Goal: Task Accomplishment & Management: Complete application form

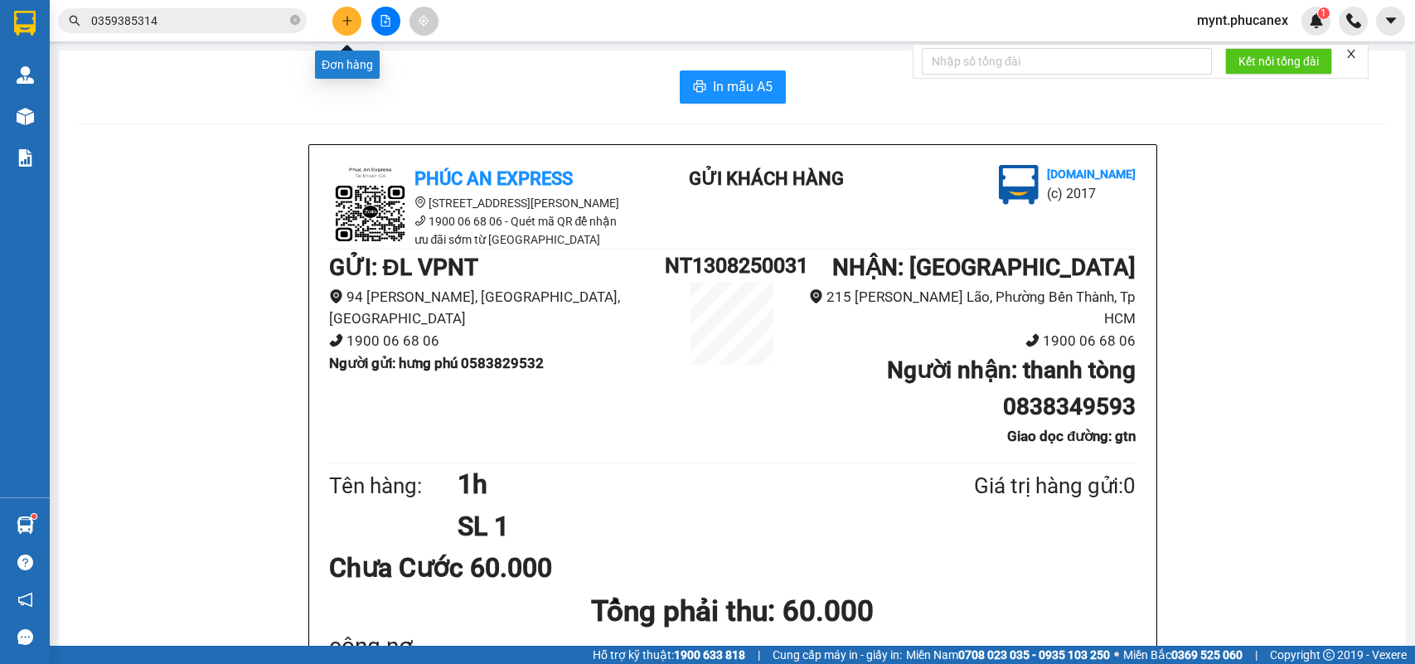
click at [344, 15] on icon "plus" at bounding box center [348, 21] width 12 height 12
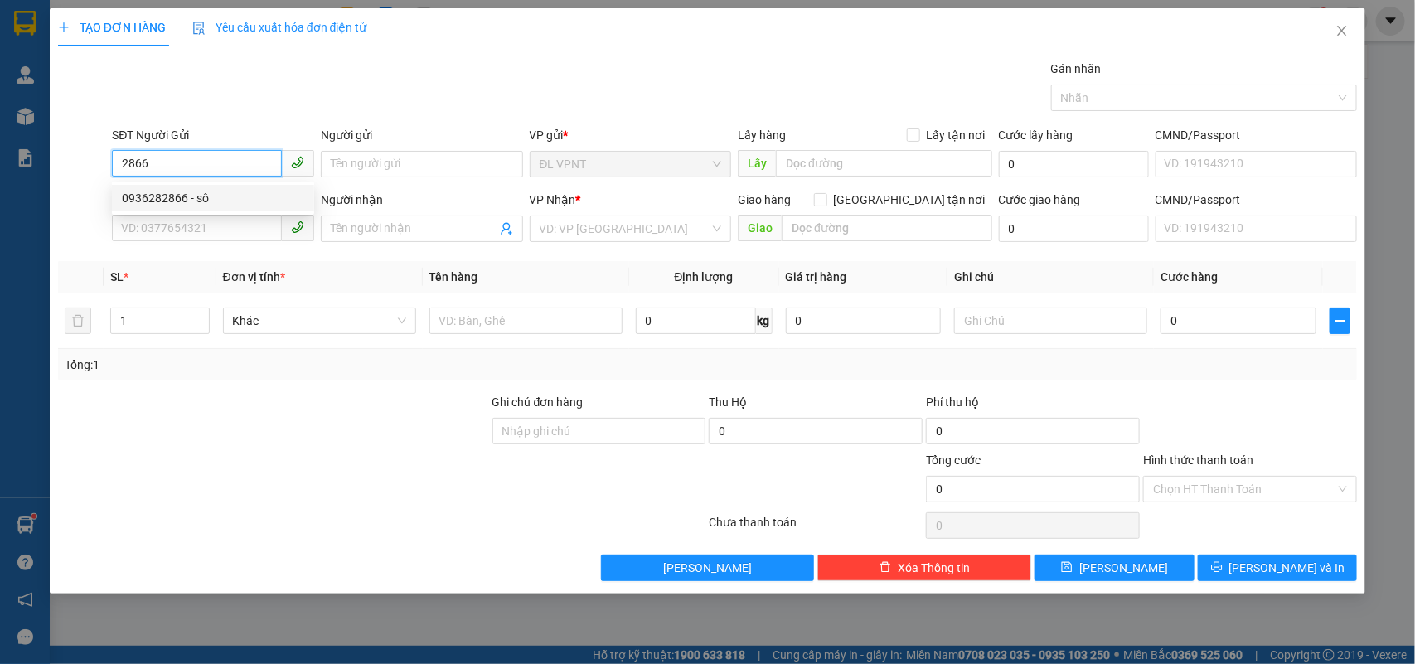
click at [236, 196] on div "0936282866 - sô" at bounding box center [213, 198] width 182 height 18
type input "0936282866"
type input "sô"
type input "0936282866"
type input "sô"
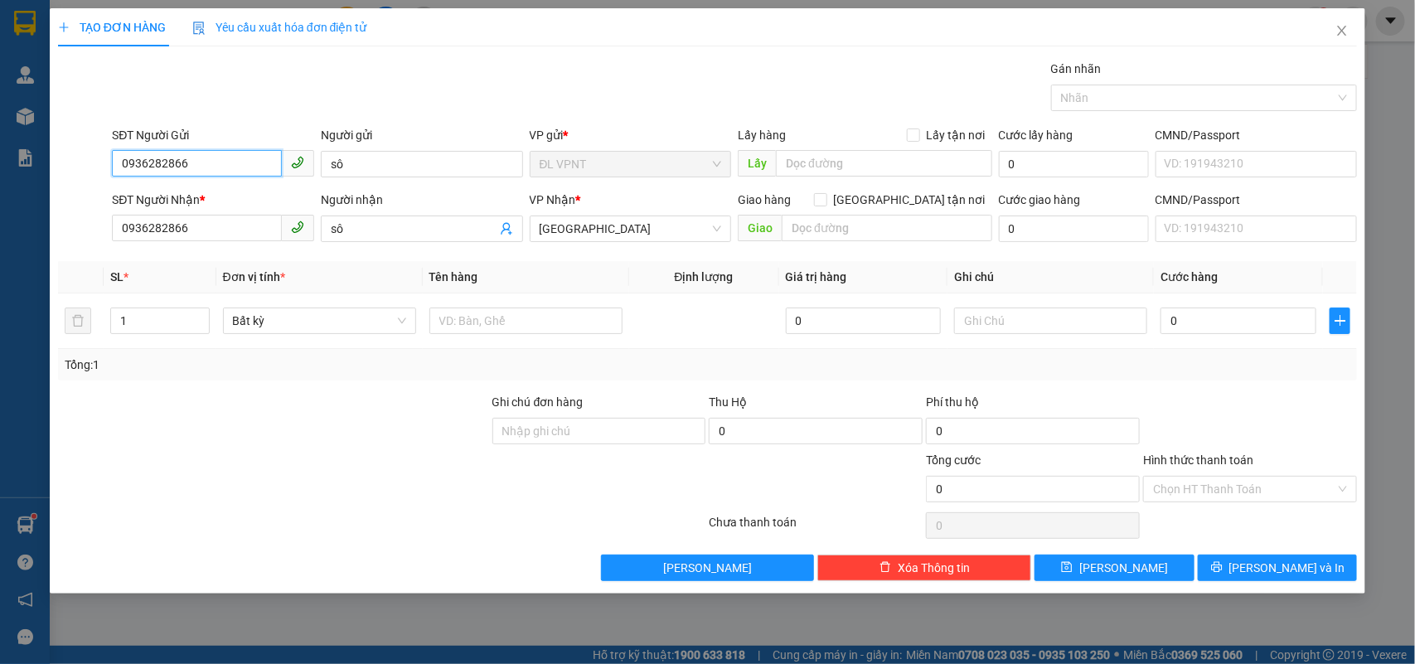
drag, startPoint x: 220, startPoint y: 172, endPoint x: 289, endPoint y: 85, distance: 111.0
click at [0, 147] on div "TẠO ĐƠN HÀNG Yêu cầu xuất hóa đơn điện tử Transit Pickup Surcharge Ids Transit …" at bounding box center [707, 332] width 1415 height 664
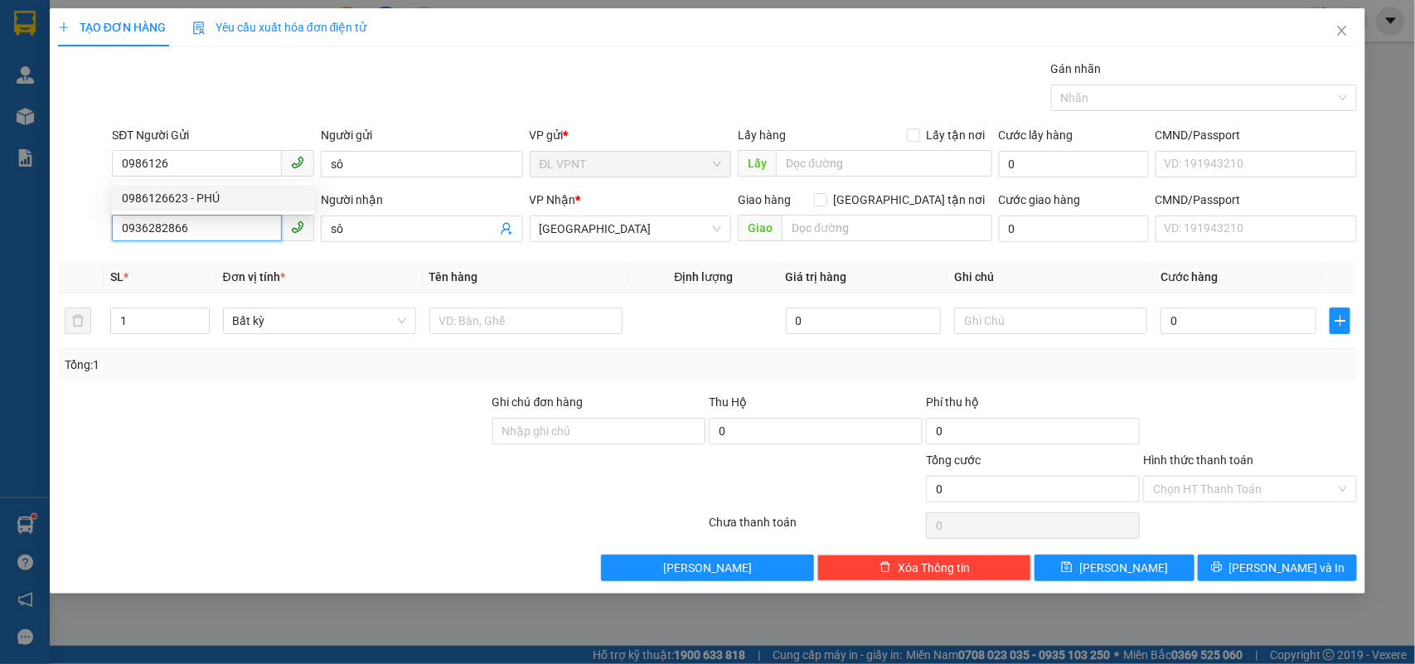
click at [187, 216] on input "0936282866" at bounding box center [197, 228] width 170 height 27
click at [192, 192] on div "SĐT Người Nhận *" at bounding box center [213, 200] width 202 height 18
click at [192, 215] on input "0936282866" at bounding box center [197, 228] width 170 height 27
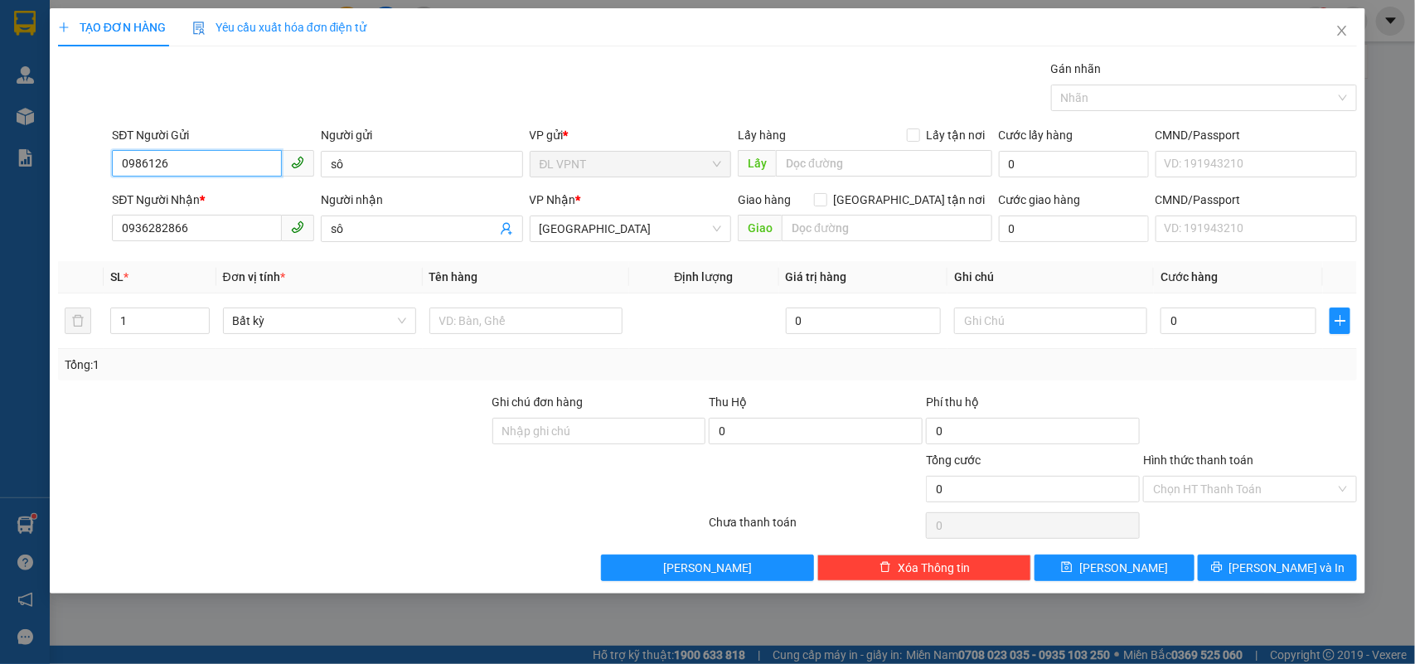
click at [193, 166] on input "0986126" at bounding box center [197, 163] width 170 height 27
click at [189, 195] on div "0986126623 - PHÚ" at bounding box center [213, 198] width 182 height 18
type input "0986126623"
type input "PHÚ"
drag, startPoint x: 193, startPoint y: 238, endPoint x: 0, endPoint y: 208, distance: 195.5
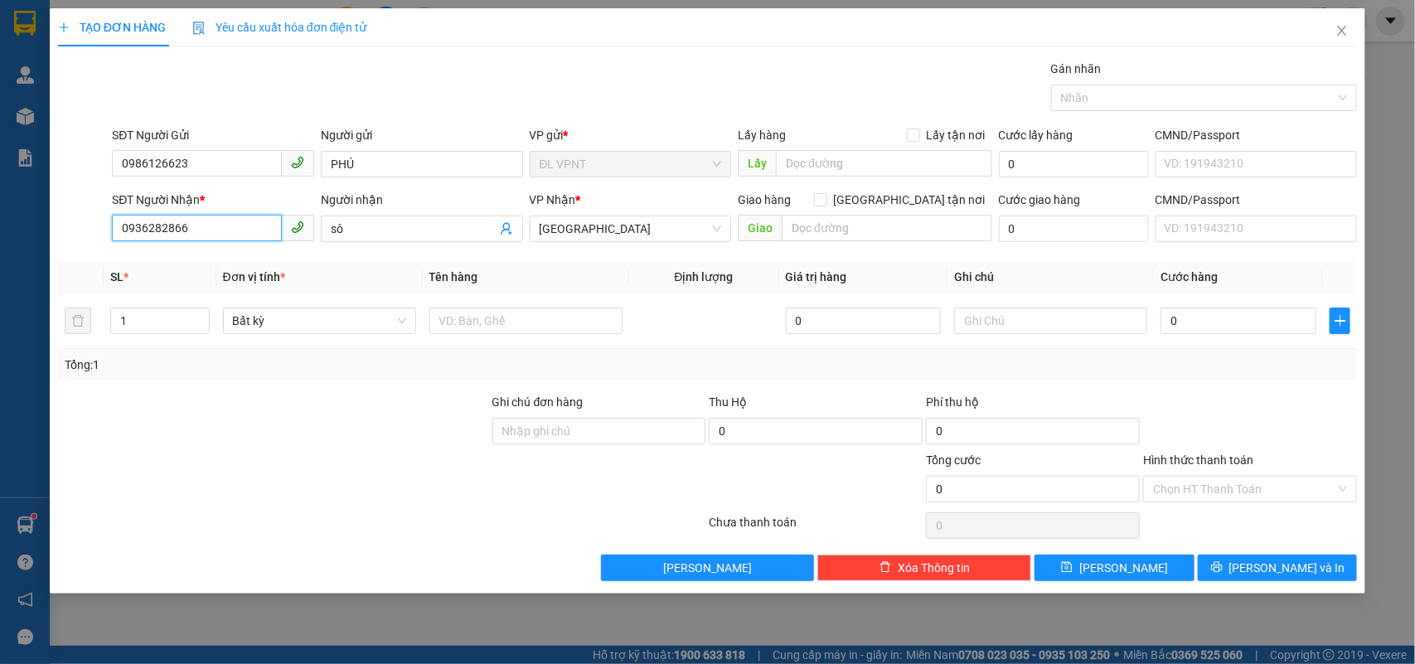
click at [0, 217] on div "TẠO ĐƠN HÀNG Yêu cầu xuất hóa đơn điện tử Transit Pickup Surcharge Ids Transit …" at bounding box center [707, 332] width 1415 height 664
click at [160, 271] on div "0916630583 - TUỆ" at bounding box center [213, 263] width 182 height 18
type input "0916630583"
type input "TUỆ"
type input "0916630583"
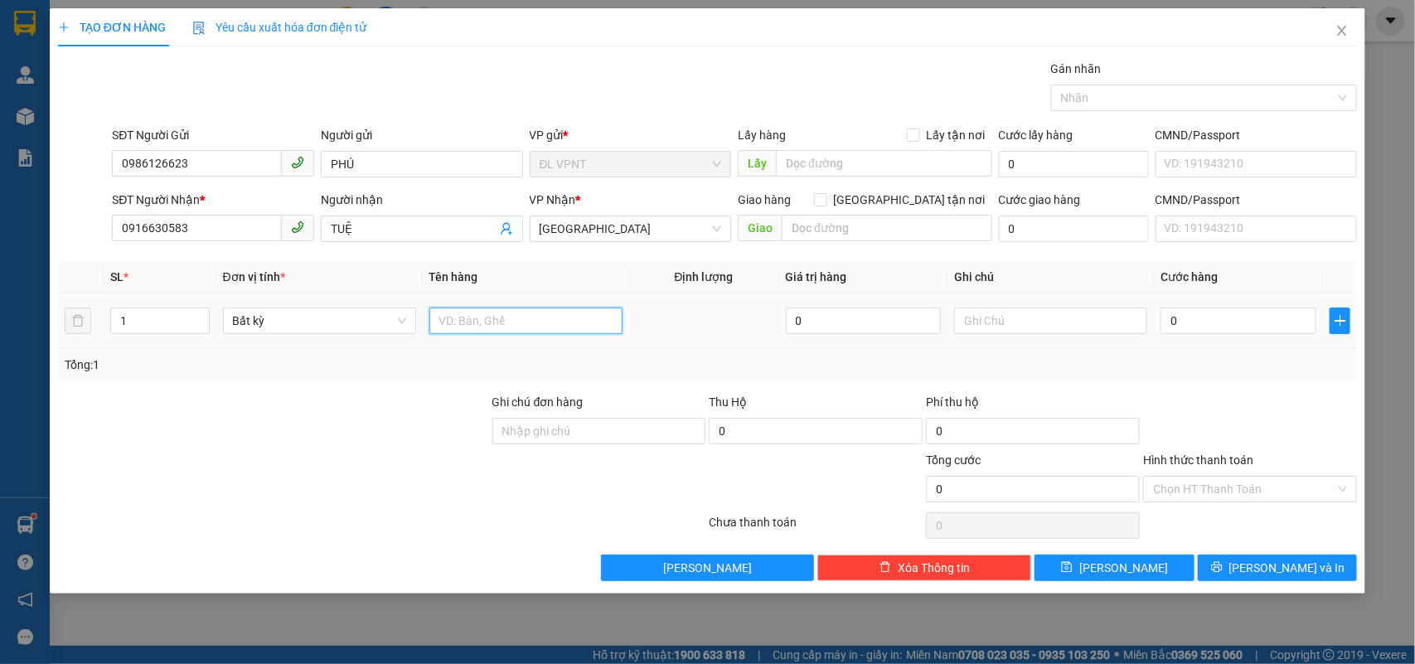
click at [496, 333] on input "text" at bounding box center [526, 321] width 193 height 27
type input "1h"
click at [1242, 325] on input "0" at bounding box center [1239, 321] width 156 height 27
type input "2"
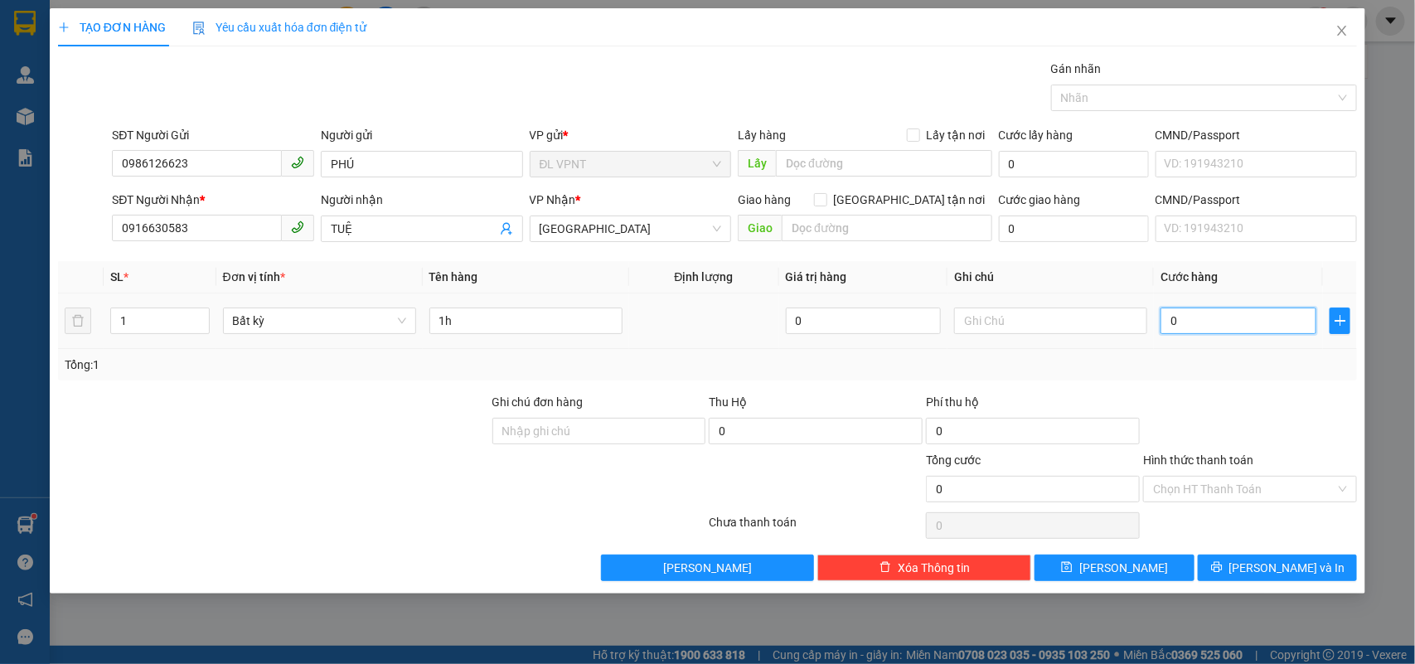
type input "2"
type input "20"
type input "20.000"
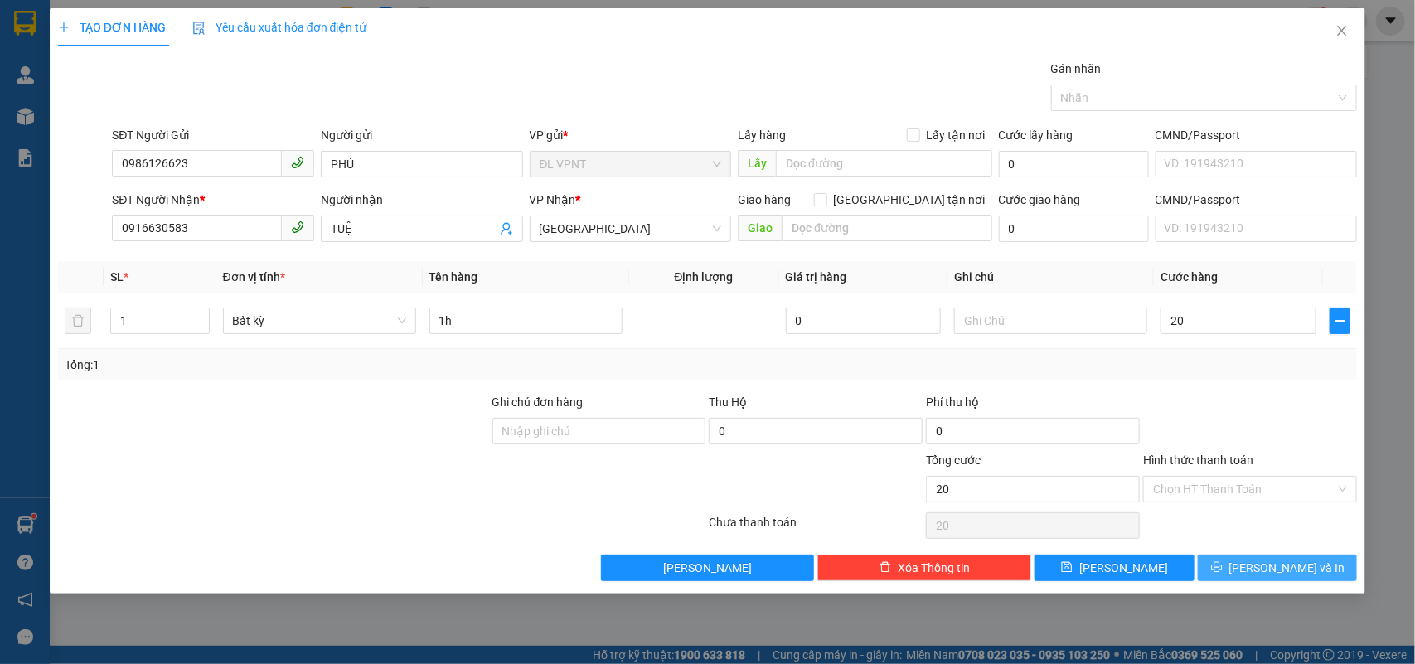
type input "20.000"
click at [1254, 561] on button "[PERSON_NAME] và In" at bounding box center [1277, 568] width 159 height 27
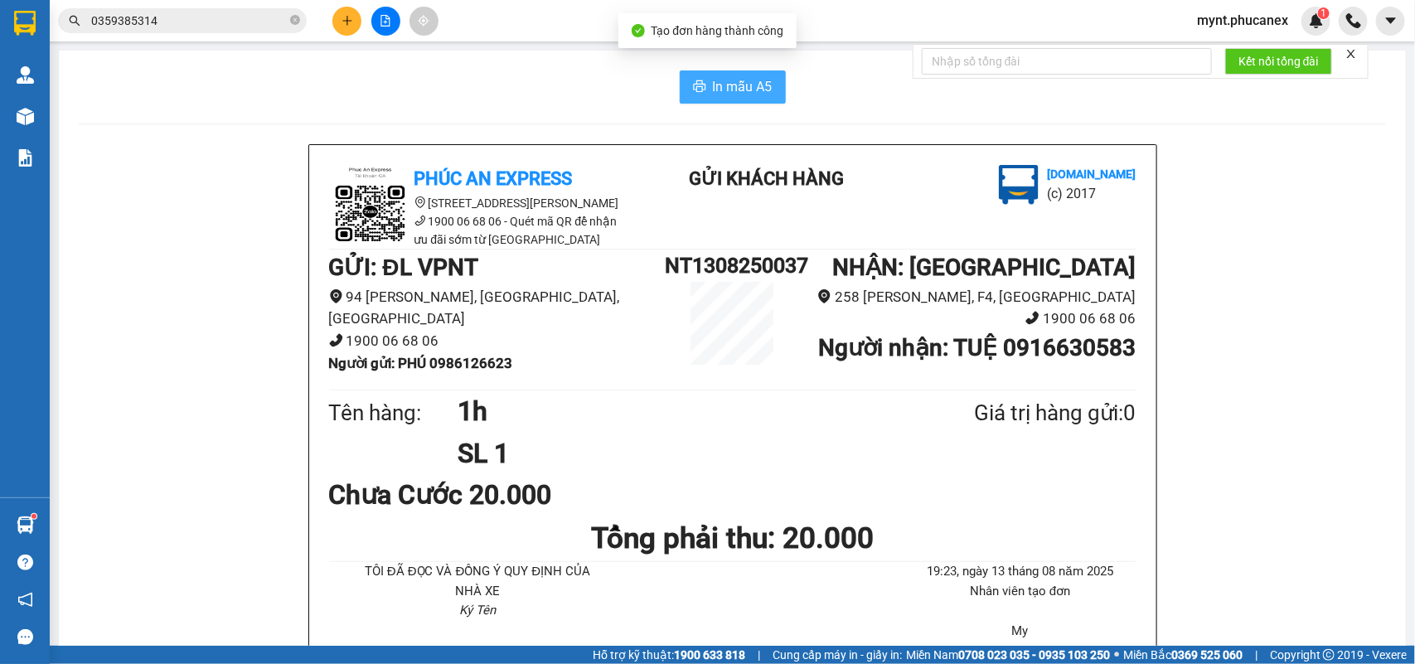
click at [736, 70] on button "In mẫu A5" at bounding box center [733, 86] width 106 height 33
click at [344, 18] on icon "plus" at bounding box center [348, 21] width 12 height 12
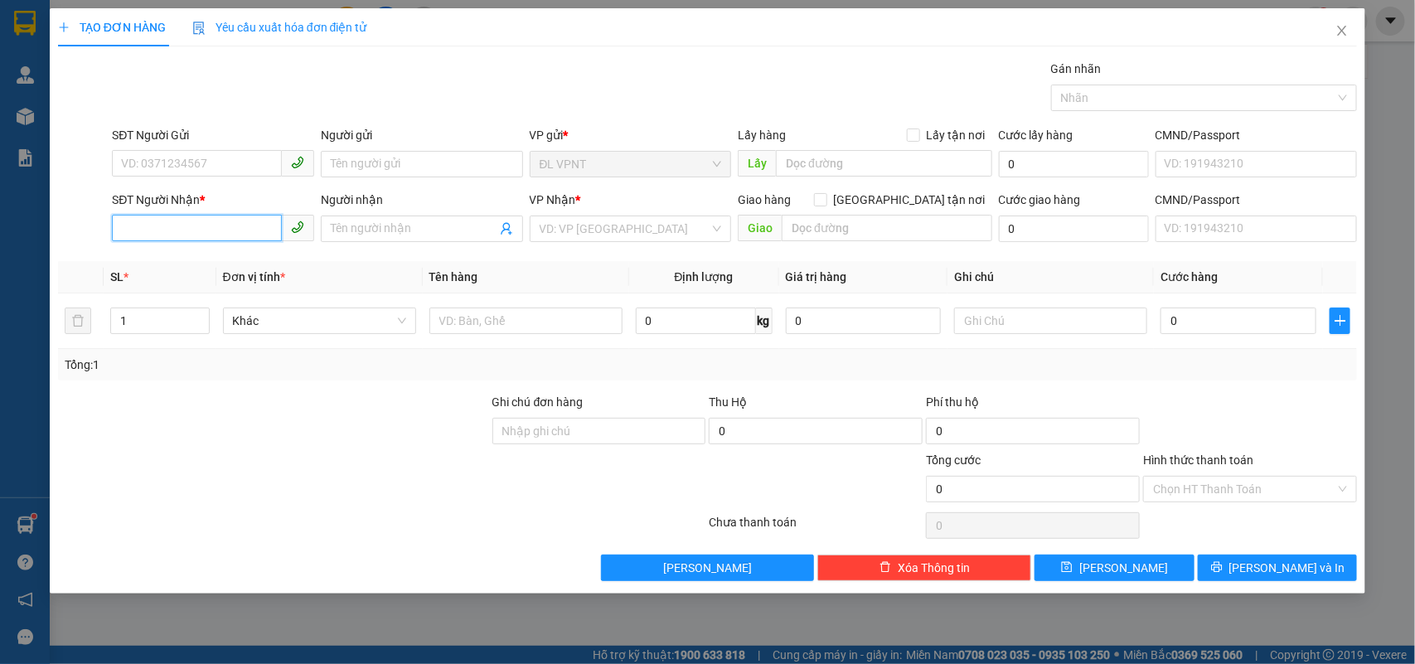
click at [228, 226] on input "SĐT Người Nhận *" at bounding box center [197, 228] width 170 height 27
click at [179, 260] on div "0908217668 - PHONG" at bounding box center [213, 263] width 182 height 18
type input "0908217668"
type input "PHONG"
type input "0908217668"
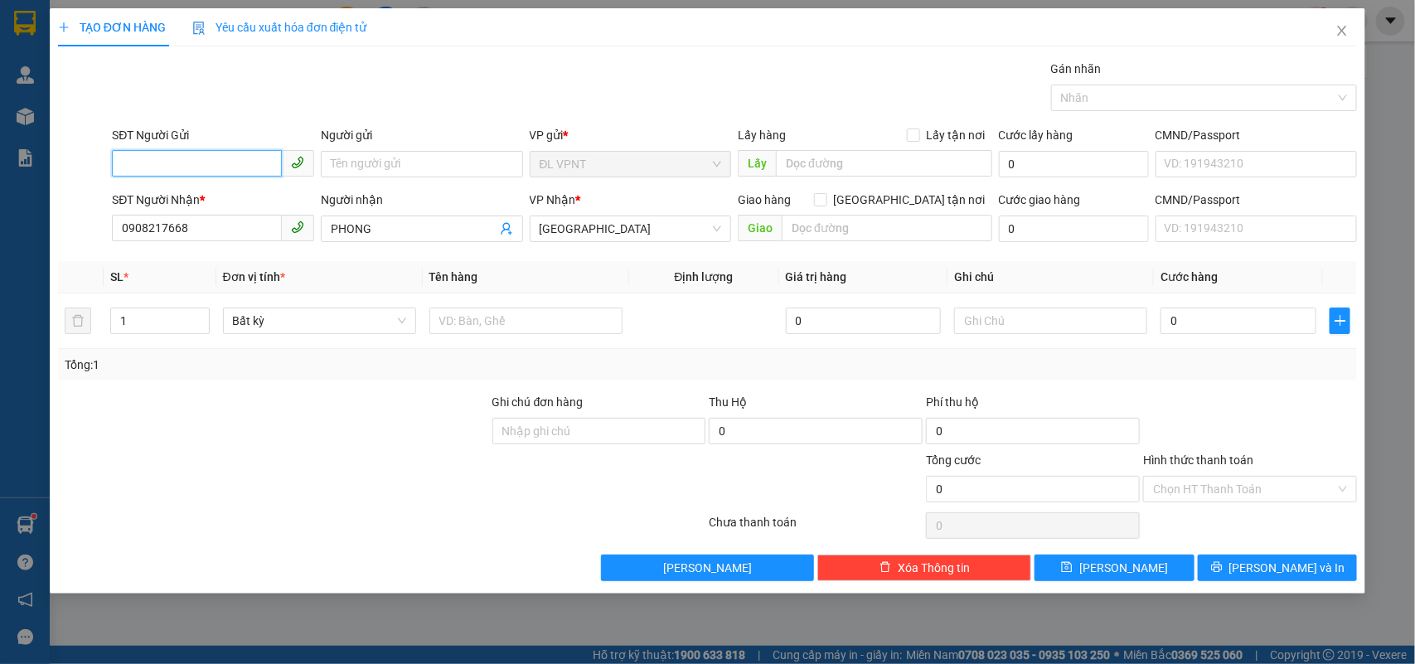
click at [192, 153] on input "SĐT Người Gửi" at bounding box center [197, 163] width 170 height 27
click at [218, 250] on div "0914023746 - HỒNG" at bounding box center [213, 251] width 182 height 18
type input "0914023746"
type input "HỒNG"
click at [491, 319] on input "text" at bounding box center [526, 321] width 193 height 27
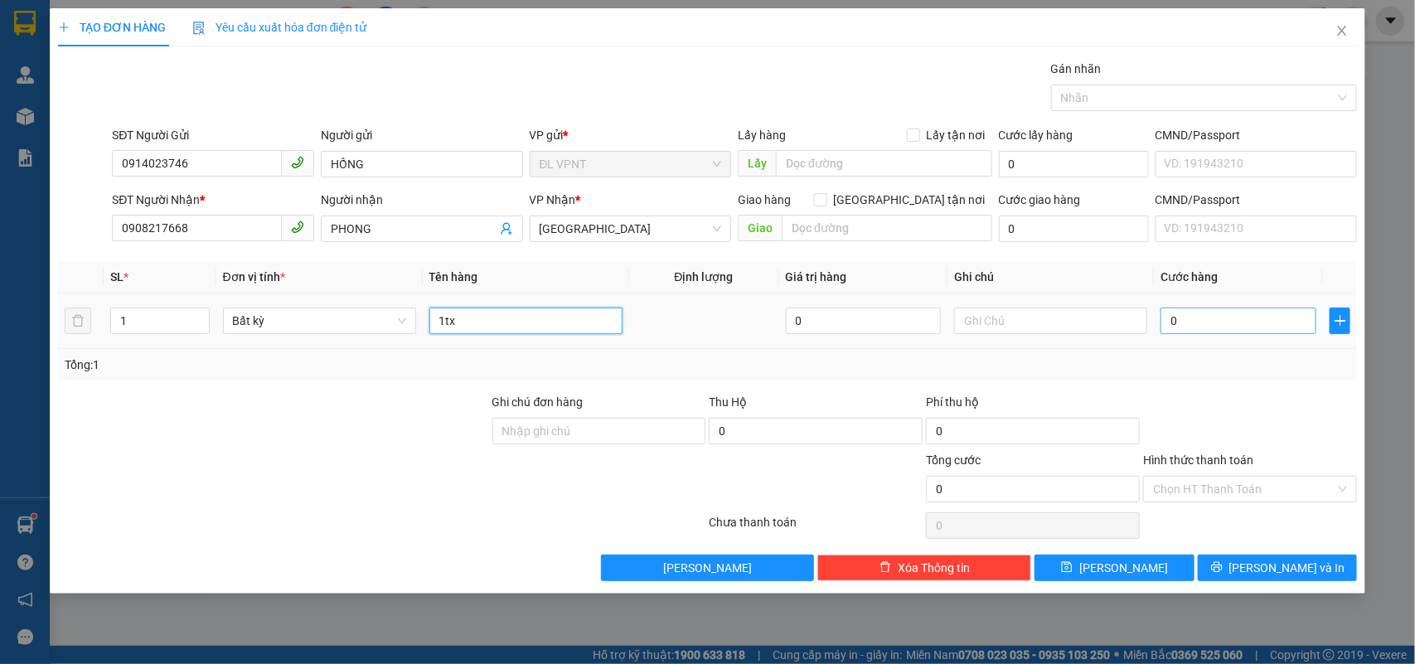
type input "1tx"
click at [1196, 322] on input "0" at bounding box center [1239, 321] width 156 height 27
type input "1"
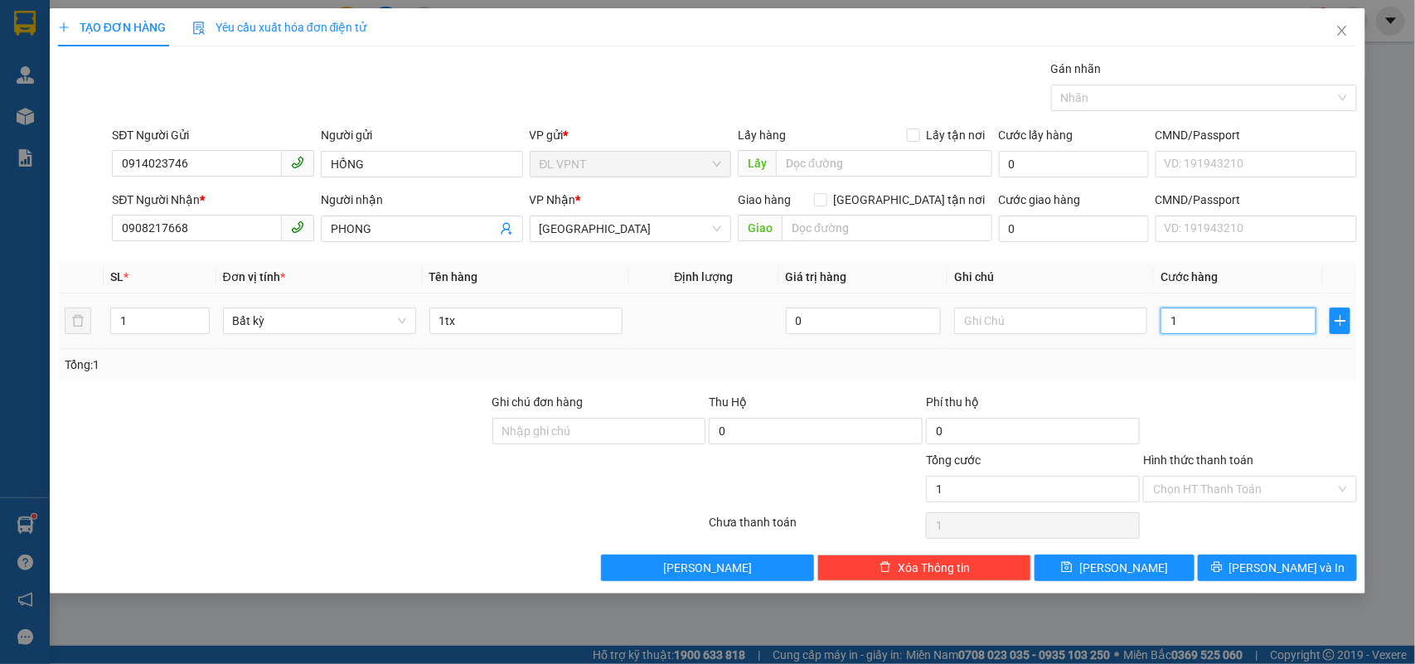
type input "10"
type input "100"
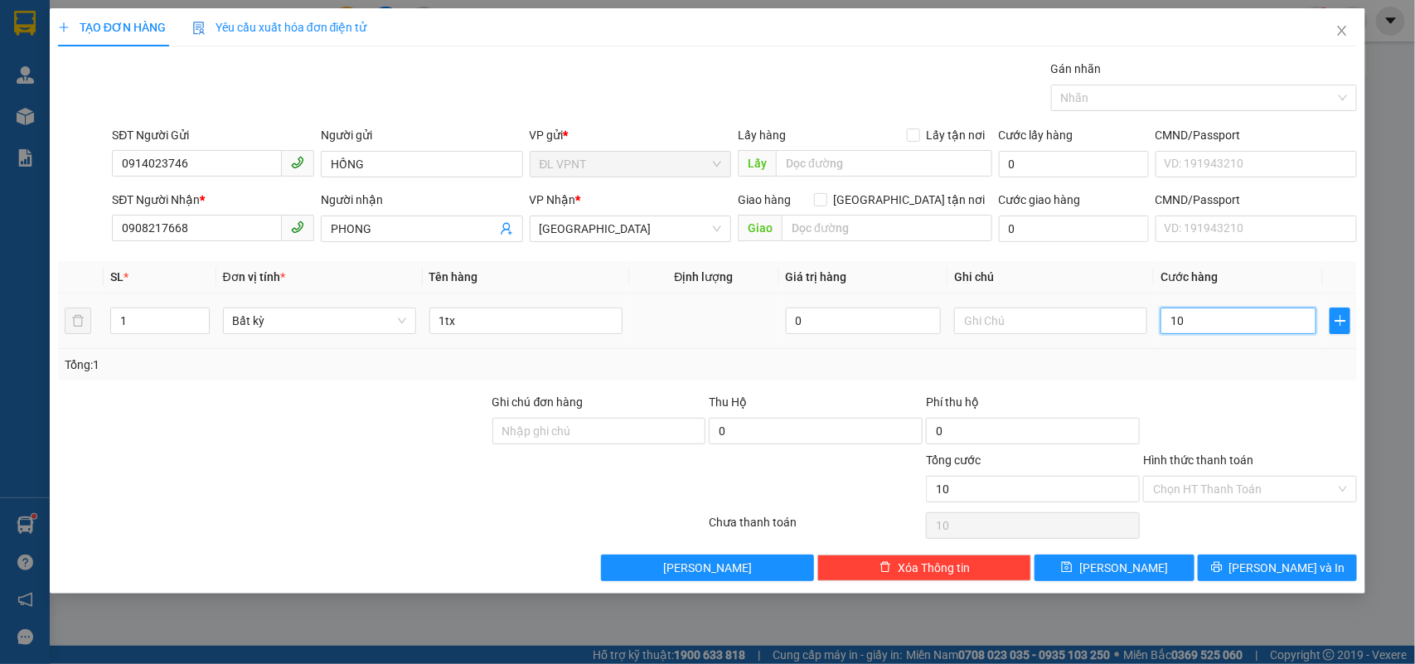
type input "100"
drag, startPoint x: 1194, startPoint y: 323, endPoint x: 1128, endPoint y: 342, distance: 69.0
click at [1128, 342] on tr "1 Bất kỳ 1tx 0 100" at bounding box center [708, 322] width 1300 height 56
type input "1"
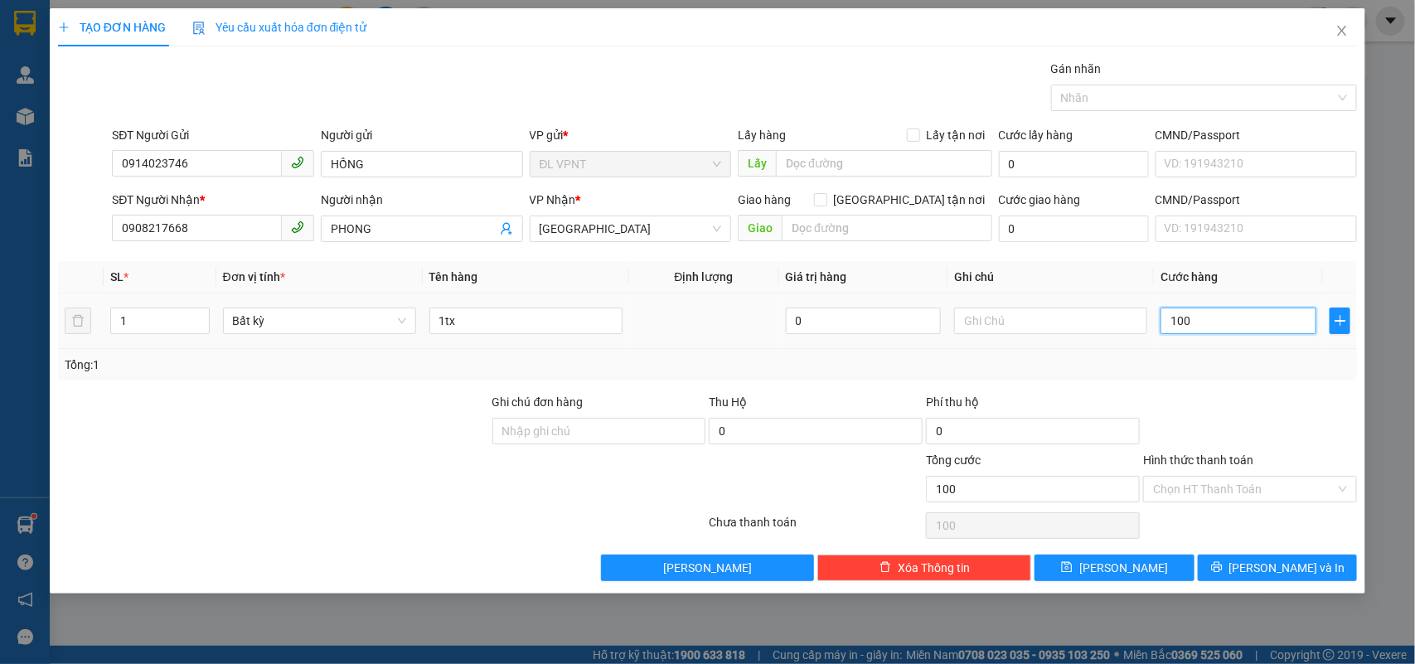
type input "1"
type input "12"
type input "120"
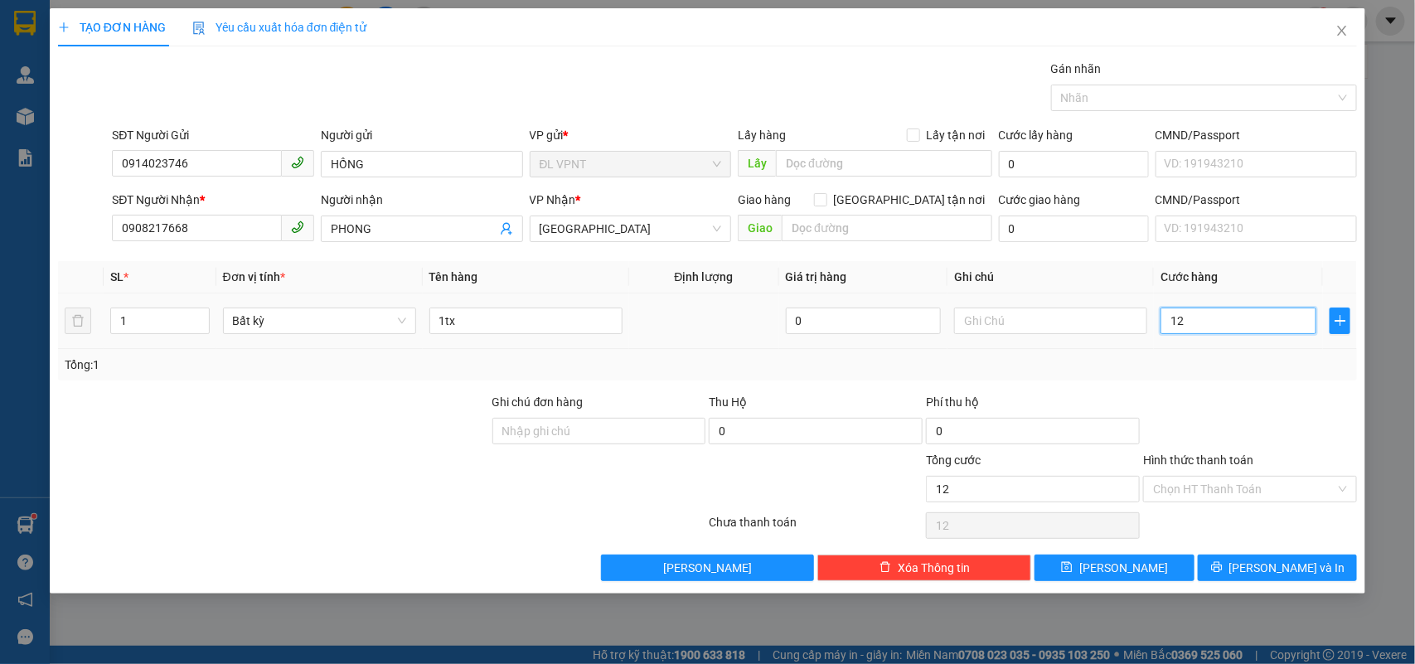
type input "120"
type input "120.000"
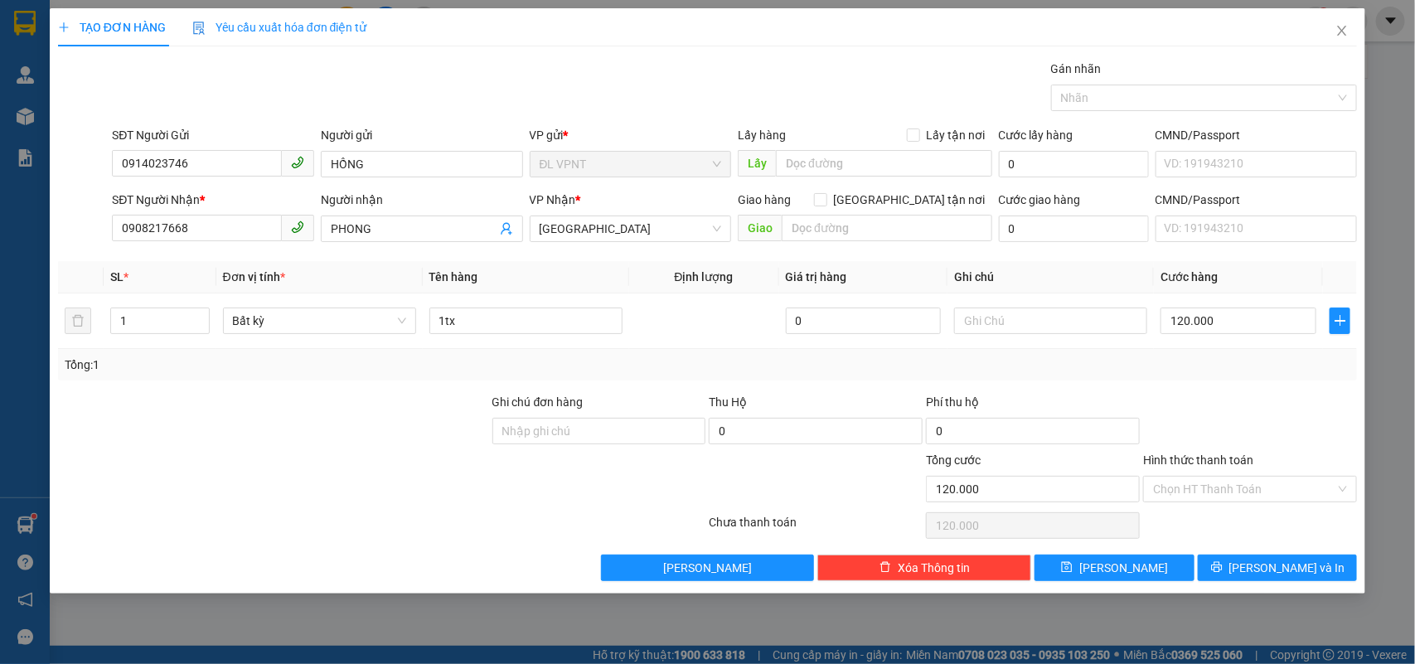
click at [1298, 553] on div "Transit Pickup Surcharge Ids Transit Deliver Surcharge Ids Transit Deliver Surc…" at bounding box center [708, 321] width 1300 height 522
click at [1290, 565] on span "[PERSON_NAME] và In" at bounding box center [1288, 568] width 116 height 18
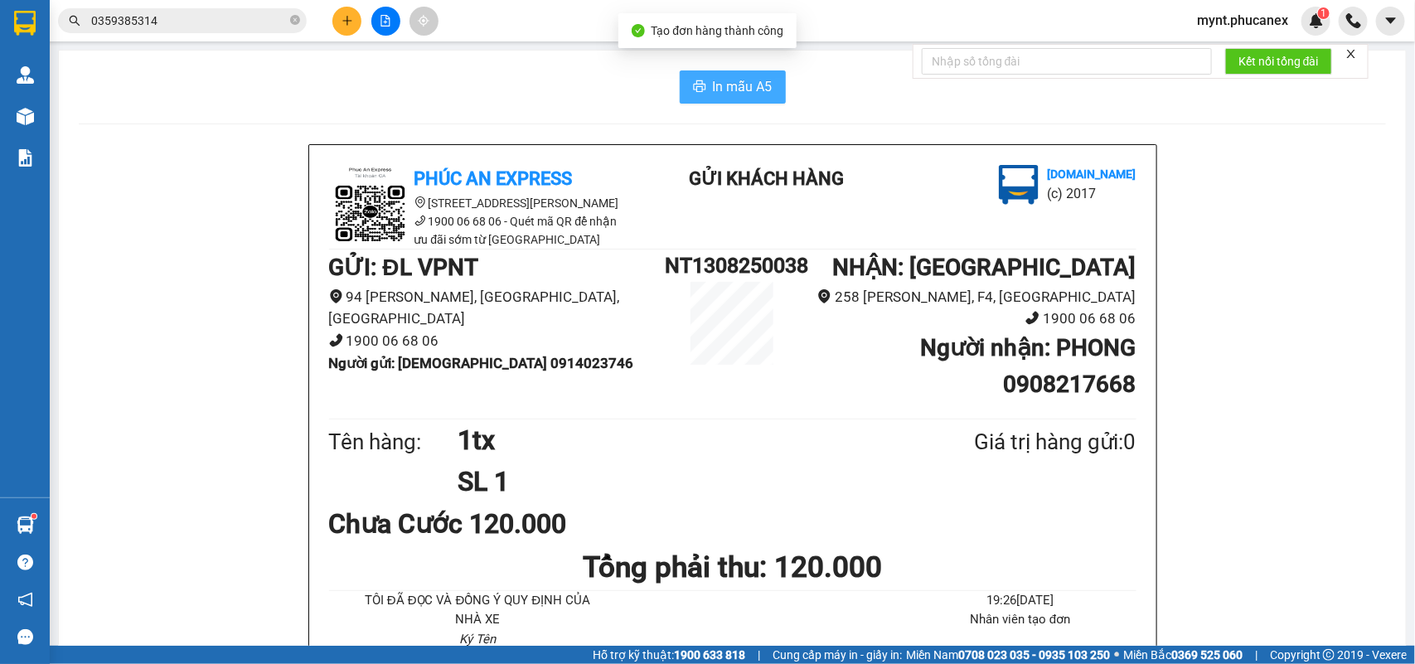
click at [748, 80] on span "In mẫu A5" at bounding box center [743, 86] width 60 height 21
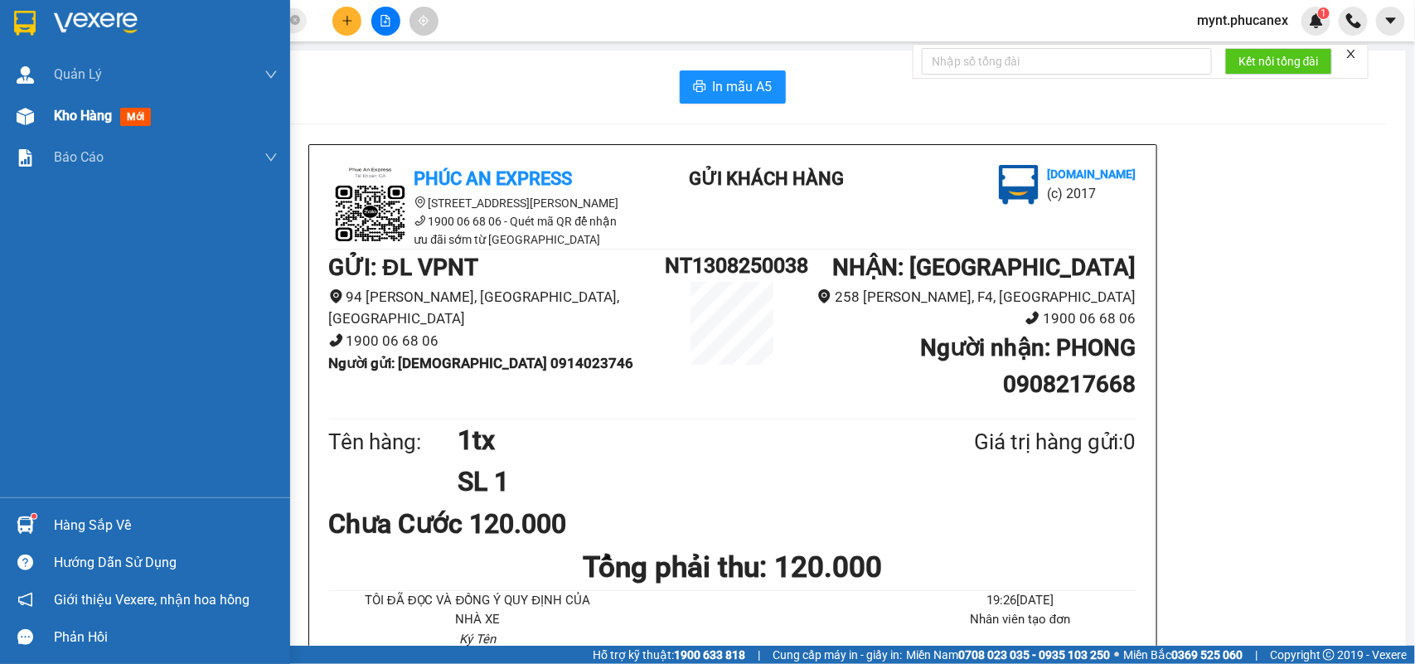
click at [63, 101] on div "Kho hàng mới" at bounding box center [166, 115] width 224 height 41
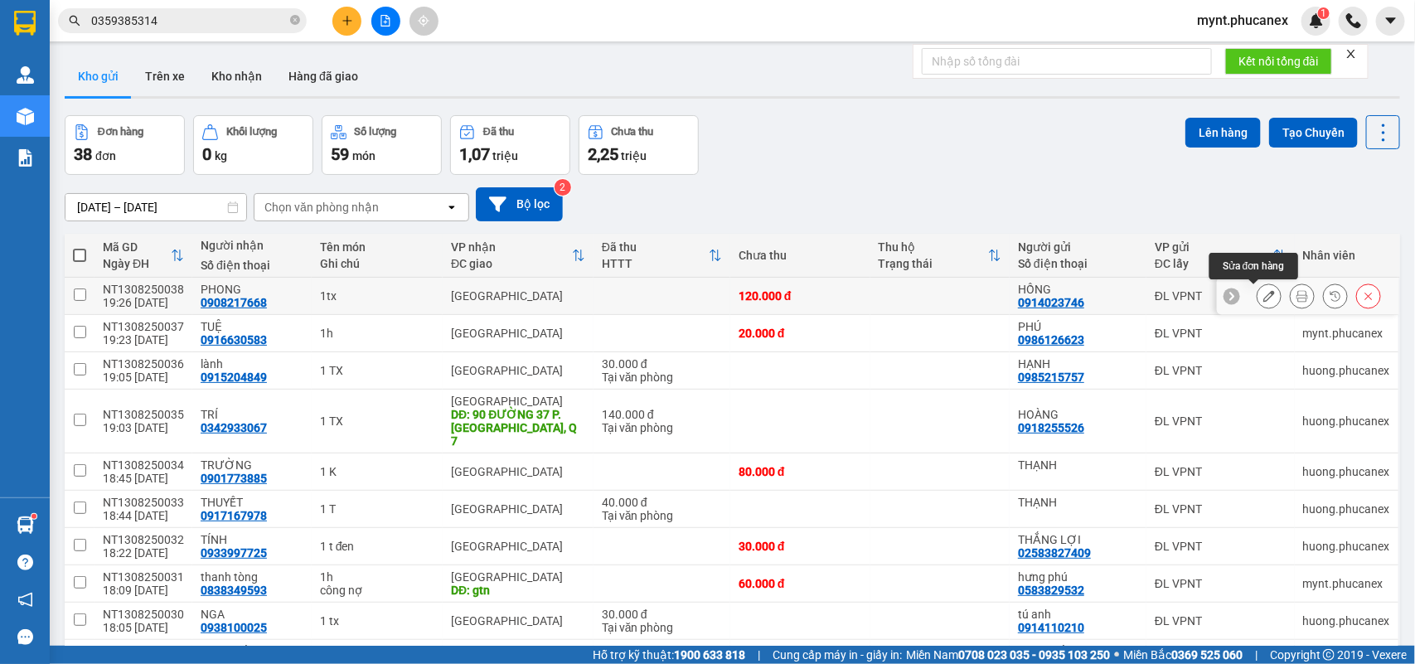
click at [1258, 298] on button at bounding box center [1269, 296] width 23 height 29
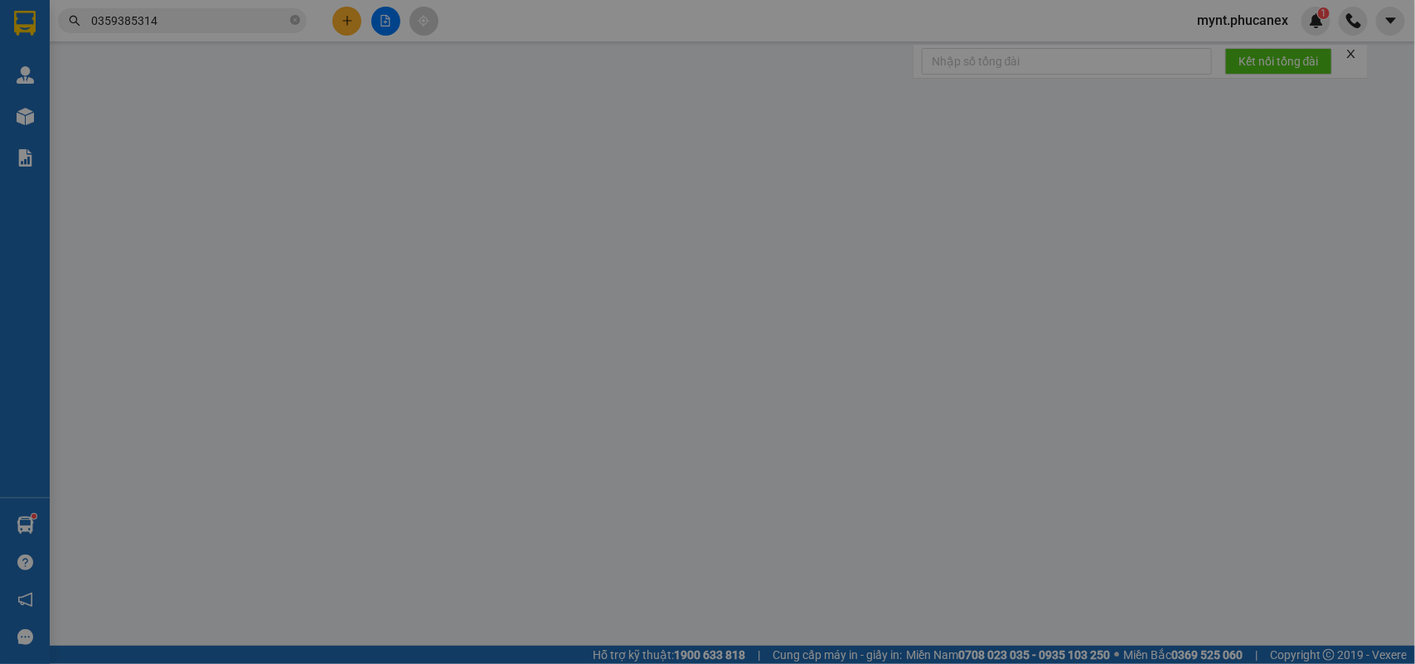
type input "0914023746"
type input "HỒNG"
type input "0908217668"
type input "PHONG"
type input "120.000"
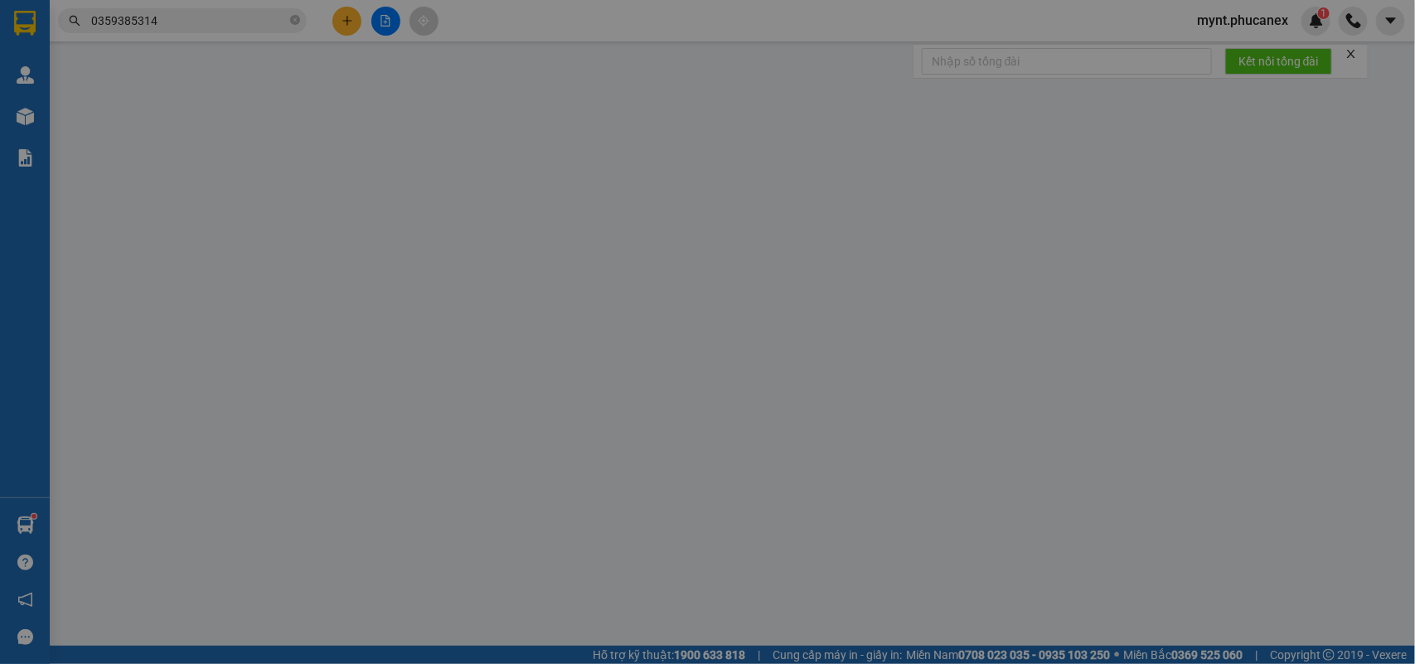
type input "120.000"
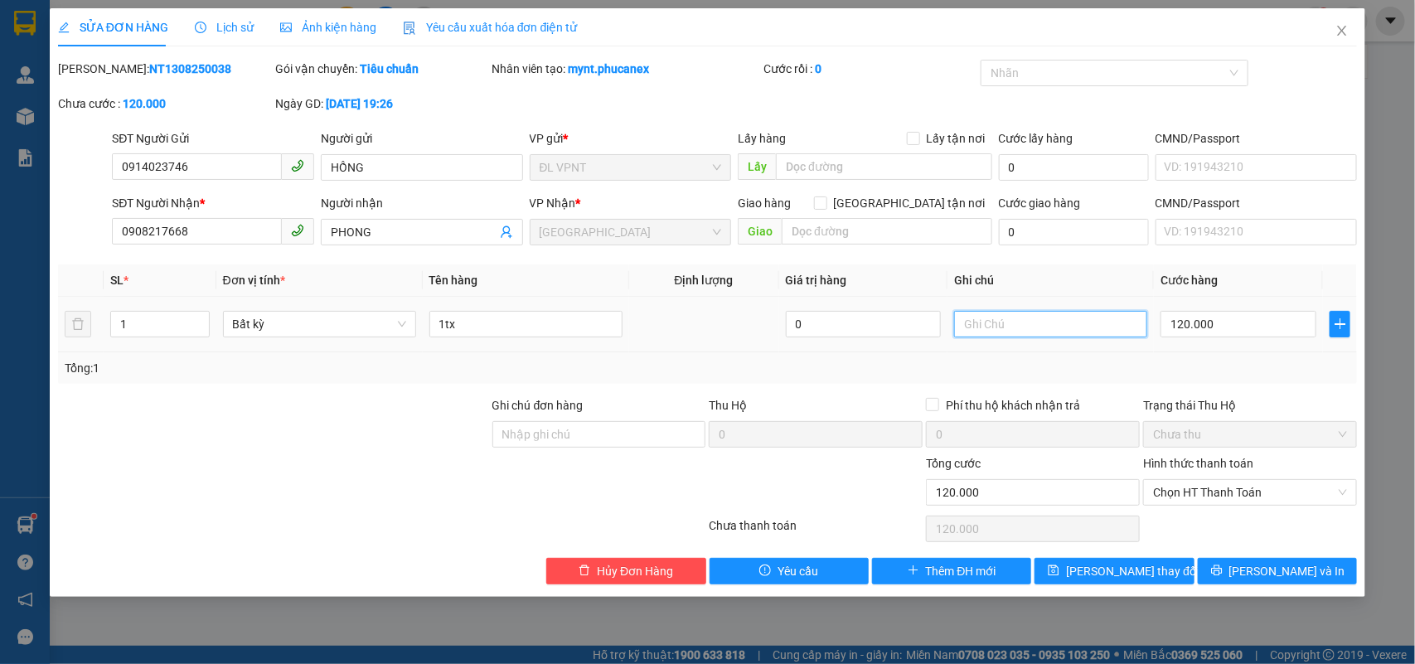
click at [1021, 324] on input "text" at bounding box center [1050, 324] width 193 height 27
type input "q1"
click at [1060, 576] on icon "save" at bounding box center [1054, 570] width 11 height 11
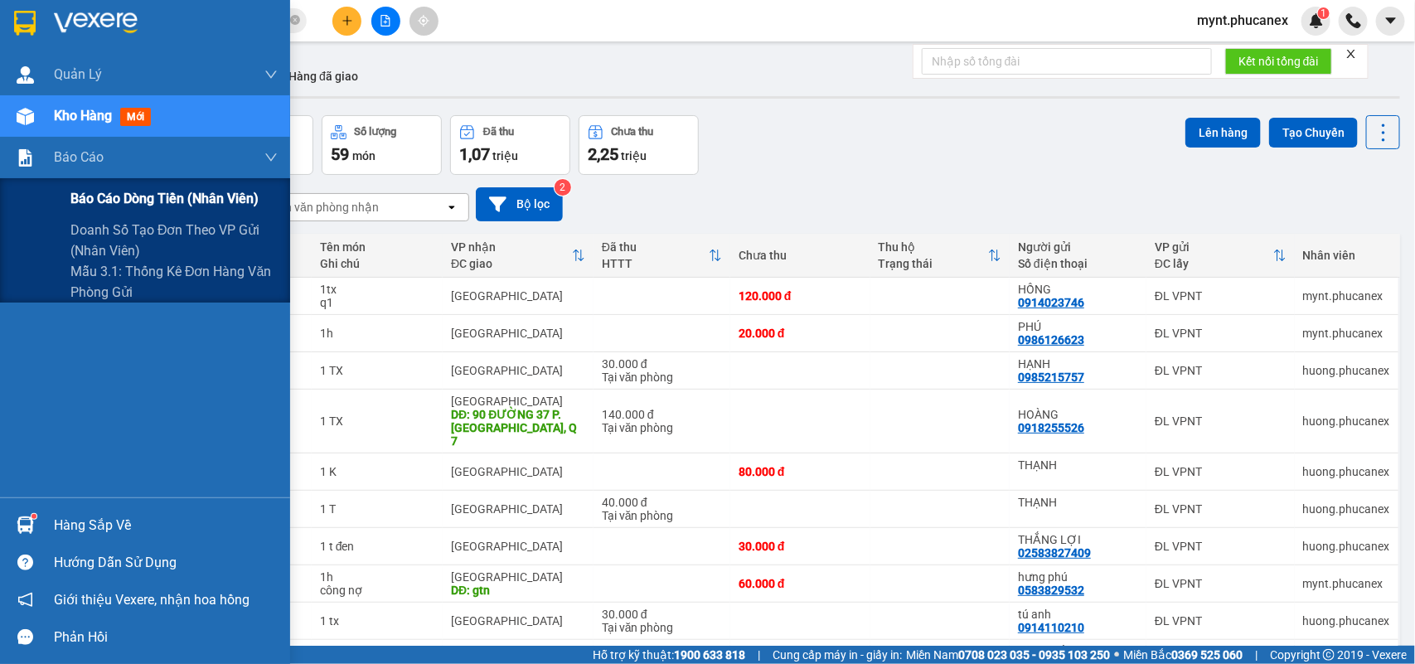
click at [125, 211] on div "Báo cáo dòng tiền (nhân viên)" at bounding box center [173, 198] width 207 height 41
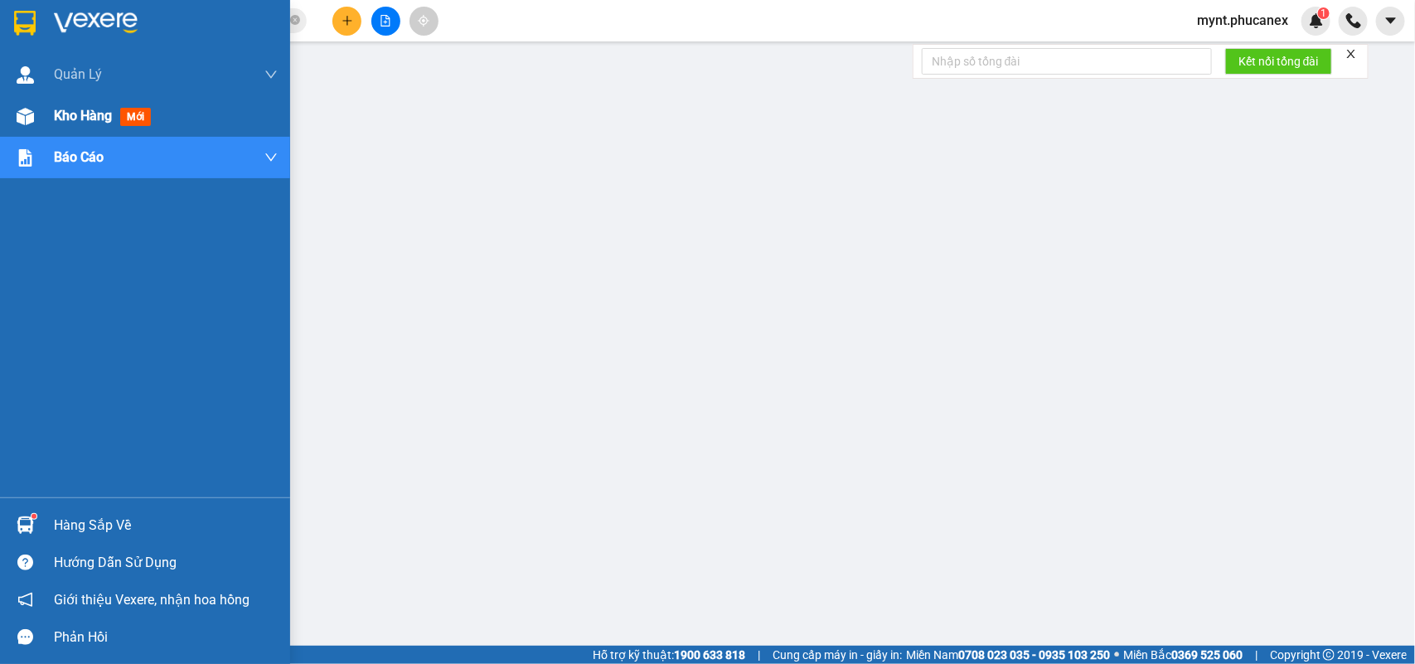
click at [36, 119] on div at bounding box center [25, 116] width 29 height 29
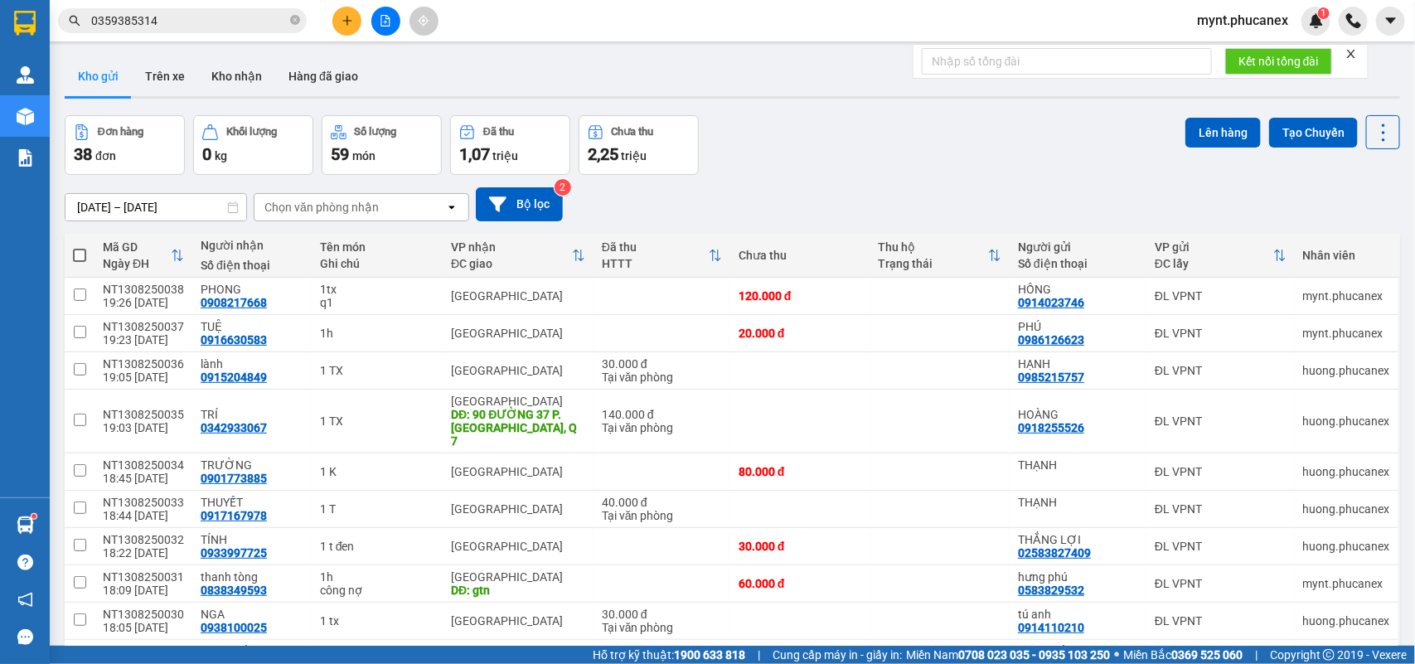
click at [817, 159] on div "Đơn hàng 38 đơn Khối lượng 0 kg Số lượng 59 món Đã thu 1,07 triệu Chưa thu 2,25…" at bounding box center [733, 145] width 1336 height 60
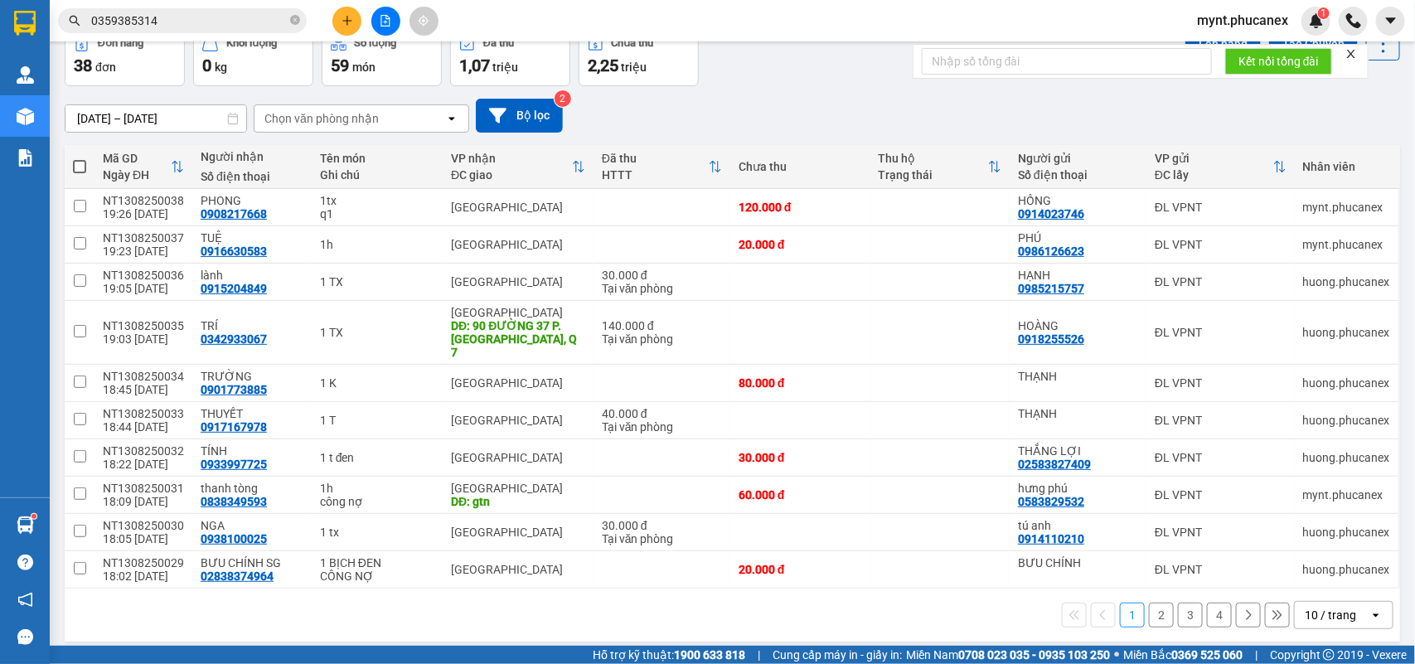
click at [1321, 612] on div "10 / trang" at bounding box center [1330, 615] width 51 height 17
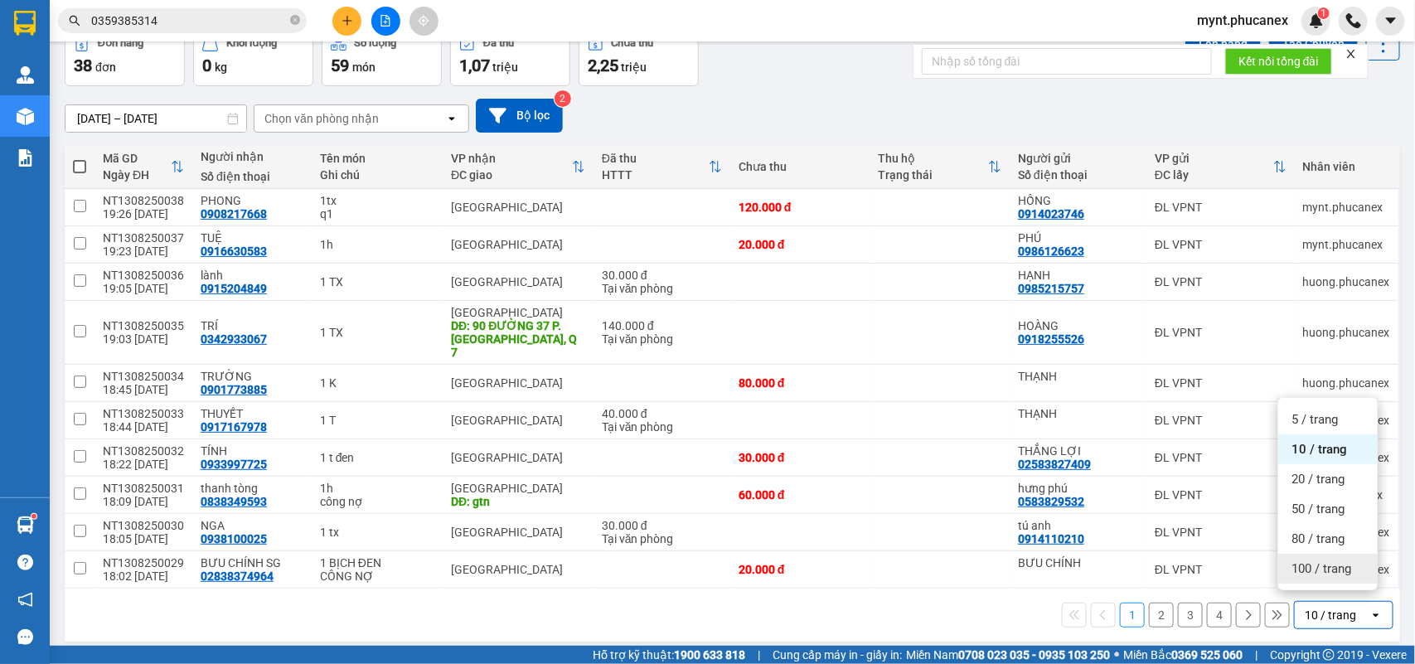
click at [1315, 568] on span "100 / trang" at bounding box center [1322, 569] width 60 height 17
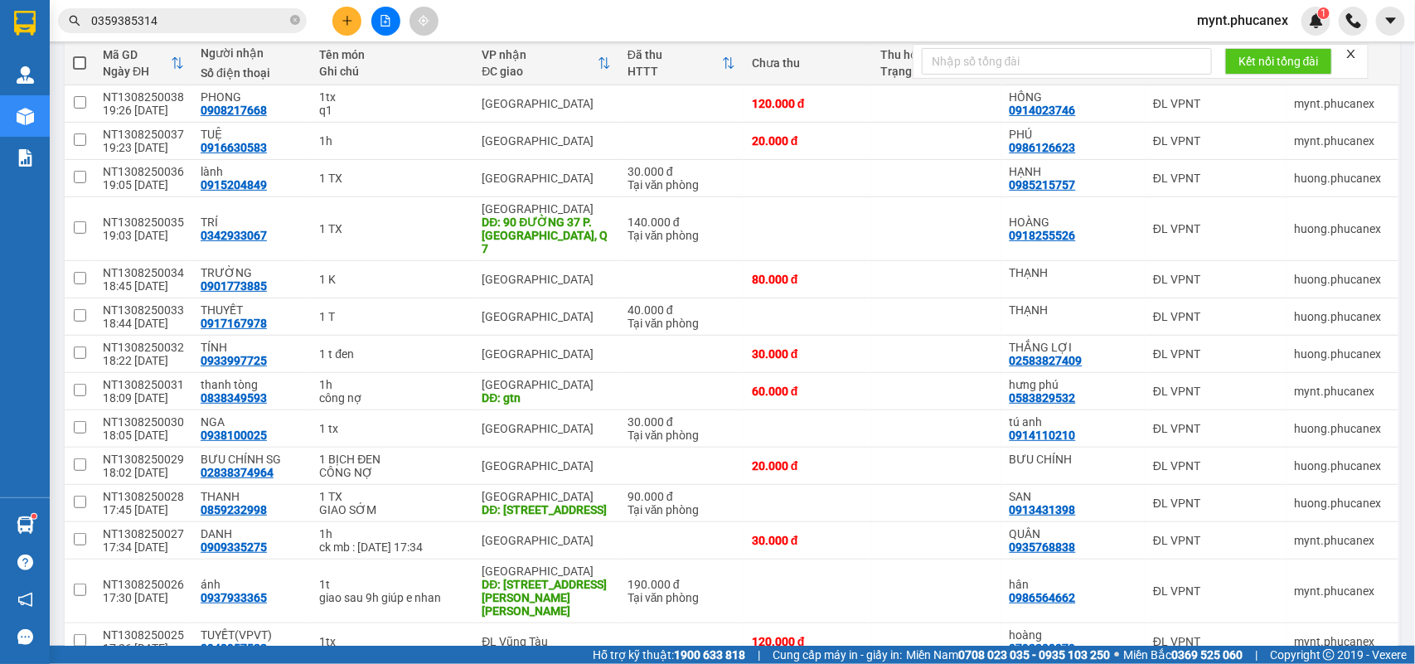
scroll to position [296, 0]
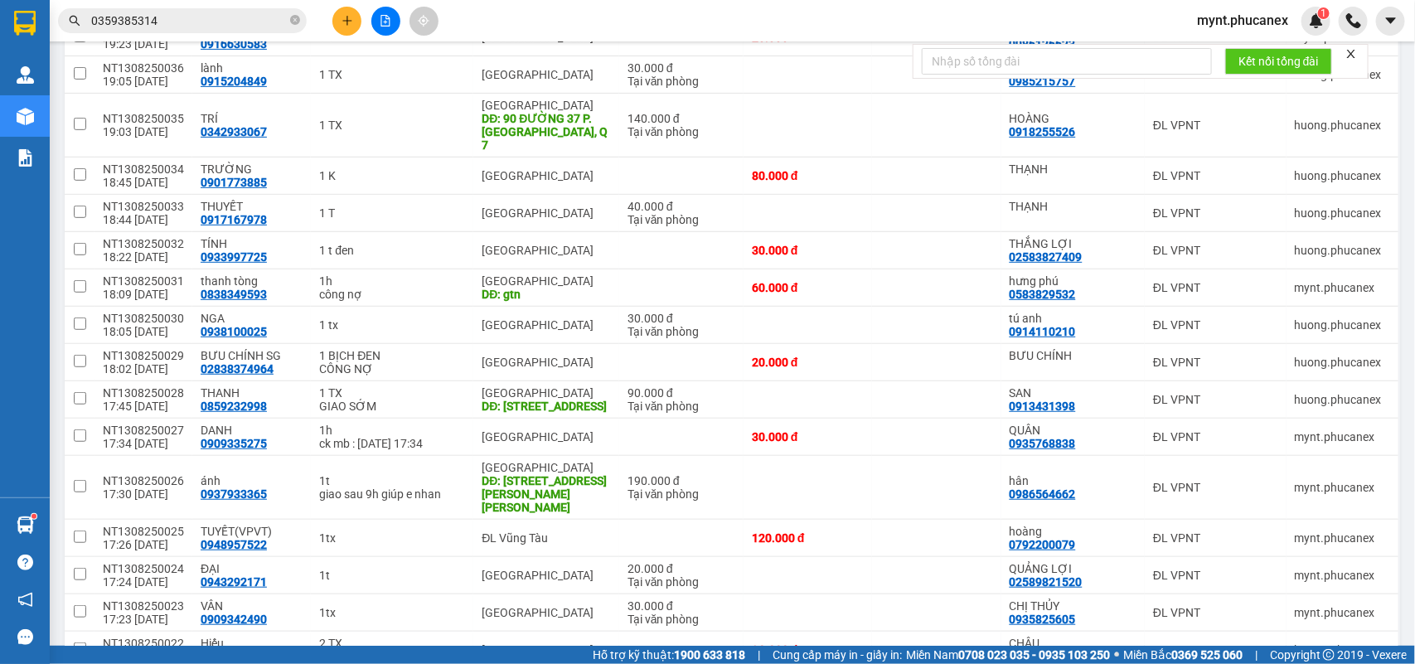
click at [353, 27] on button at bounding box center [346, 21] width 29 height 29
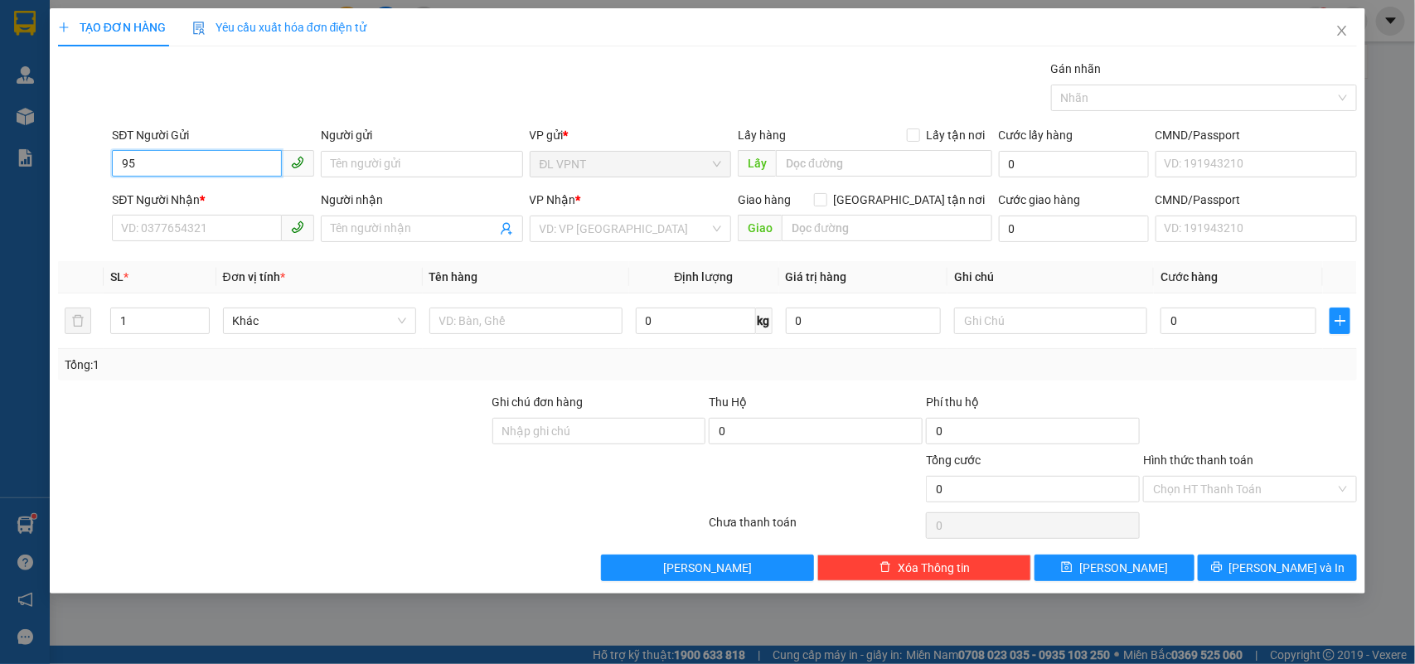
type input "9"
click at [220, 197] on div "0978292591 - HIỀN" at bounding box center [213, 198] width 182 height 18
type input "0978292591"
type input "HIỀN"
type input "0938232900"
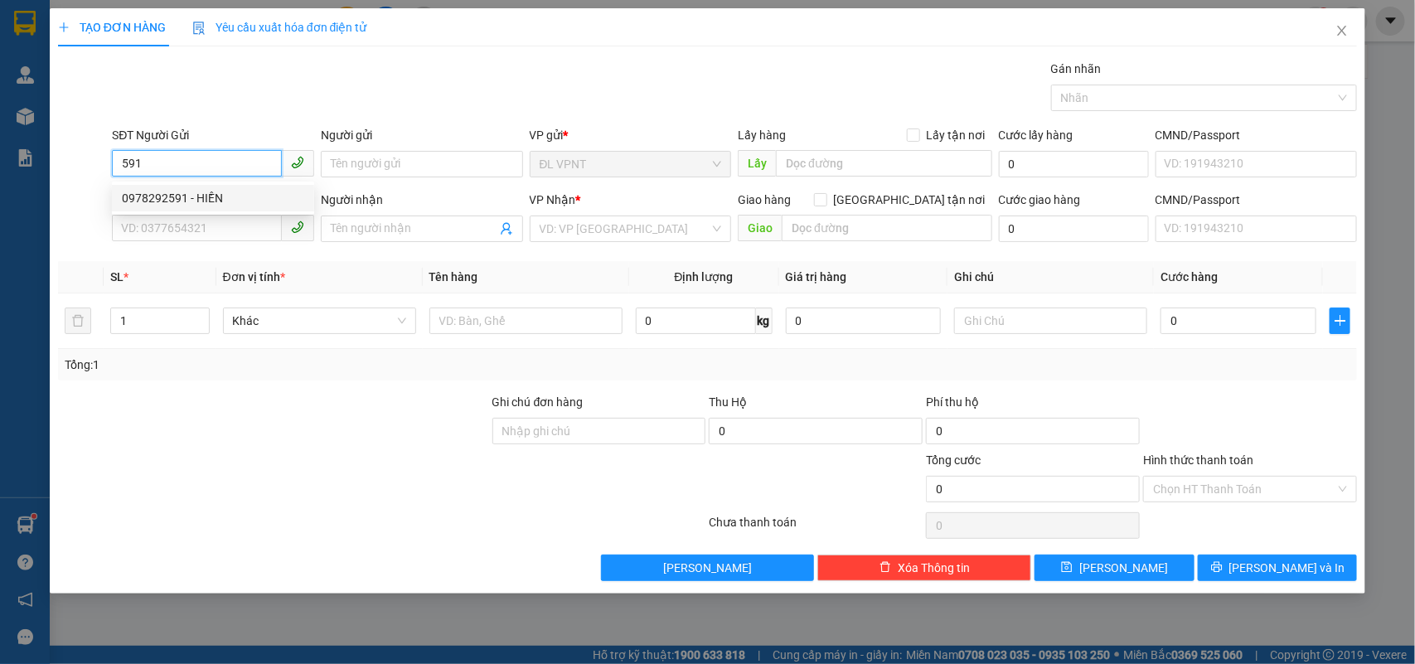
type input "THƯ"
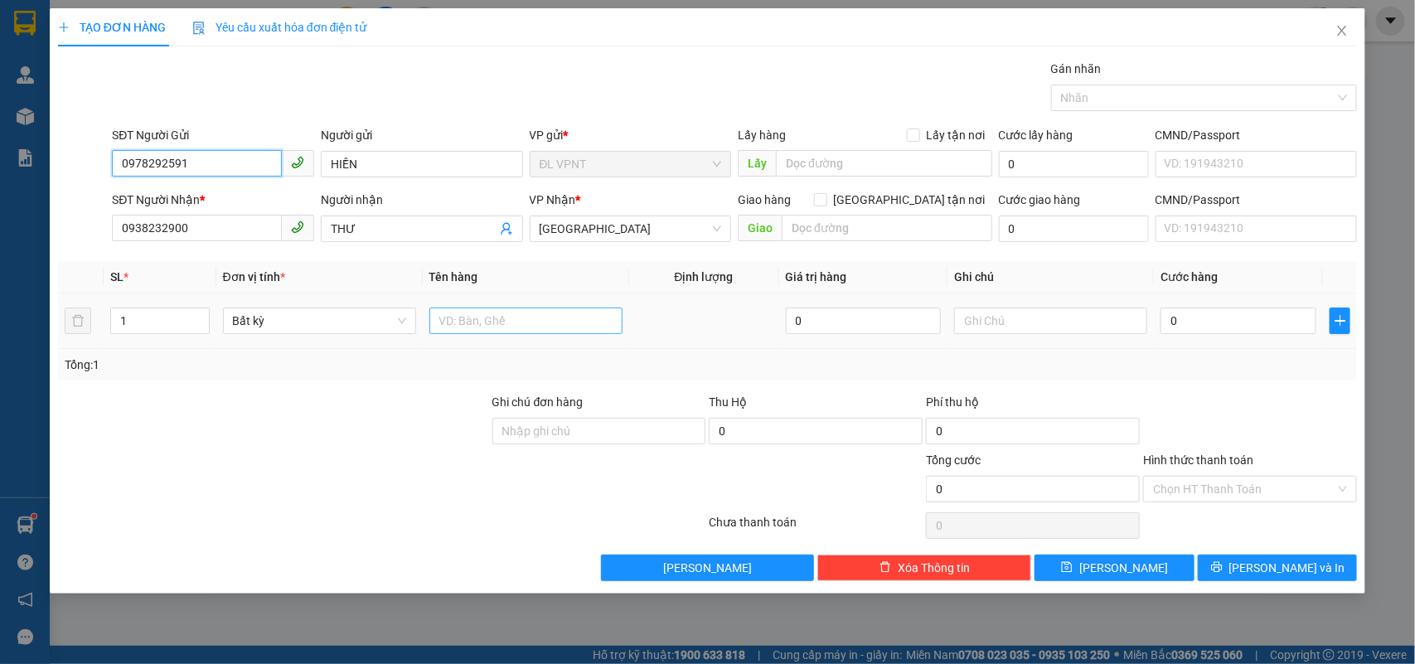
type input "0978292591"
click at [528, 328] on input "text" at bounding box center [526, 321] width 193 height 27
type input "1c"
click at [1265, 318] on input "0" at bounding box center [1239, 321] width 156 height 27
type input "2"
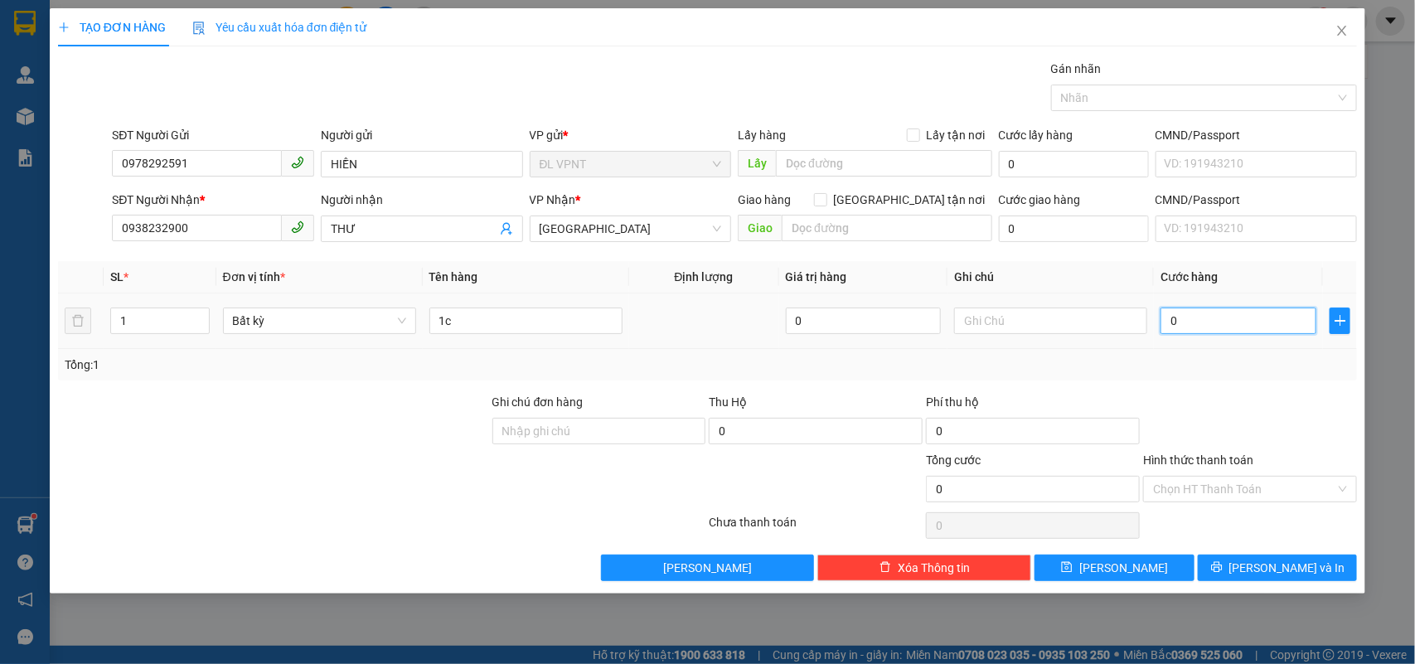
type input "2"
type input "20"
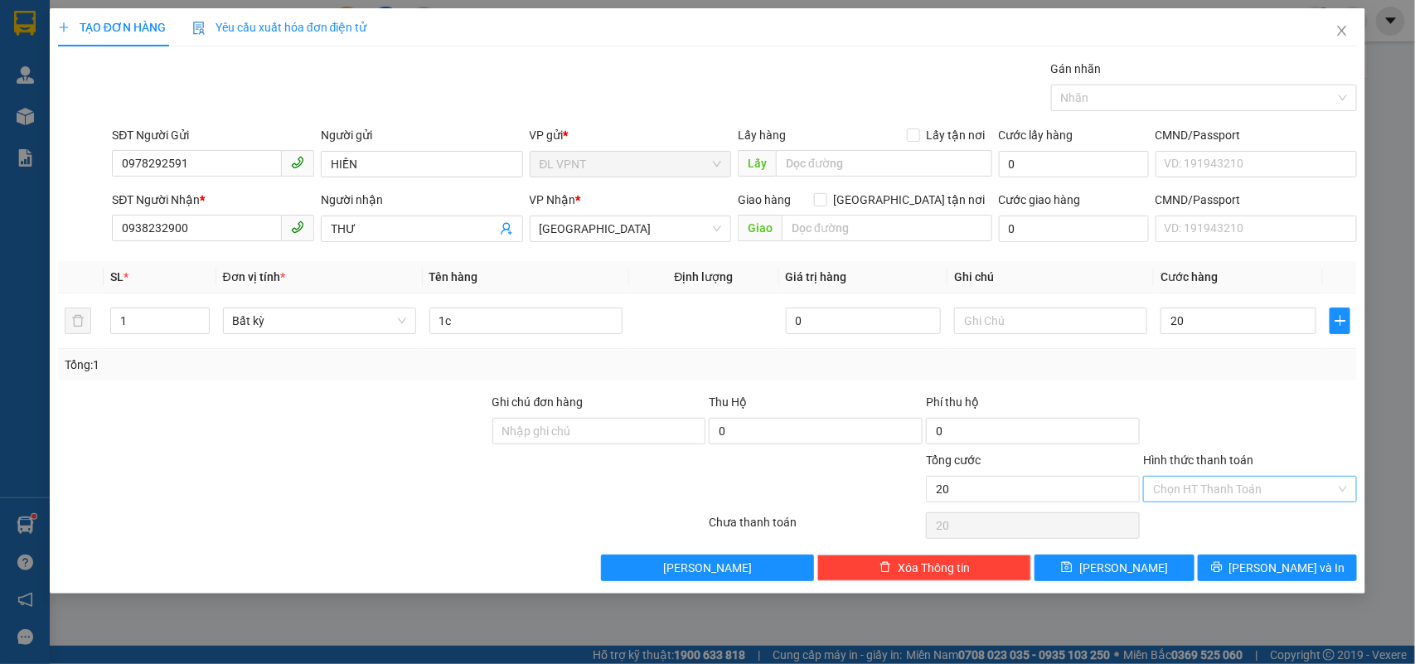
type input "20.000"
click at [1221, 487] on input "Hình thức thanh toán" at bounding box center [1244, 489] width 182 height 25
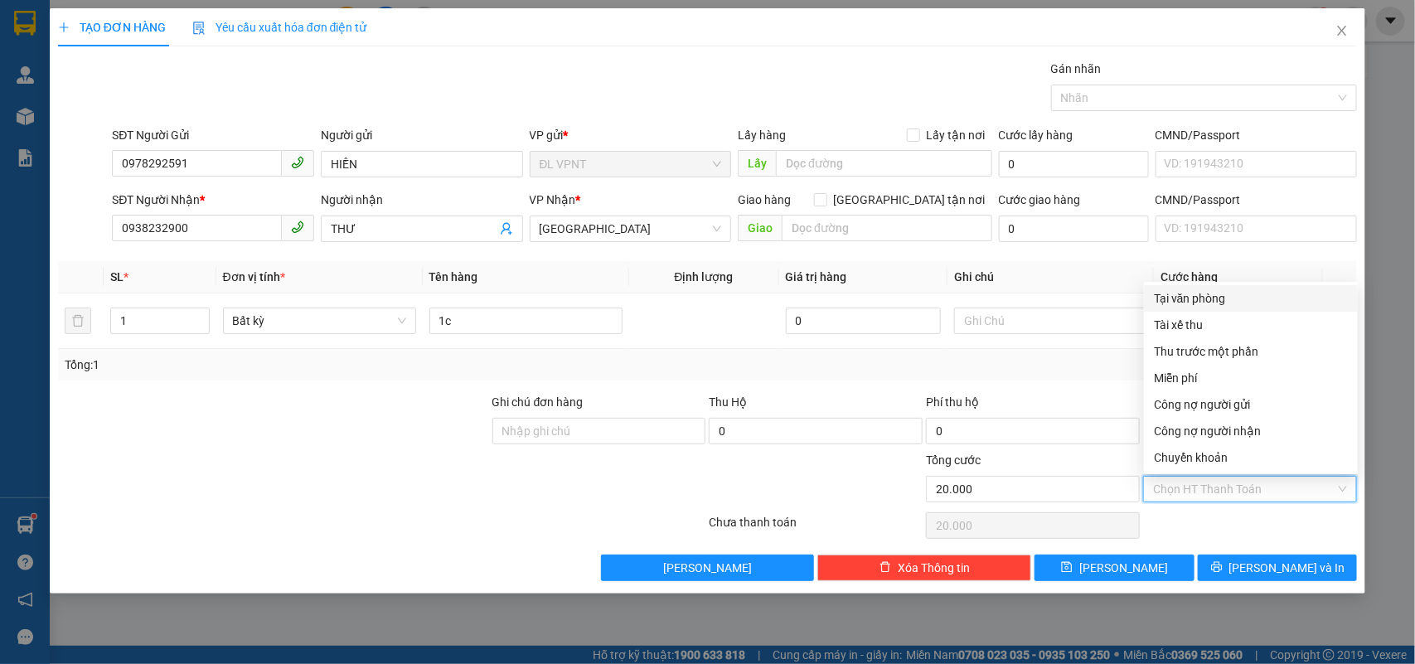
click at [1230, 297] on div "Tại văn phòng" at bounding box center [1251, 298] width 194 height 18
type input "0"
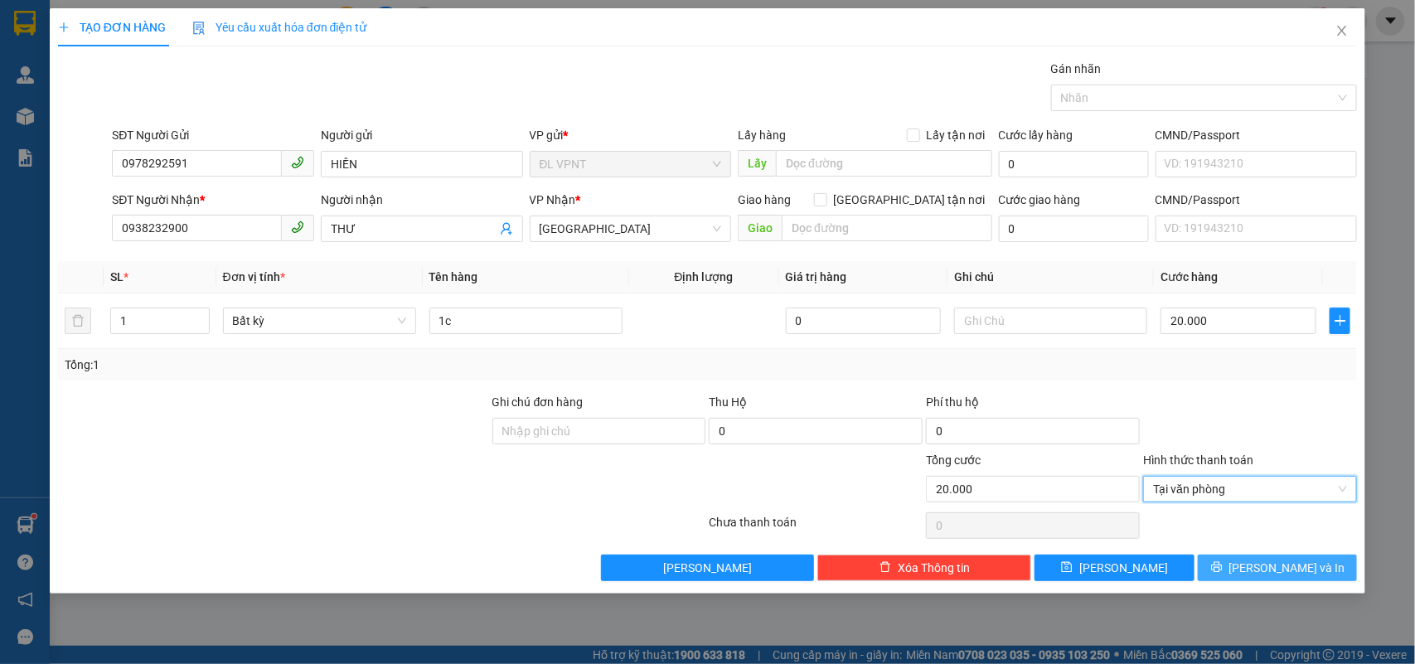
click at [1240, 572] on button "[PERSON_NAME] và In" at bounding box center [1277, 568] width 159 height 27
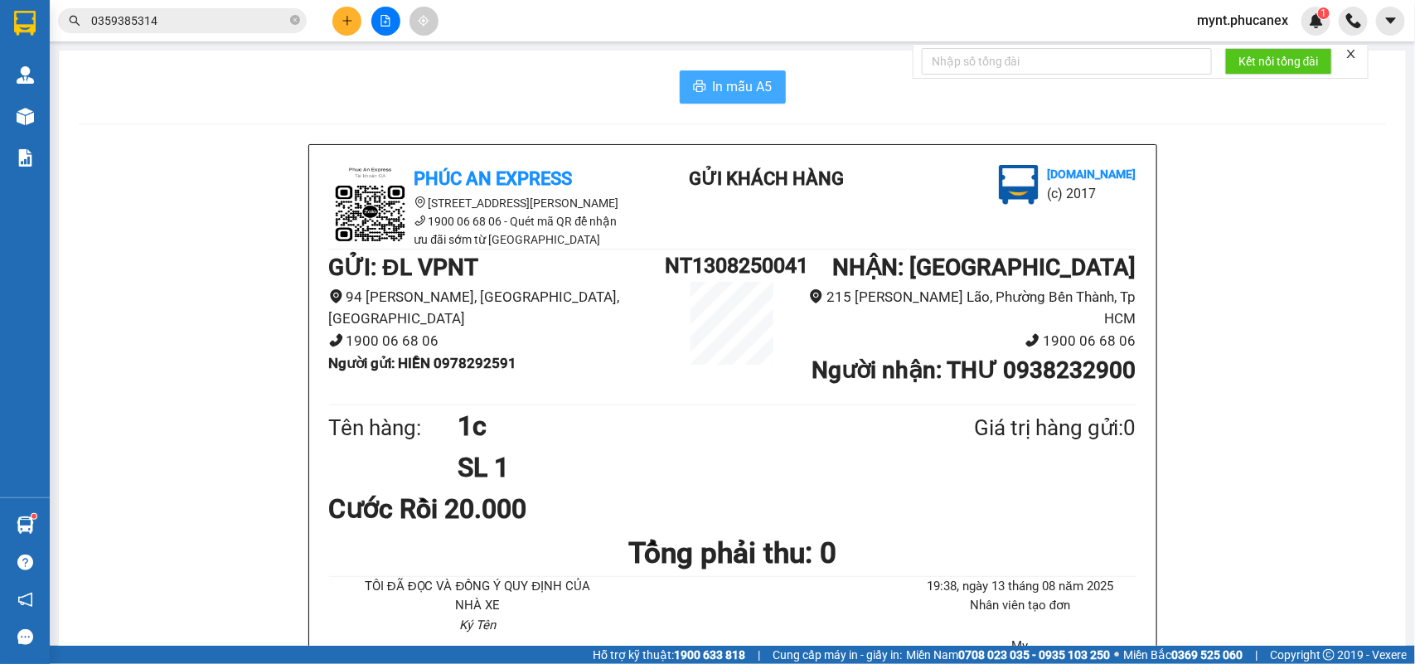
click at [699, 102] on button "In mẫu A5" at bounding box center [733, 86] width 106 height 33
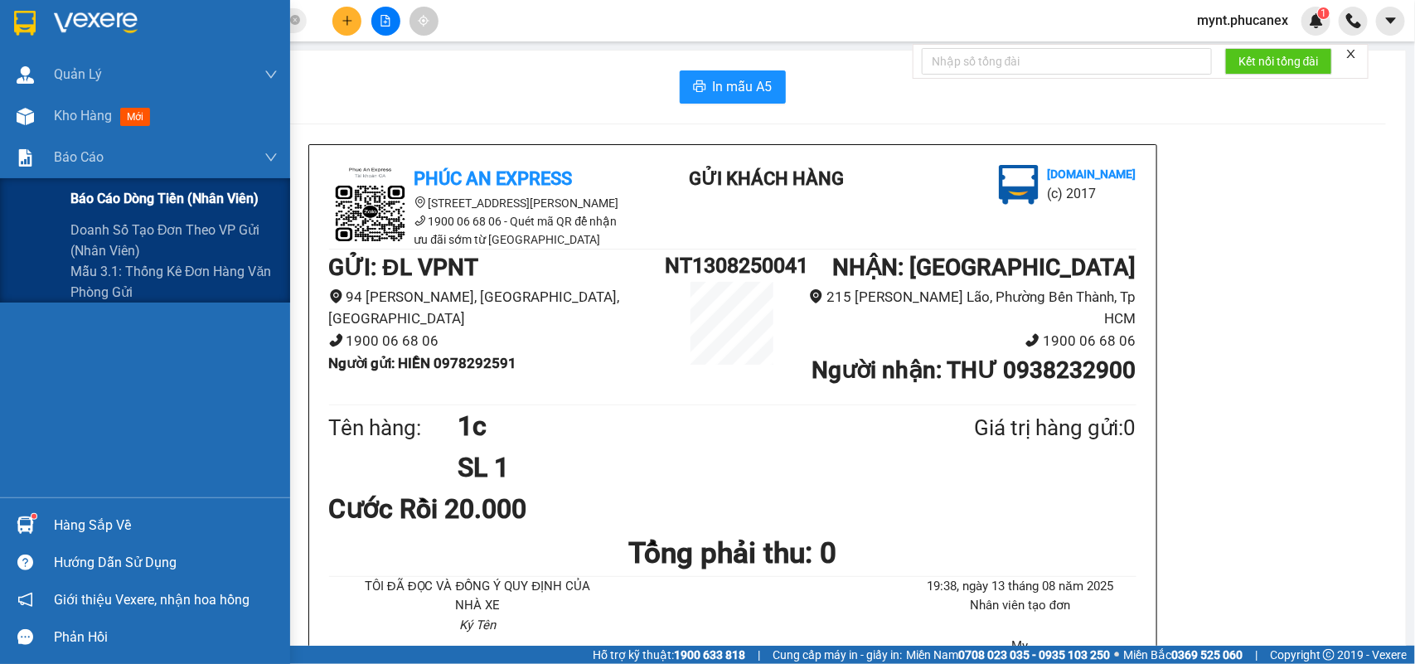
click at [133, 192] on span "Báo cáo dòng tiền (nhân viên)" at bounding box center [164, 198] width 188 height 21
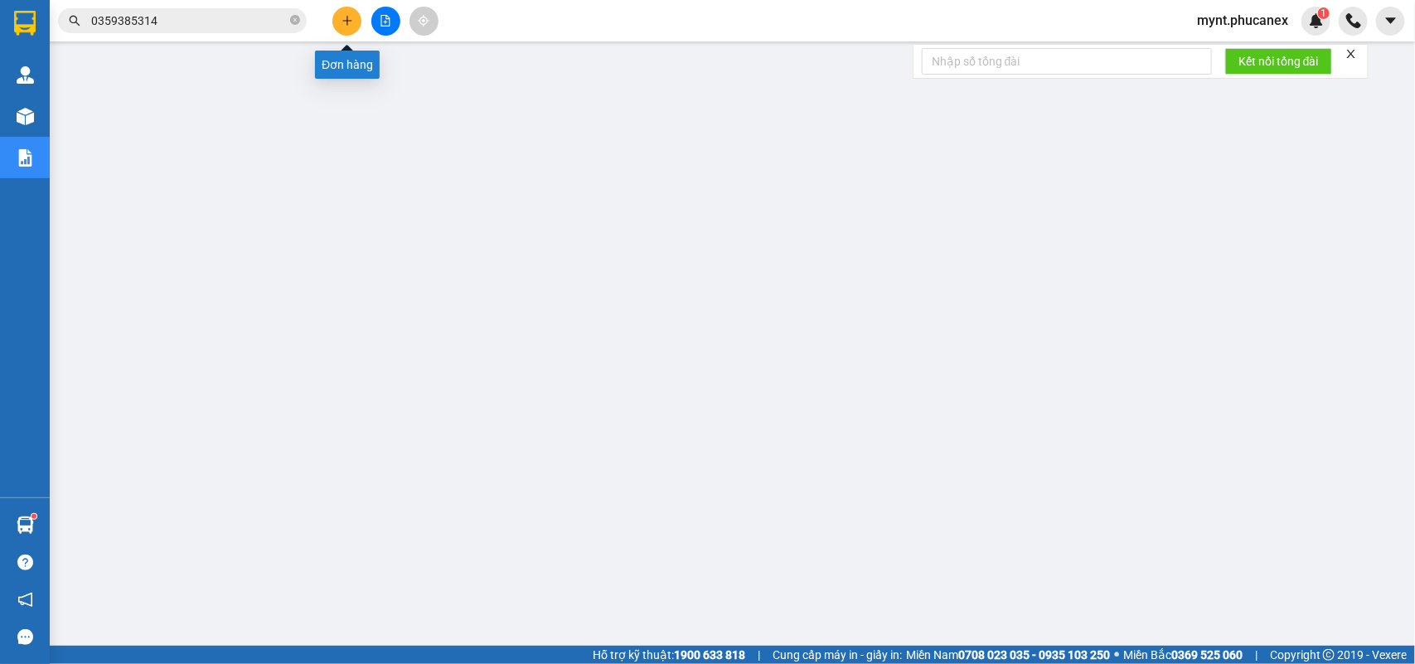
click at [342, 22] on icon "plus" at bounding box center [348, 21] width 12 height 12
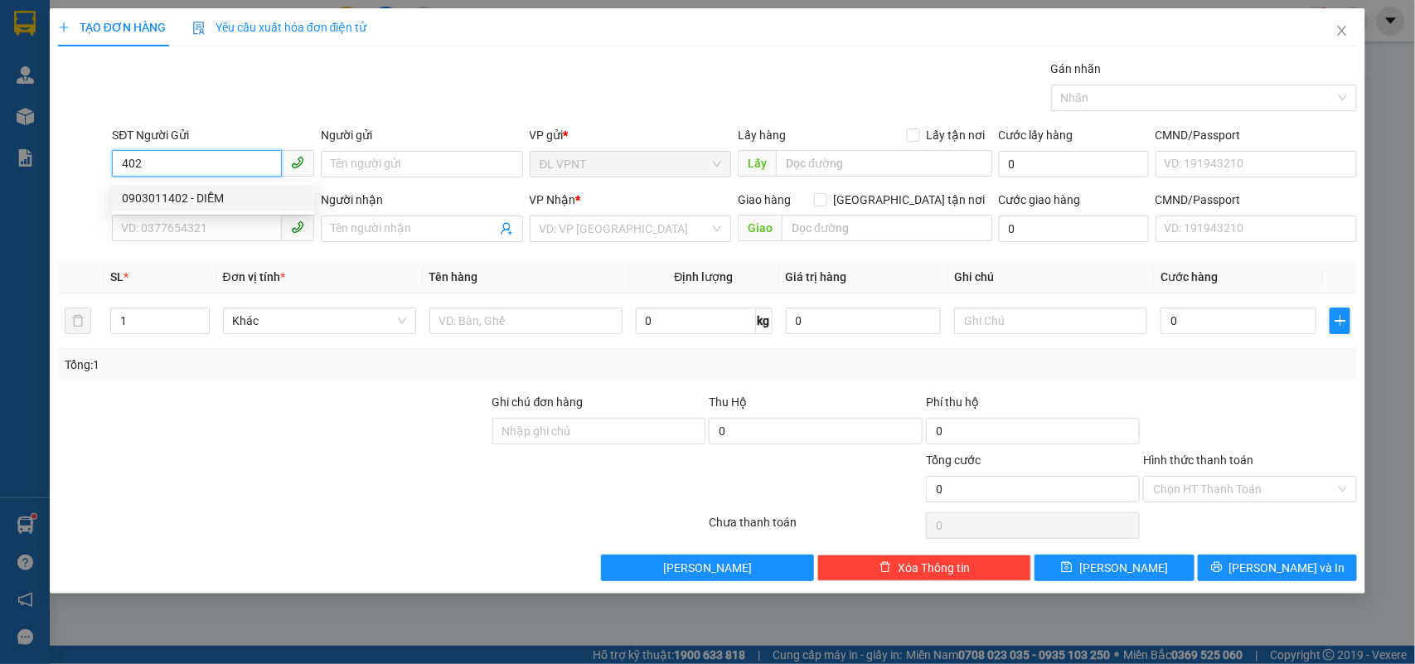
click at [180, 185] on div "0903011402 - DIỄM" at bounding box center [213, 198] width 202 height 27
type input "0903011402"
type input "DIỄM"
type input "0903011402"
type input "DIỄM"
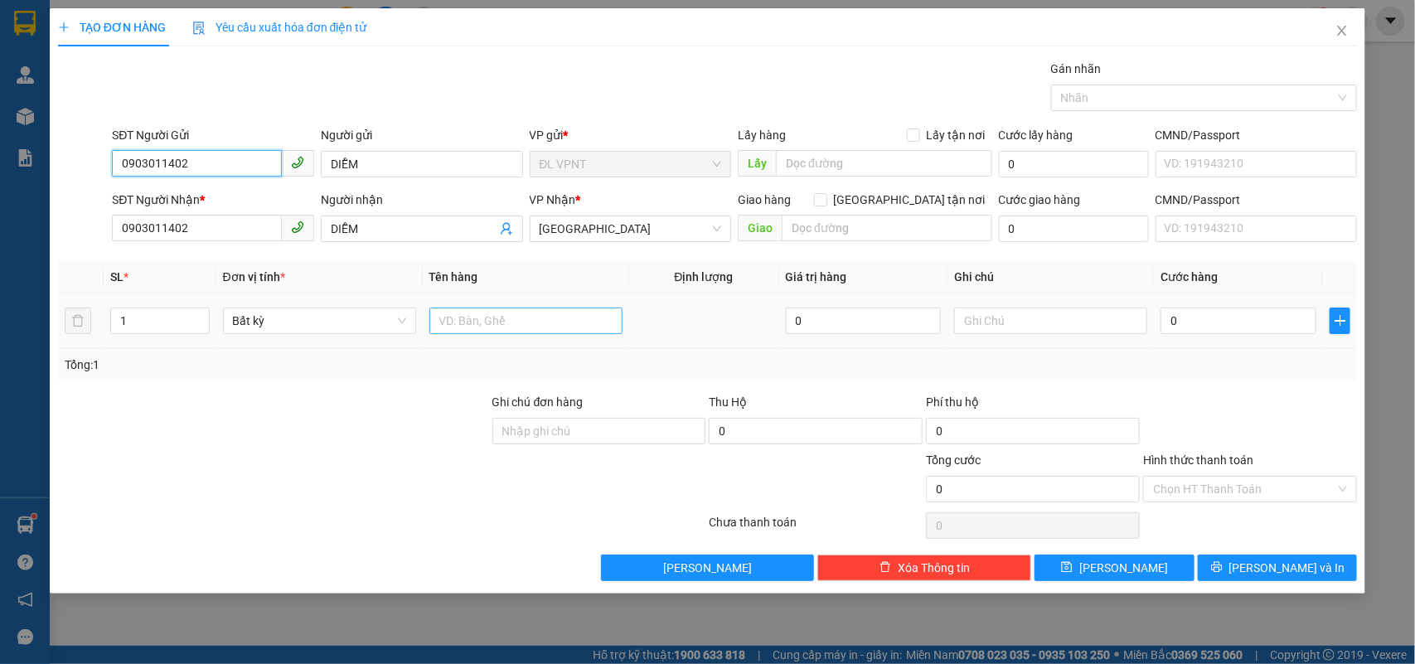
type input "0903011402"
click at [449, 321] on input "text" at bounding box center [526, 321] width 193 height 27
type input "1t"
click at [1245, 332] on input "0" at bounding box center [1239, 321] width 156 height 27
type input "3"
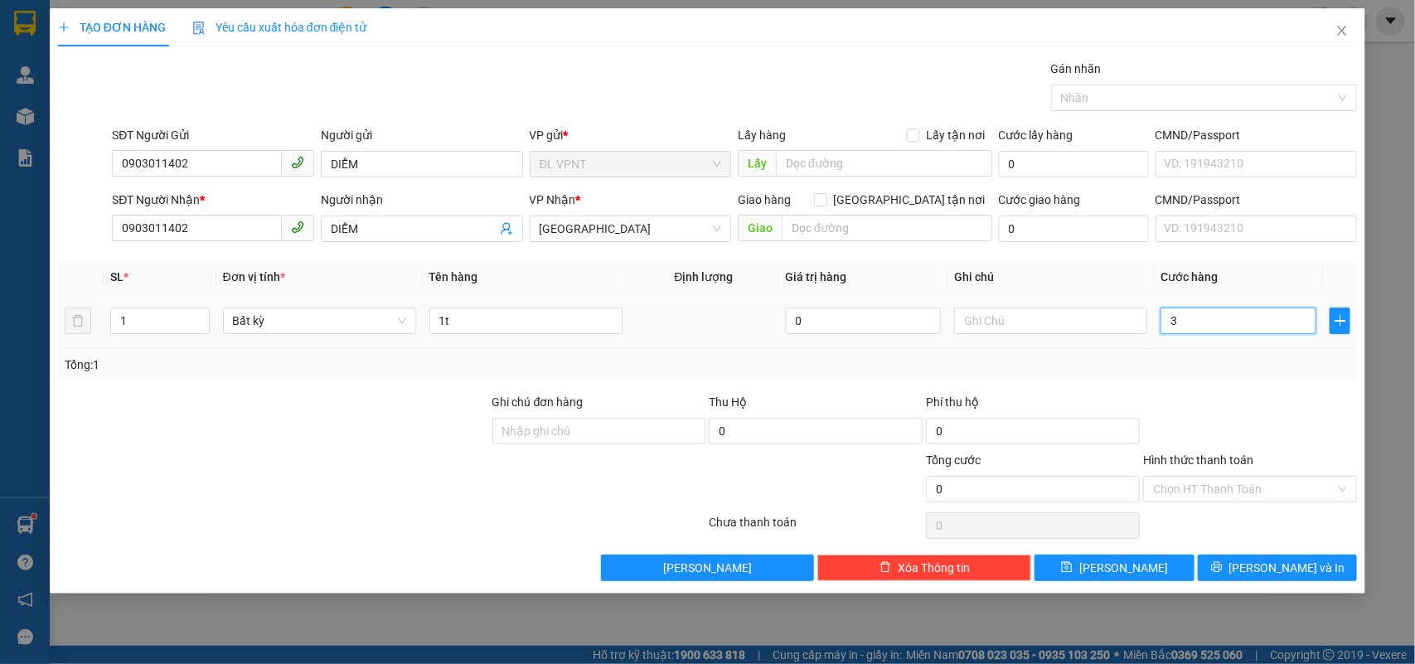
type input "3"
type input "30"
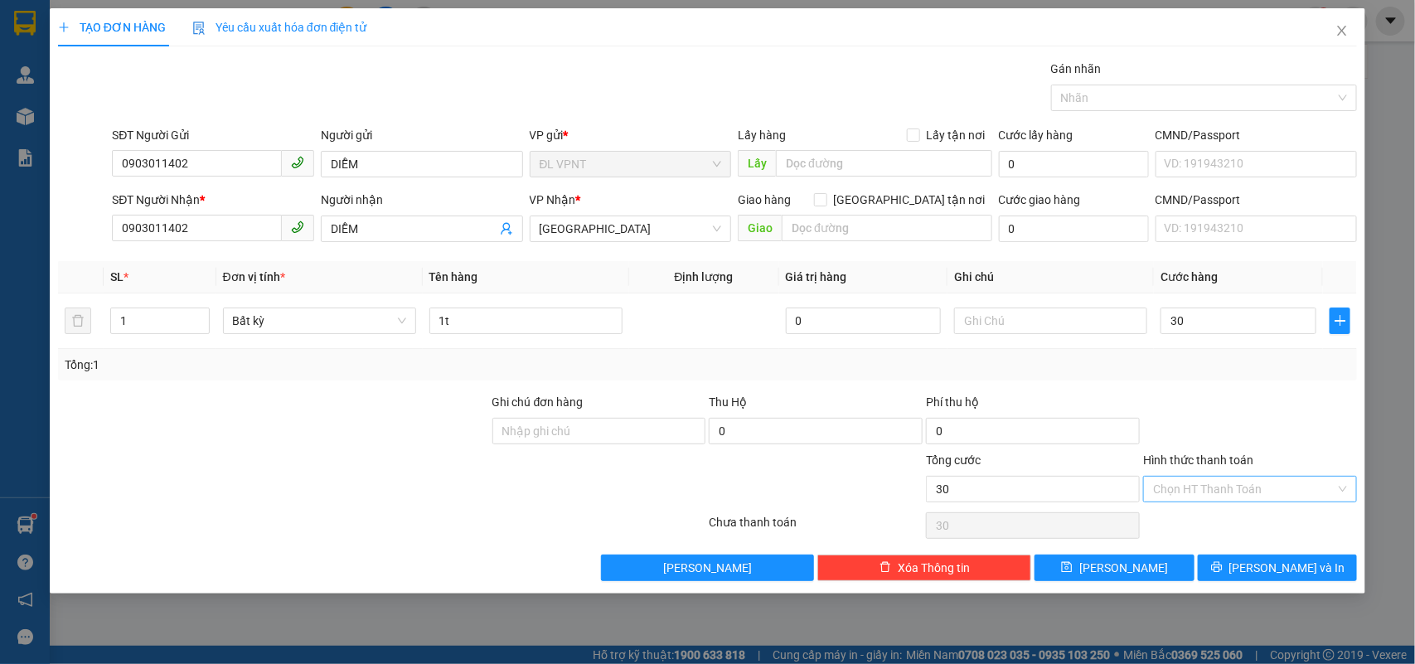
type input "30.000"
click at [1271, 483] on input "Hình thức thanh toán" at bounding box center [1244, 489] width 182 height 25
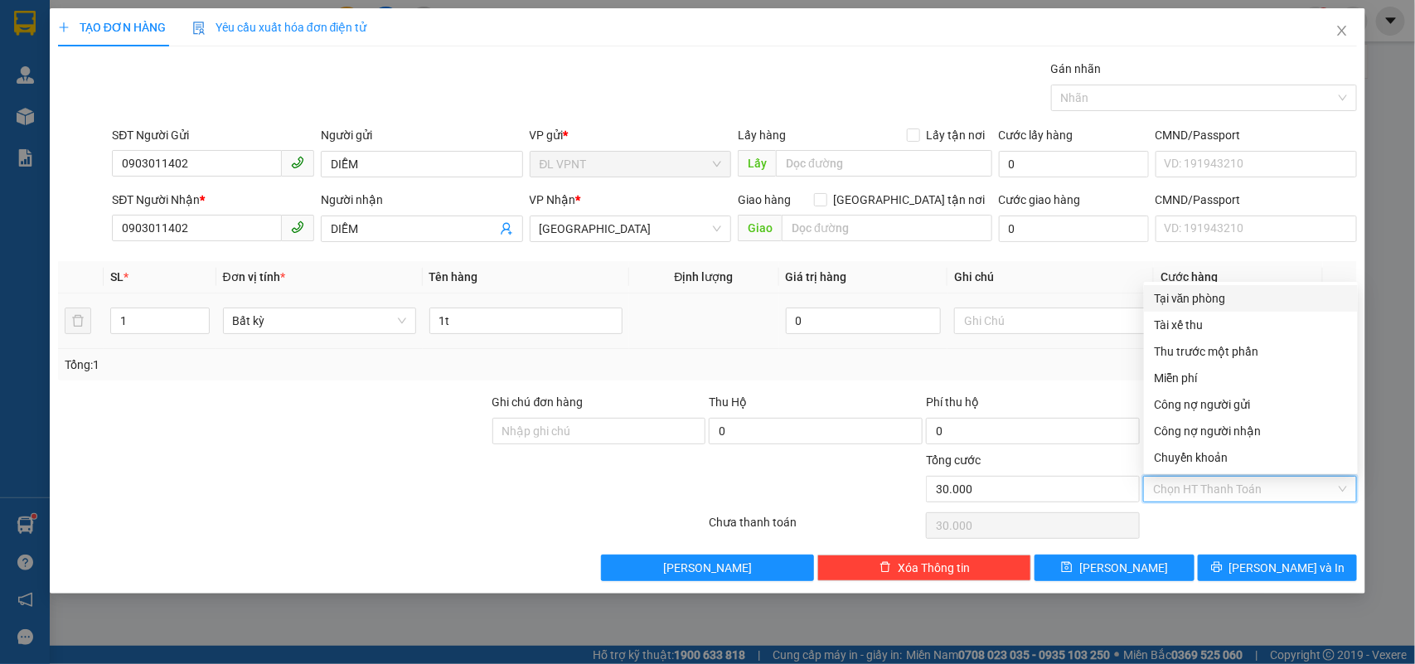
click at [1224, 296] on div "Tại văn phòng" at bounding box center [1251, 298] width 194 height 18
type input "0"
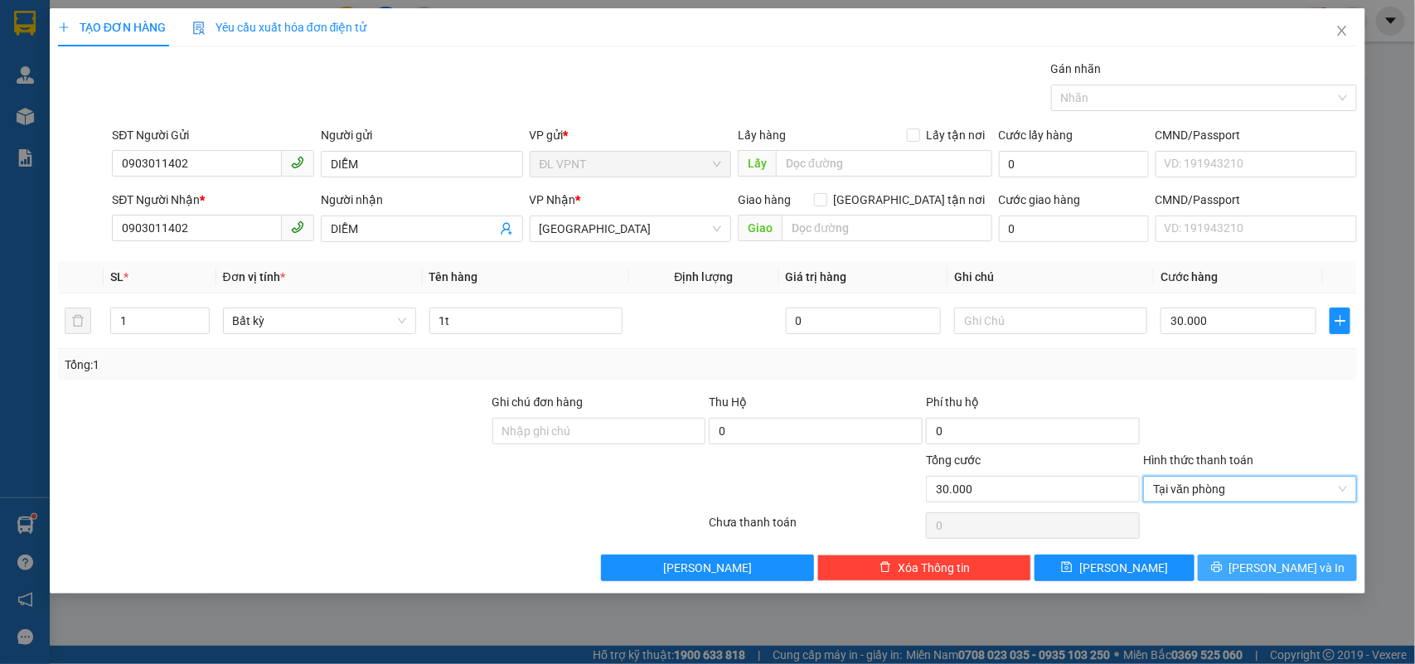
click at [1223, 570] on icon "printer" at bounding box center [1217, 567] width 12 height 12
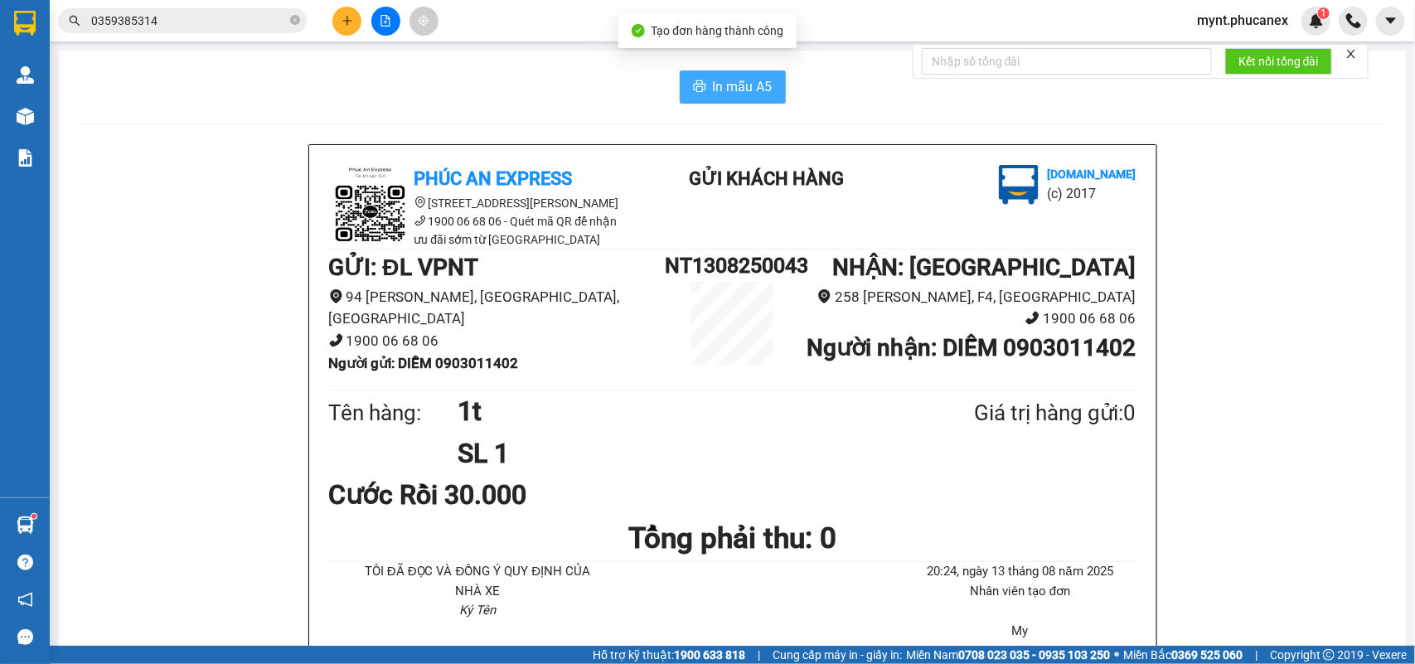
click at [719, 89] on span "In mẫu A5" at bounding box center [743, 86] width 60 height 21
click at [230, 31] on span "0359385314" at bounding box center [182, 20] width 249 height 25
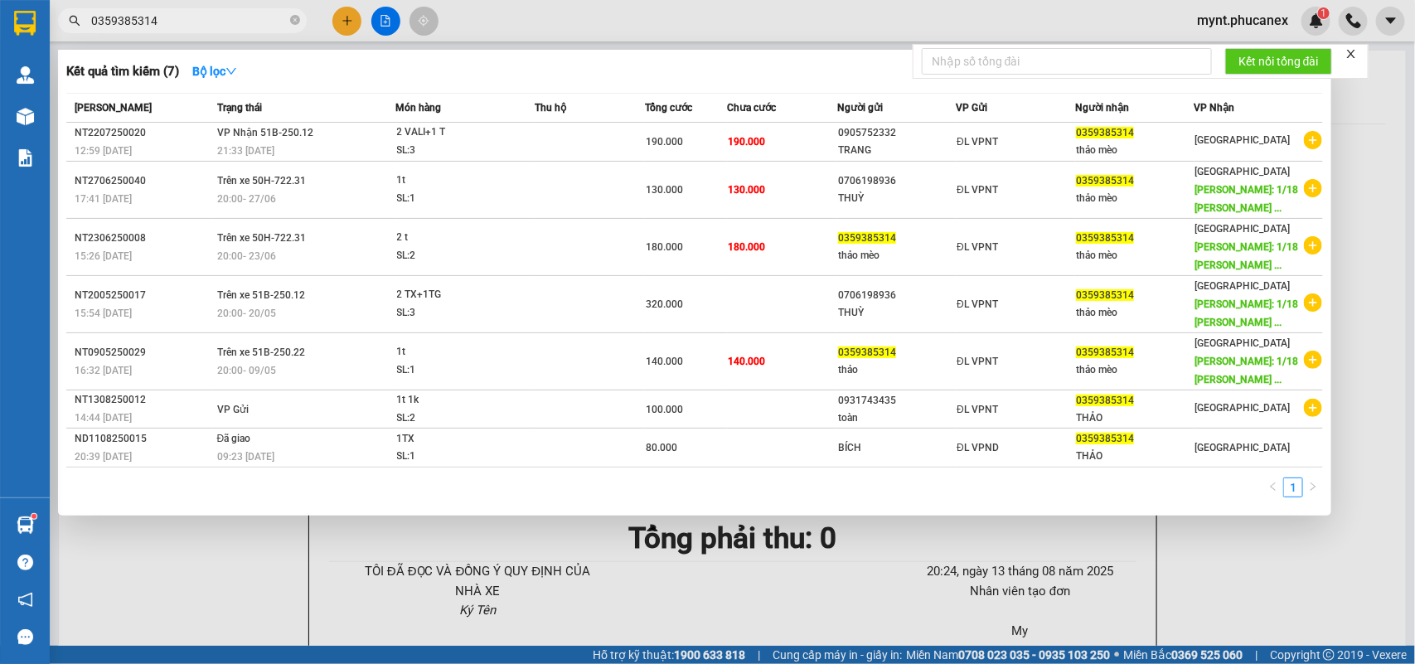
click at [228, 23] on input "0359385314" at bounding box center [189, 21] width 196 height 18
paste input "931442389"
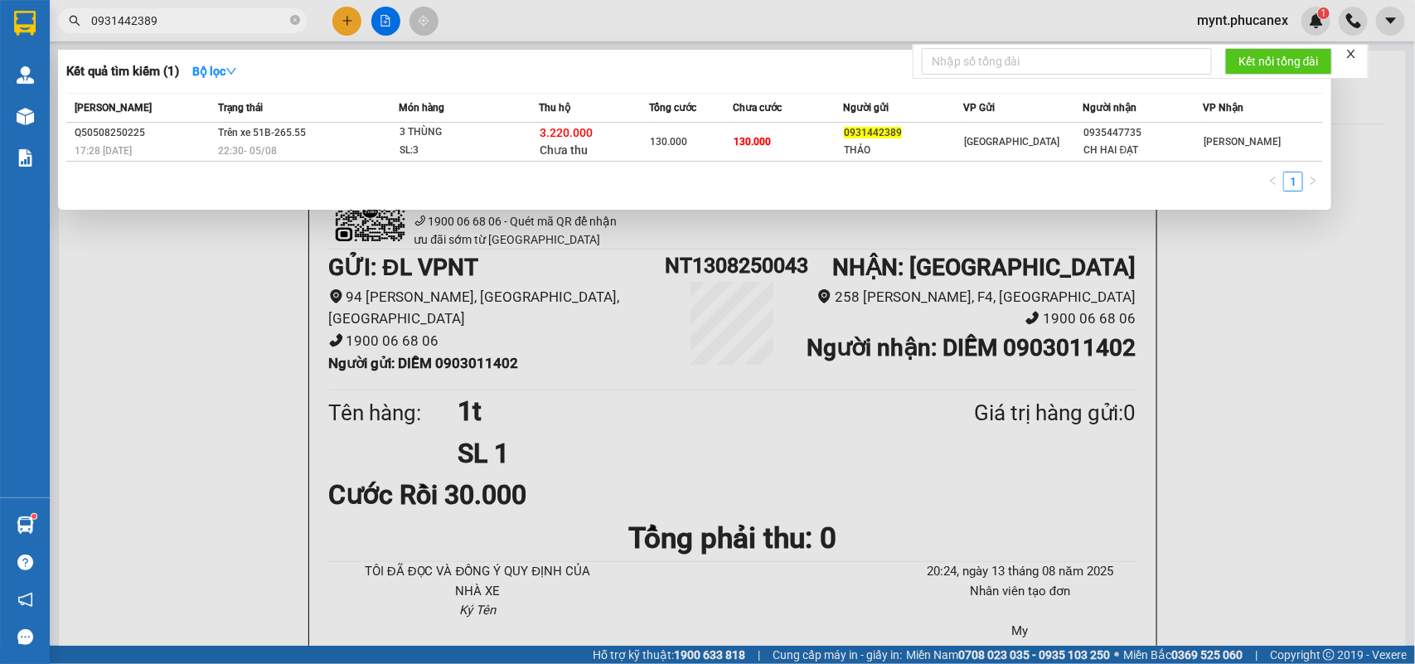
drag, startPoint x: 160, startPoint y: 21, endPoint x: 0, endPoint y: -2, distance: 161.6
click at [0, 0] on html "Kết quả tìm kiếm ( 1 ) Bộ lọc Mã ĐH Trạng thái Món hàng Thu hộ Tổng cước Chưa c…" at bounding box center [707, 332] width 1415 height 664
paste input "5447735"
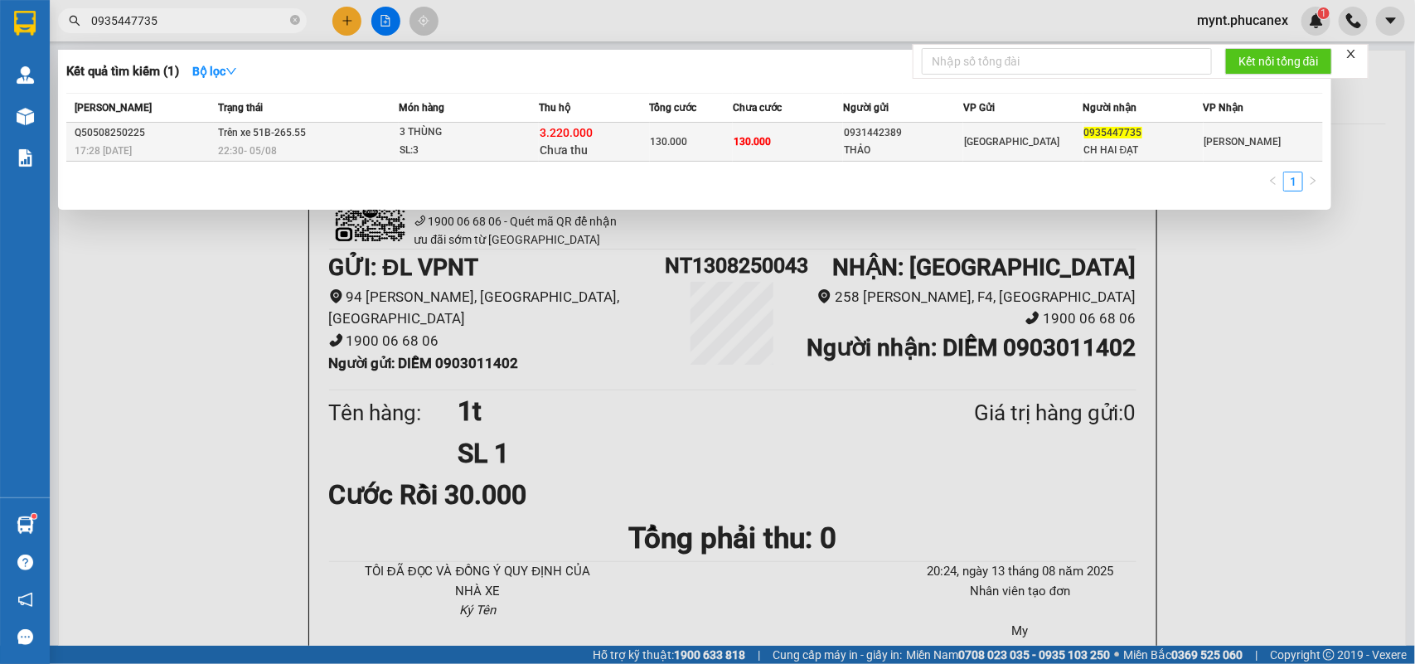
type input "0935447735"
click at [630, 138] on div "3.220.000 Chưa thu" at bounding box center [594, 141] width 109 height 35
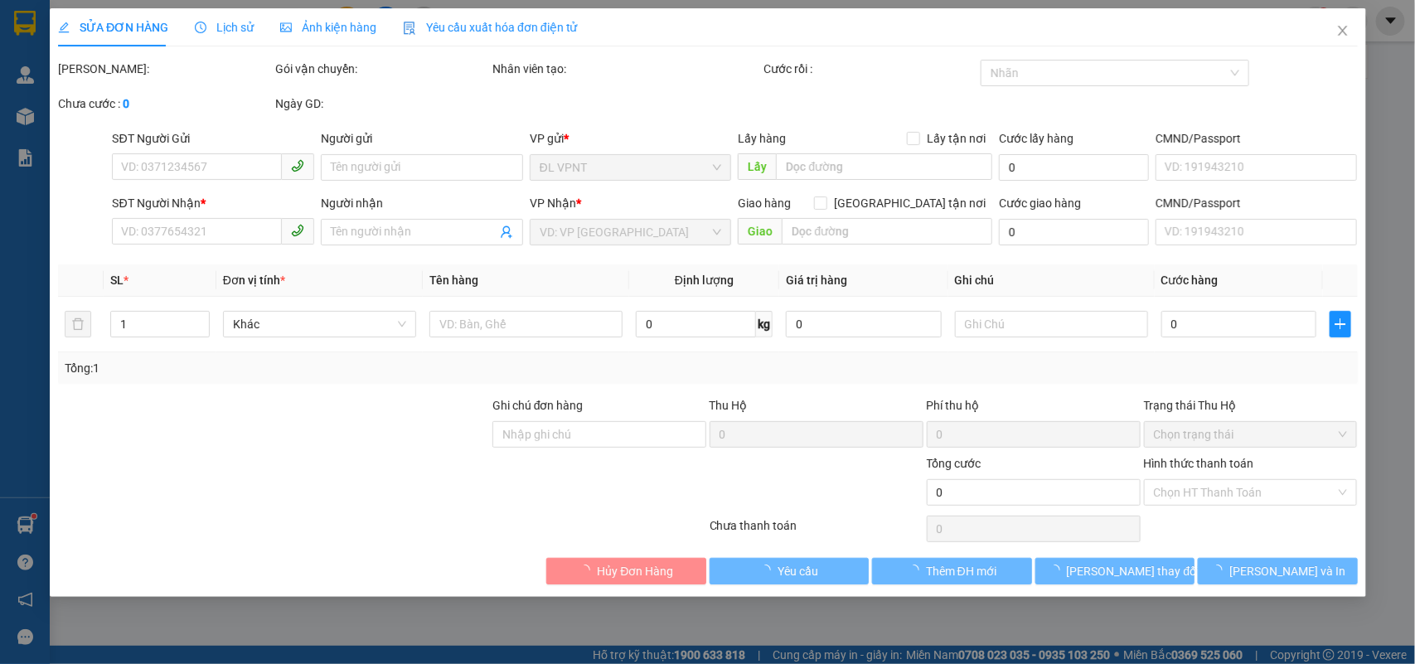
type input "0931442389"
type input "THẢO"
type input "0935447735"
type input "CH HAI ĐẠT"
type input "3.220.000"
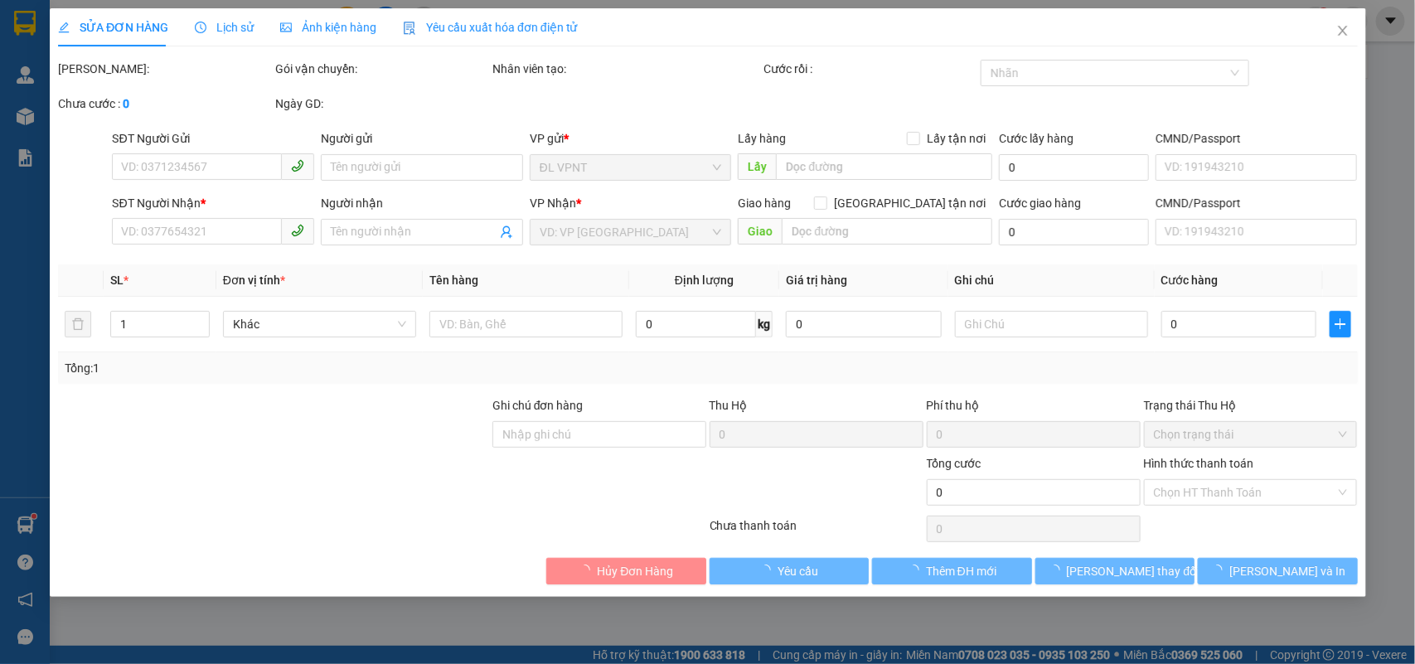
type input "130.000"
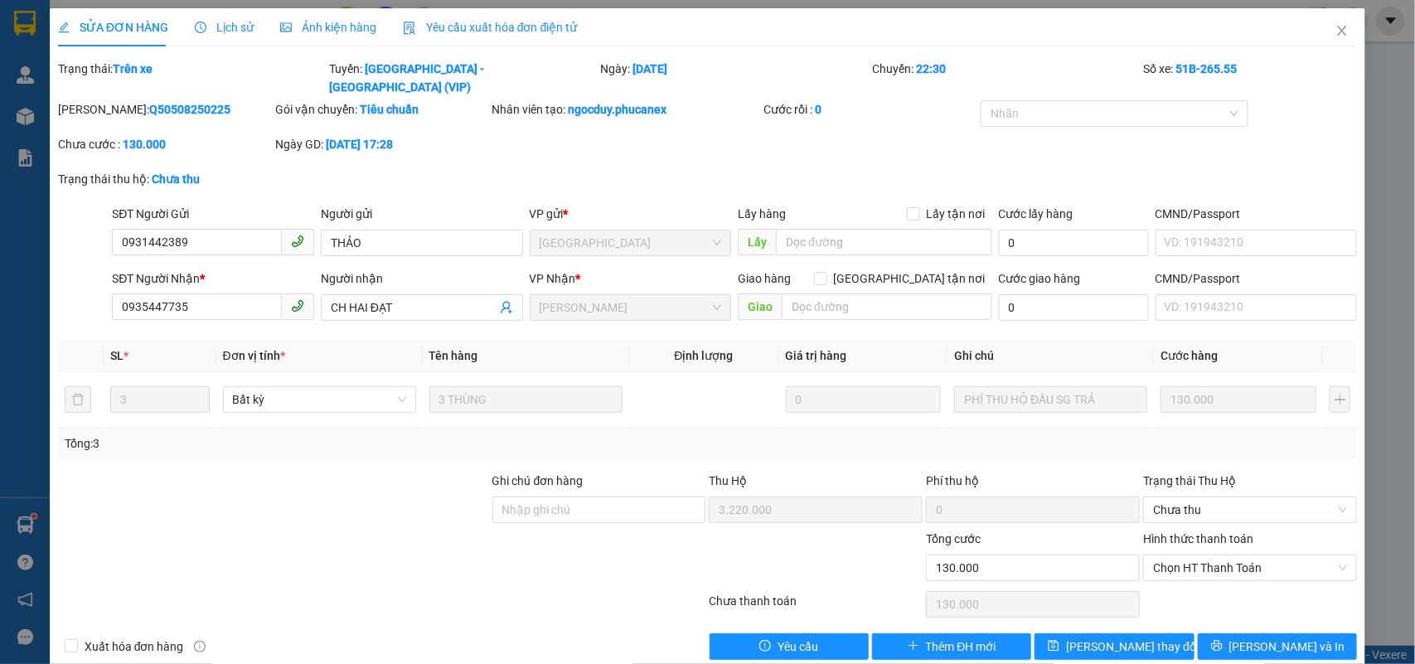
click at [213, 17] on div "Lịch sử" at bounding box center [224, 27] width 59 height 38
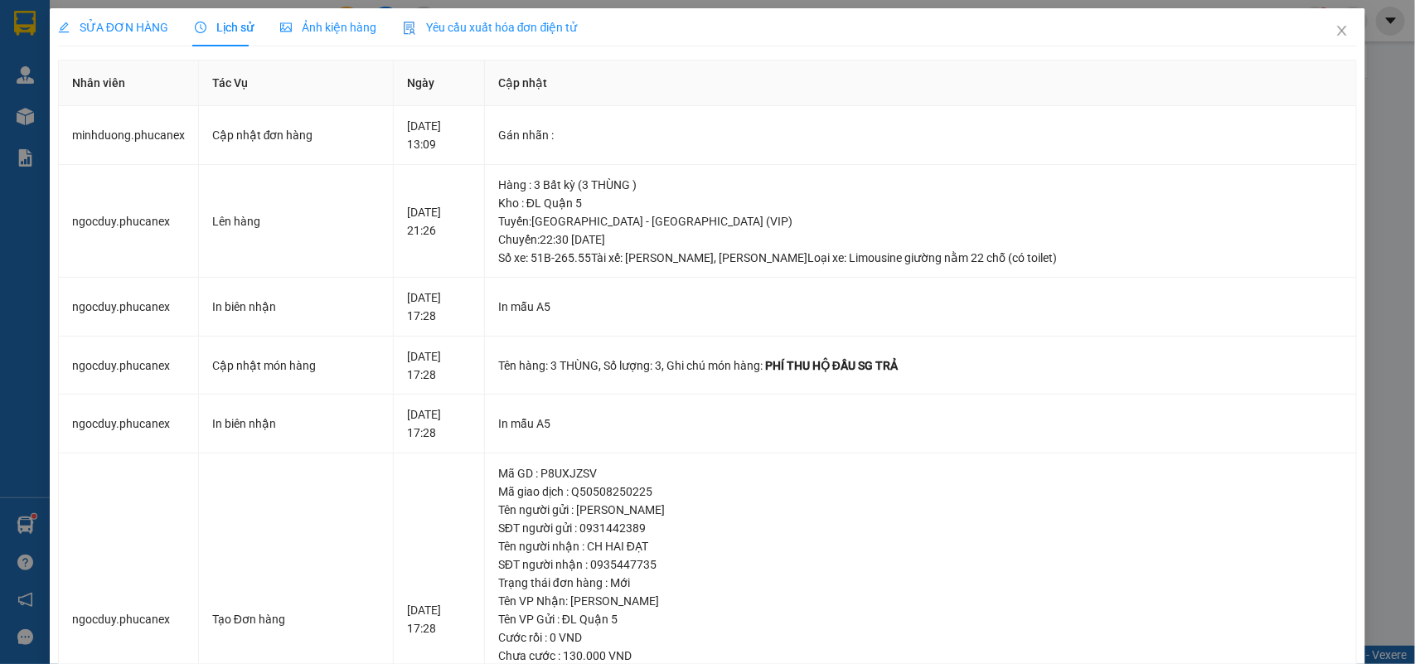
click at [104, 38] on div "SỬA ĐƠN HÀNG" at bounding box center [113, 27] width 110 height 38
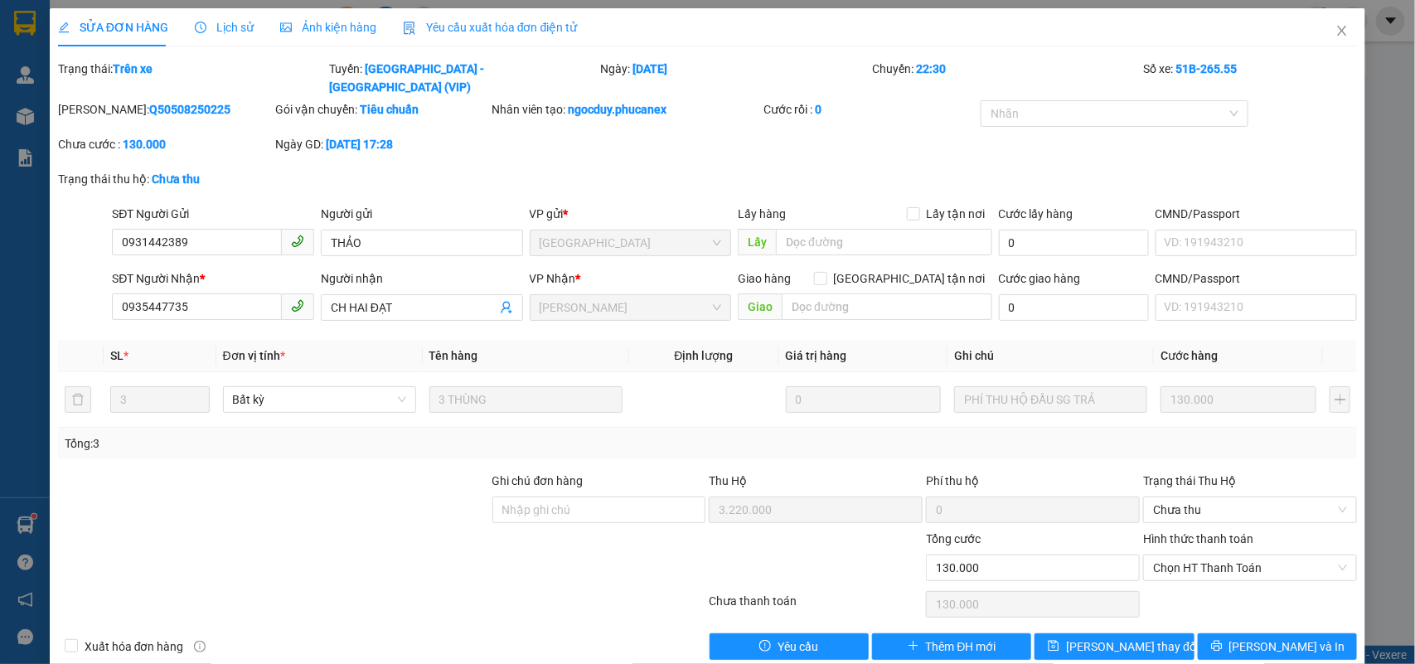
copy b "Q50508250225"
drag, startPoint x: 182, startPoint y: 88, endPoint x: 102, endPoint y: 102, distance: 81.7
click at [102, 102] on div "Mã ĐH: Q50508250225" at bounding box center [164, 117] width 217 height 35
click at [1336, 27] on icon "close" at bounding box center [1342, 30] width 13 height 13
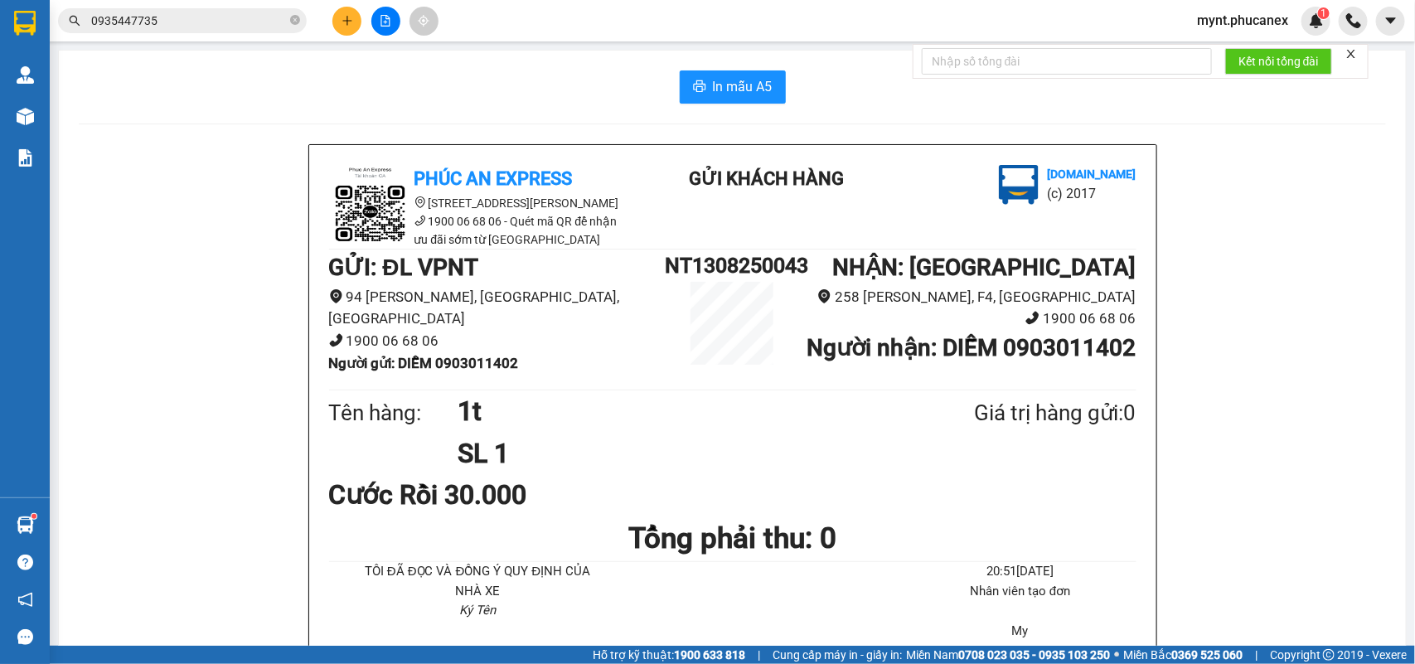
click at [158, 22] on input "0935447735" at bounding box center [189, 21] width 196 height 18
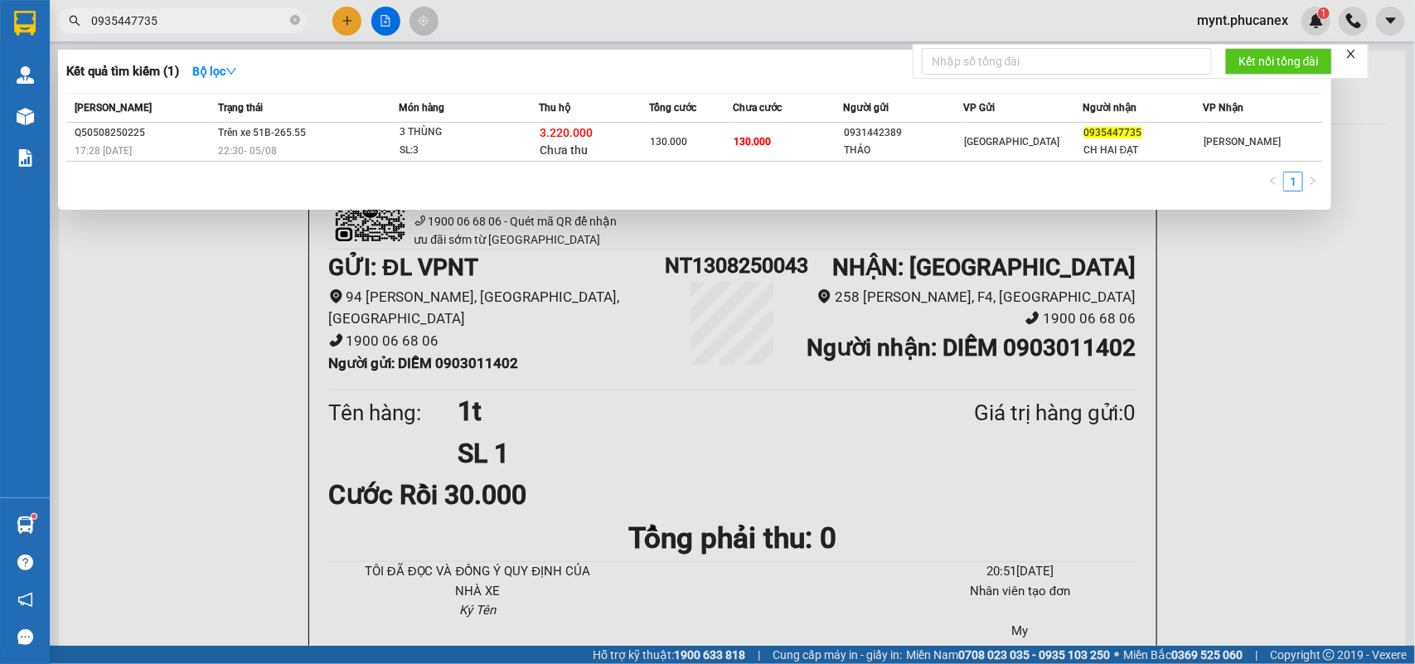
click at [158, 22] on input "0935447735" at bounding box center [189, 21] width 196 height 18
paste input "08334417"
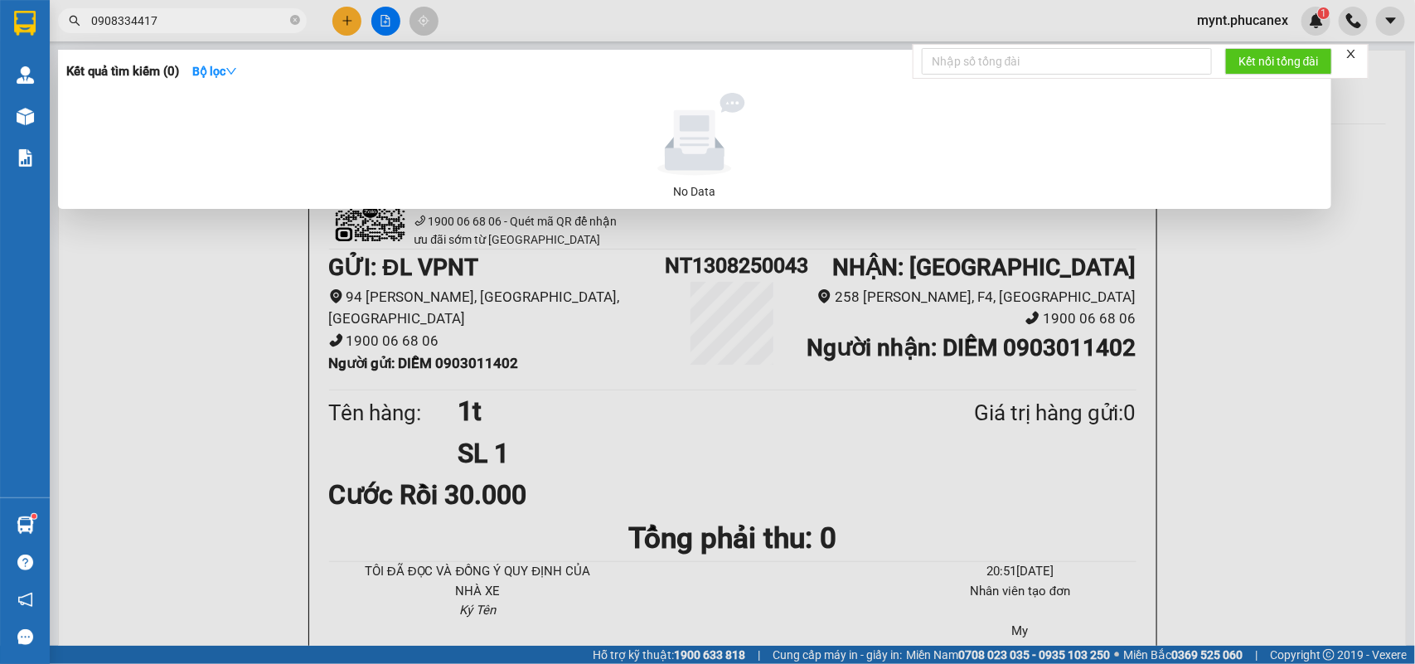
click at [164, 23] on input "0908334417" at bounding box center [189, 21] width 196 height 18
type input "09083344"
click at [375, 14] on div at bounding box center [707, 332] width 1415 height 664
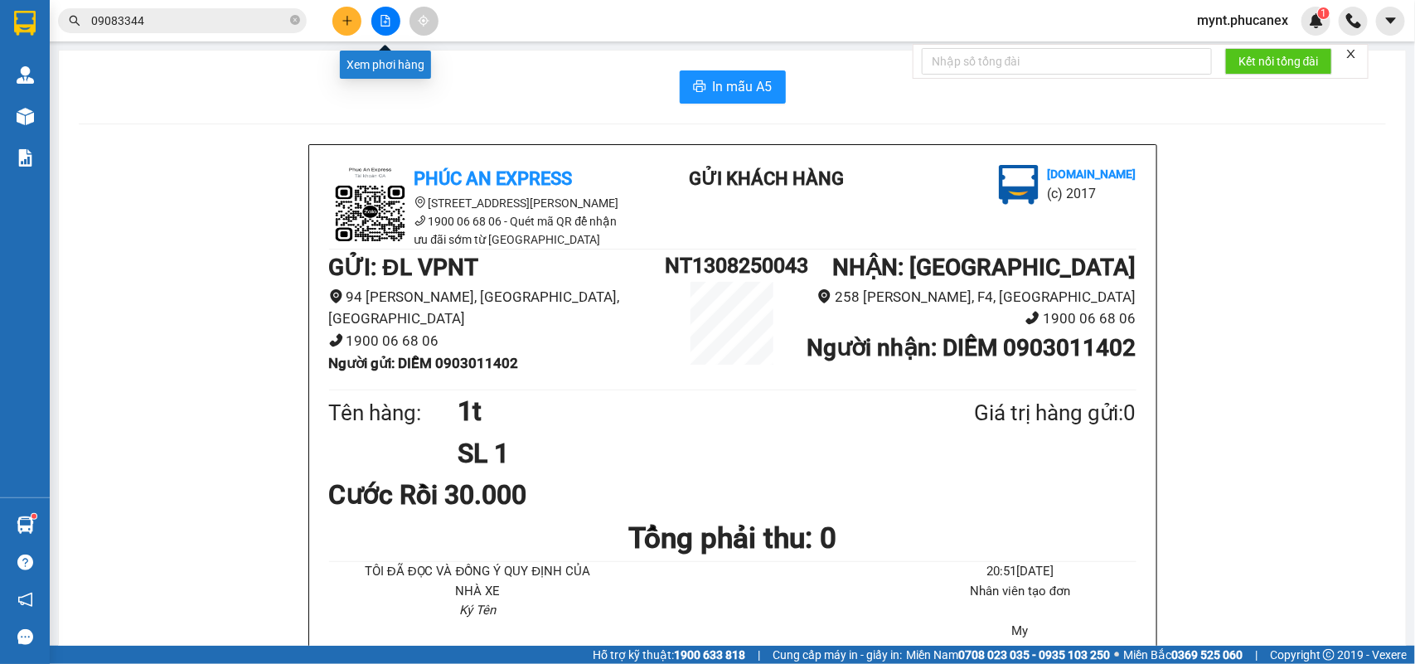
click at [375, 14] on button at bounding box center [385, 21] width 29 height 29
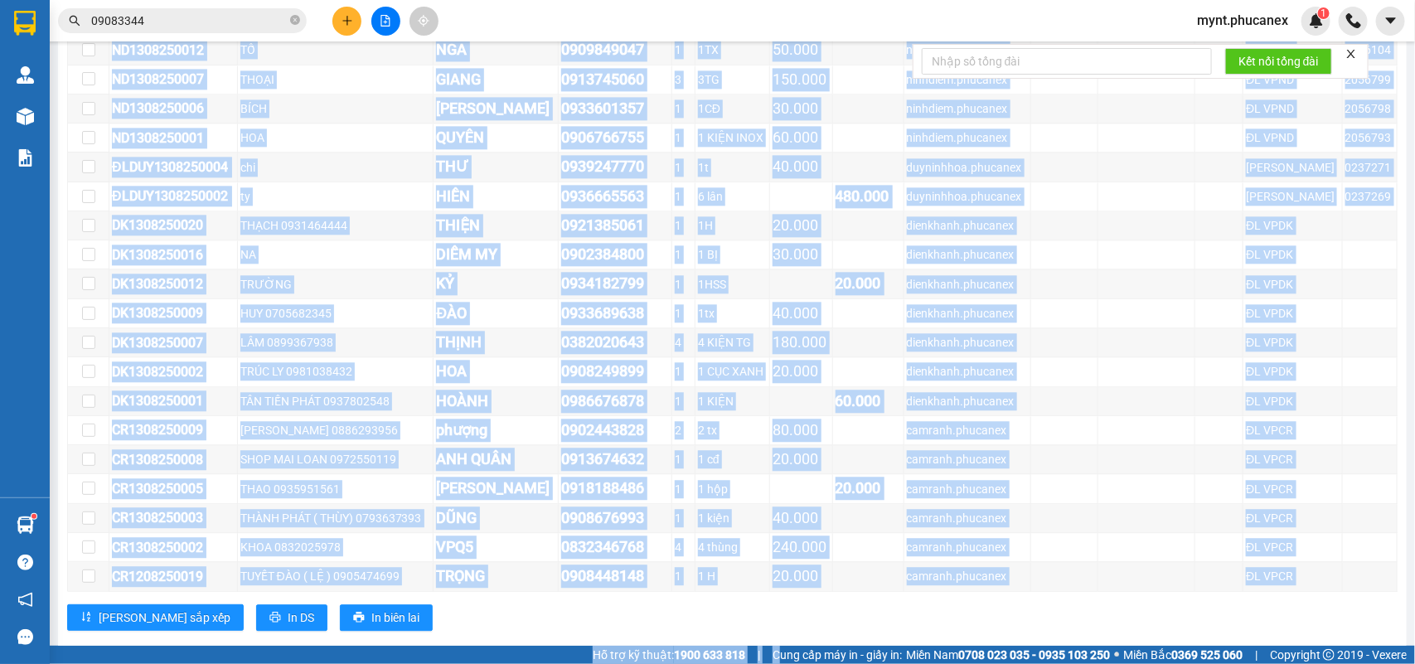
scroll to position [1682, 0]
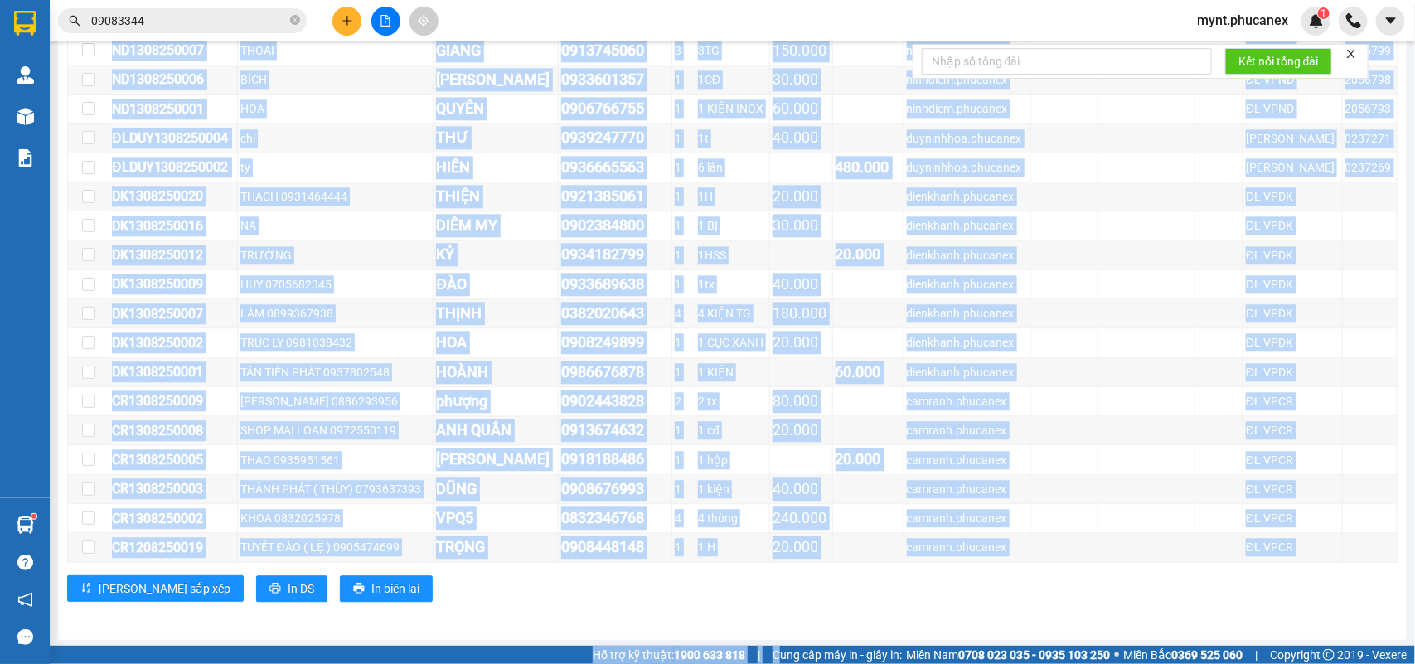
drag, startPoint x: 134, startPoint y: 195, endPoint x: 761, endPoint y: 705, distance: 808.1
click at [761, 663] on html "Kết quả tìm kiếm ( 0 ) Bộ lọc No Data 09083344 mynt.phucanex 1 Quản Lý Quản lý …" at bounding box center [707, 332] width 1415 height 664
copy section "Đơn 50 | SL 81 | CR 2.530.000 | CC 1.410.000 | Tổng cước 3.940.000 | TH 0 ĐL VP…"
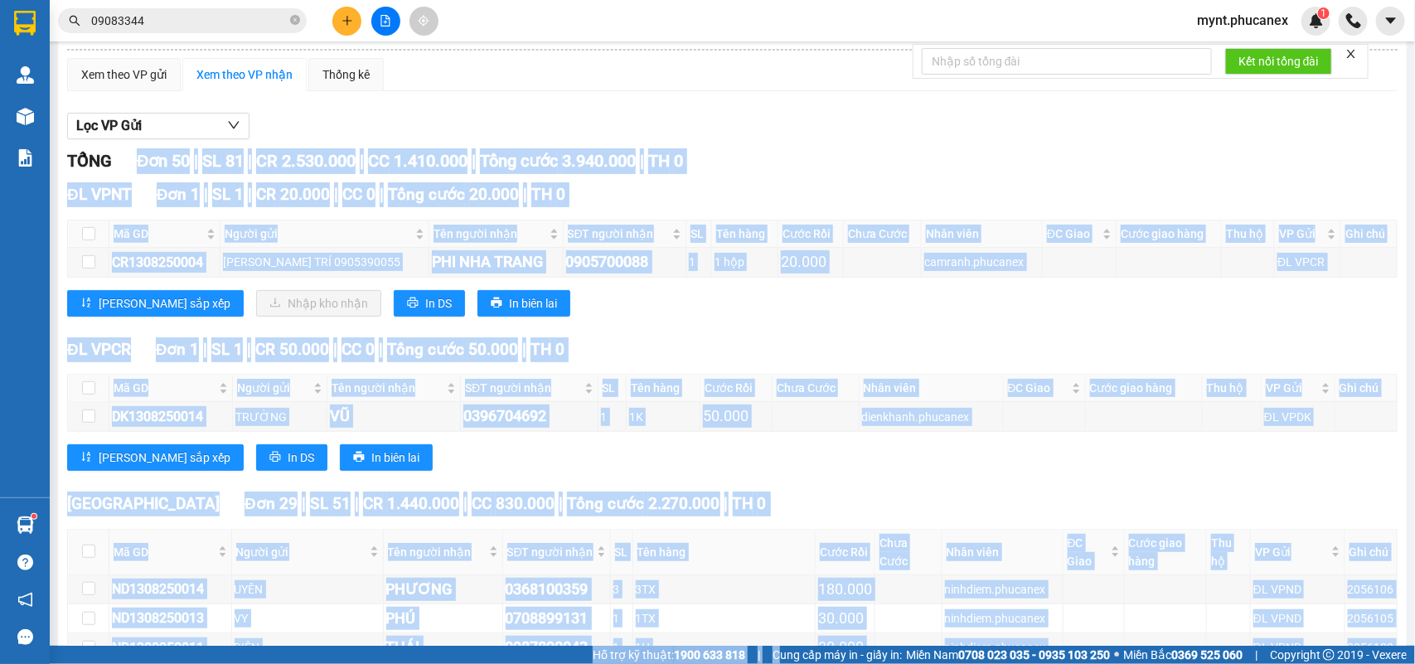
scroll to position [0, 0]
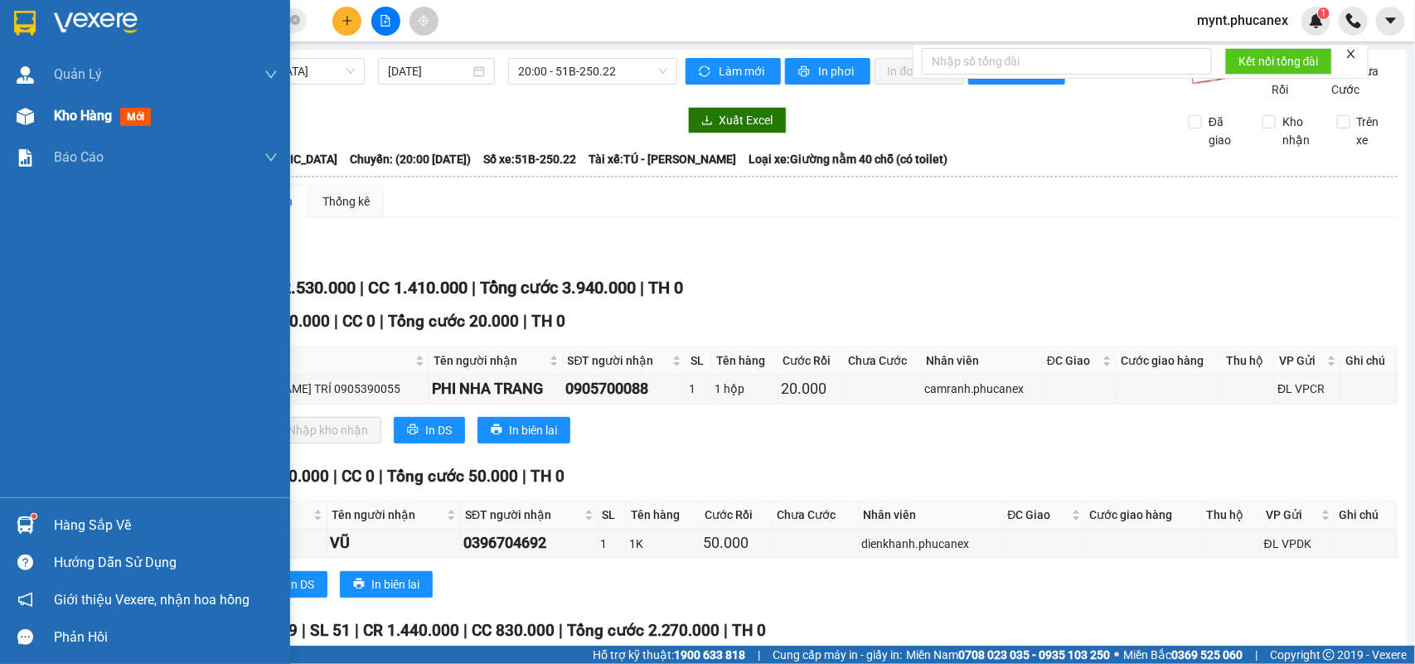
click at [38, 121] on div at bounding box center [25, 116] width 29 height 29
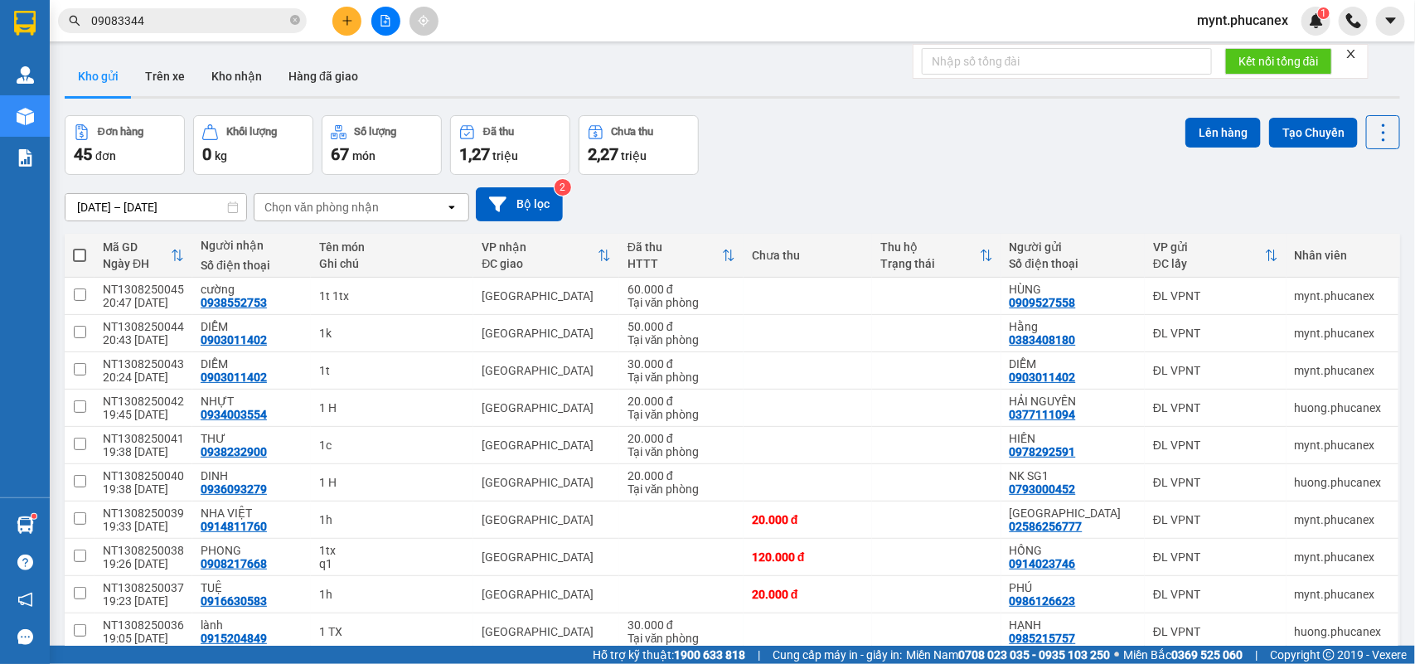
click at [81, 259] on span at bounding box center [79, 255] width 13 height 13
click at [80, 247] on input "checkbox" at bounding box center [80, 247] width 0 height 0
checkbox input "true"
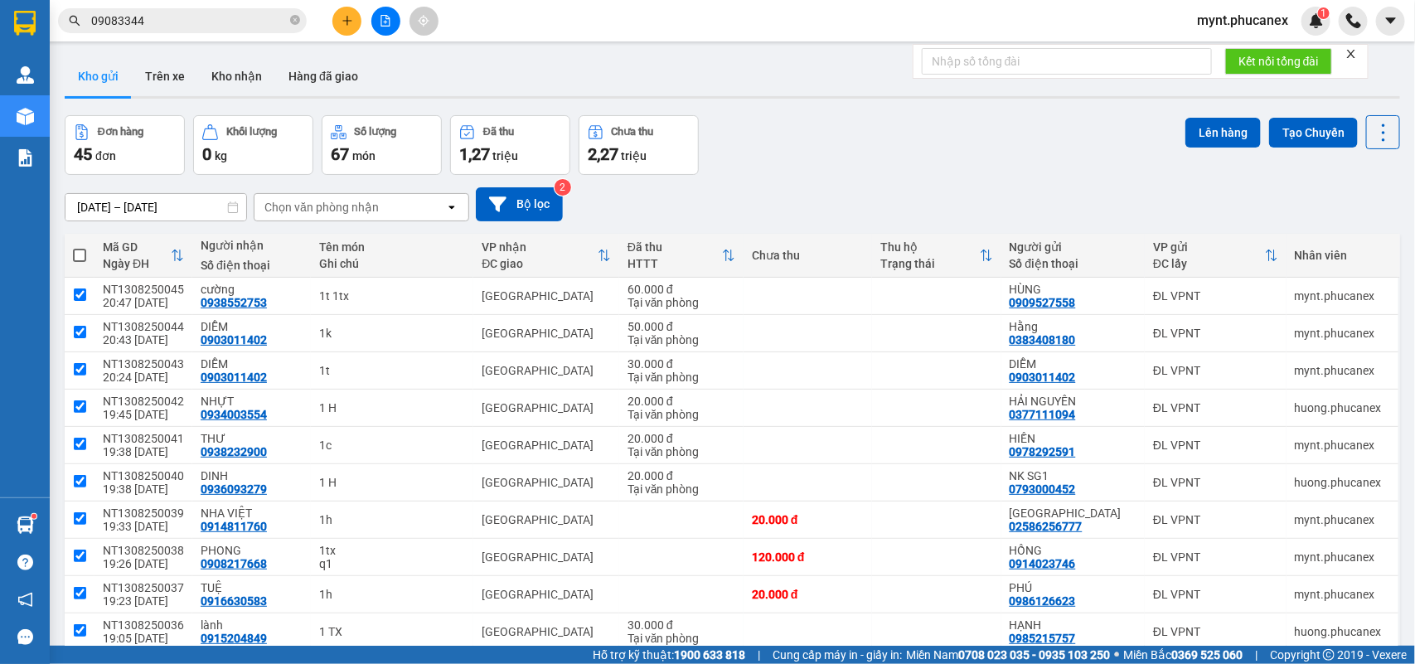
checkbox input "true"
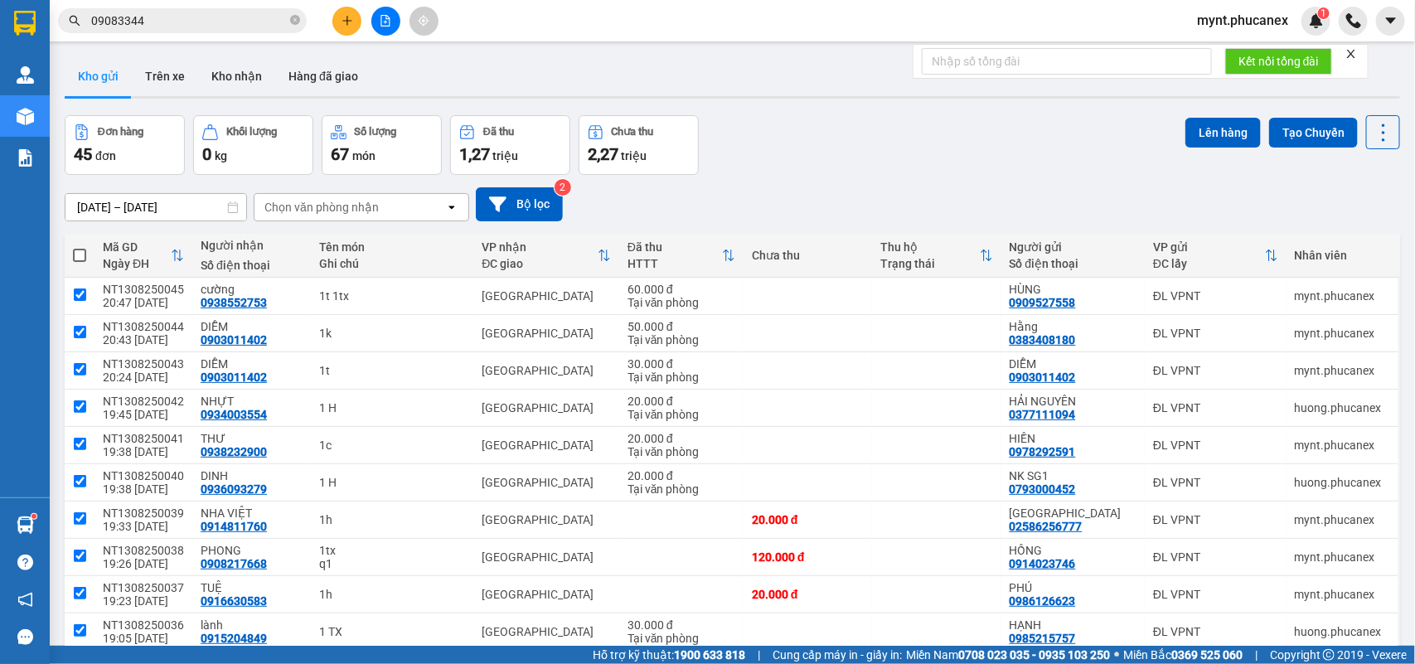
checkbox input "true"
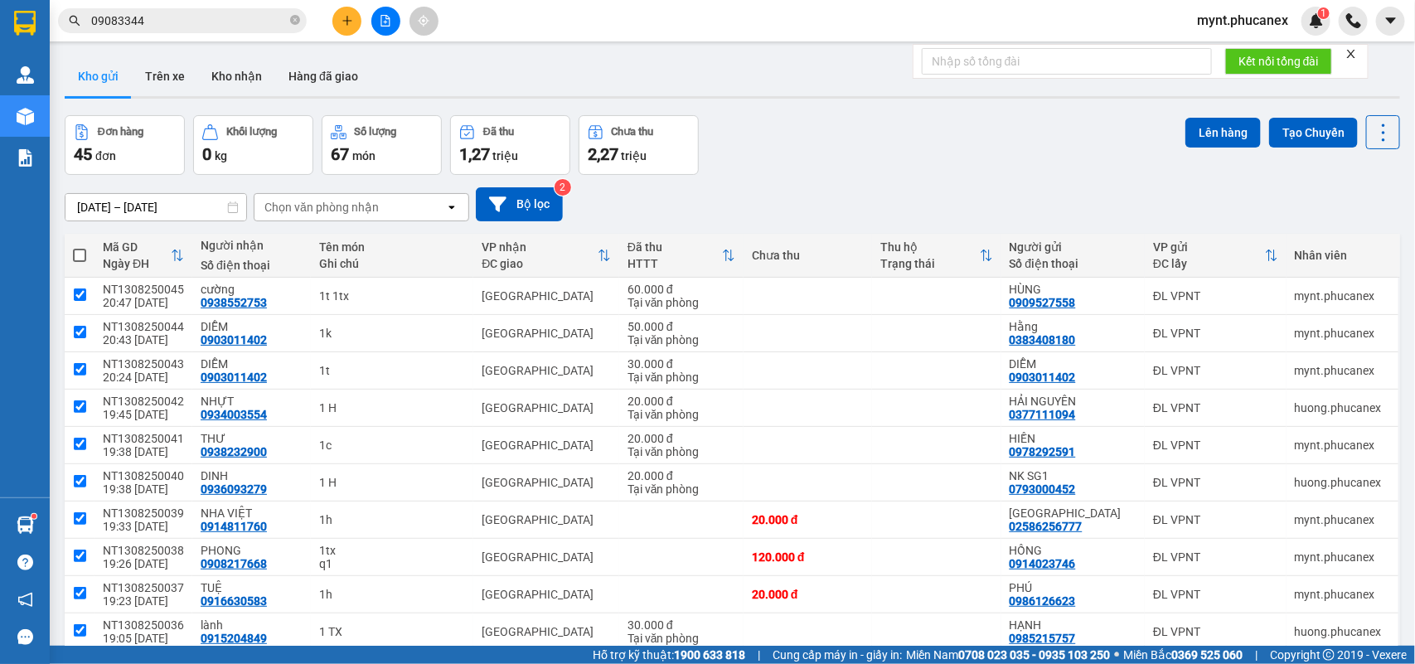
checkbox input "true"
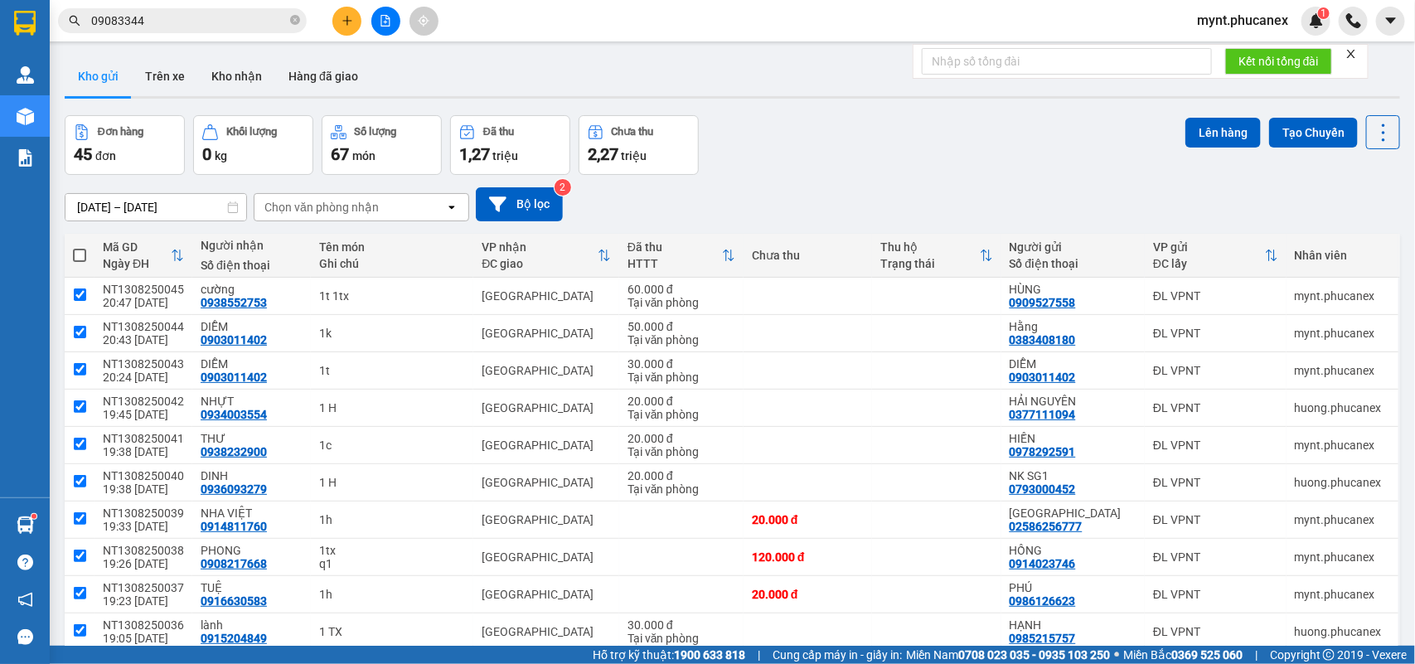
checkbox input "true"
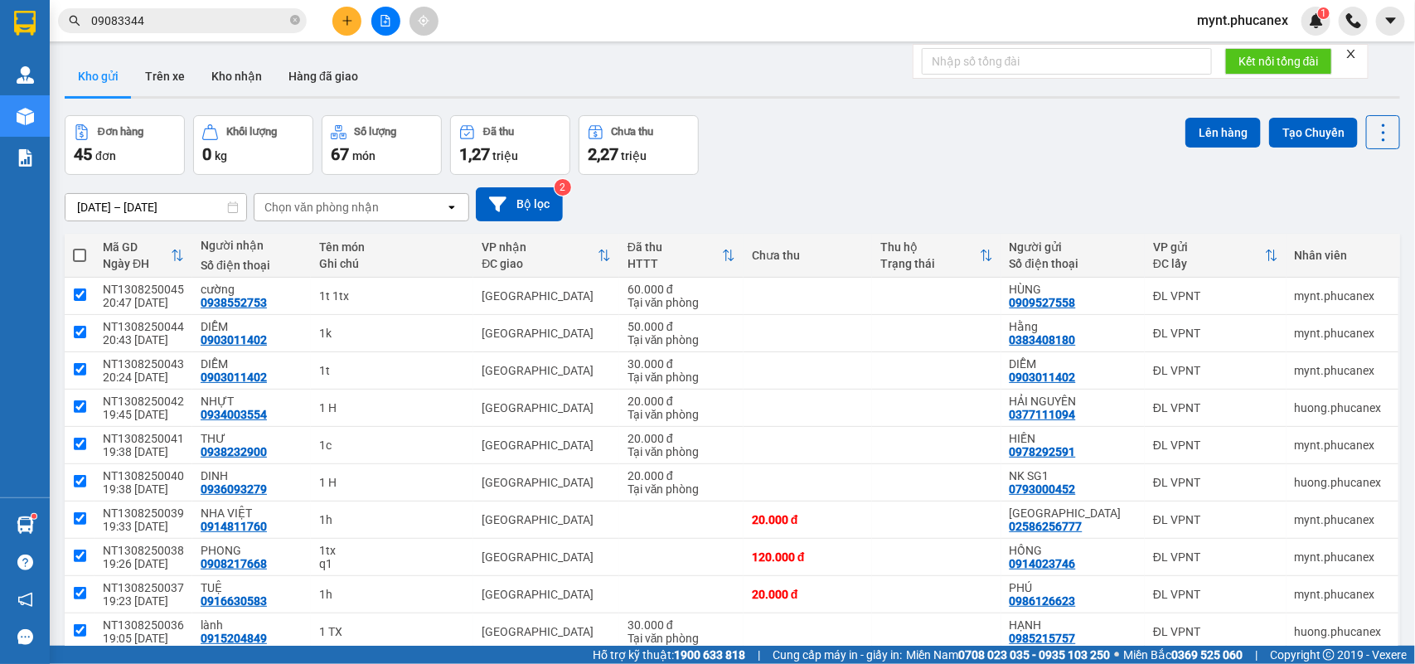
checkbox input "true"
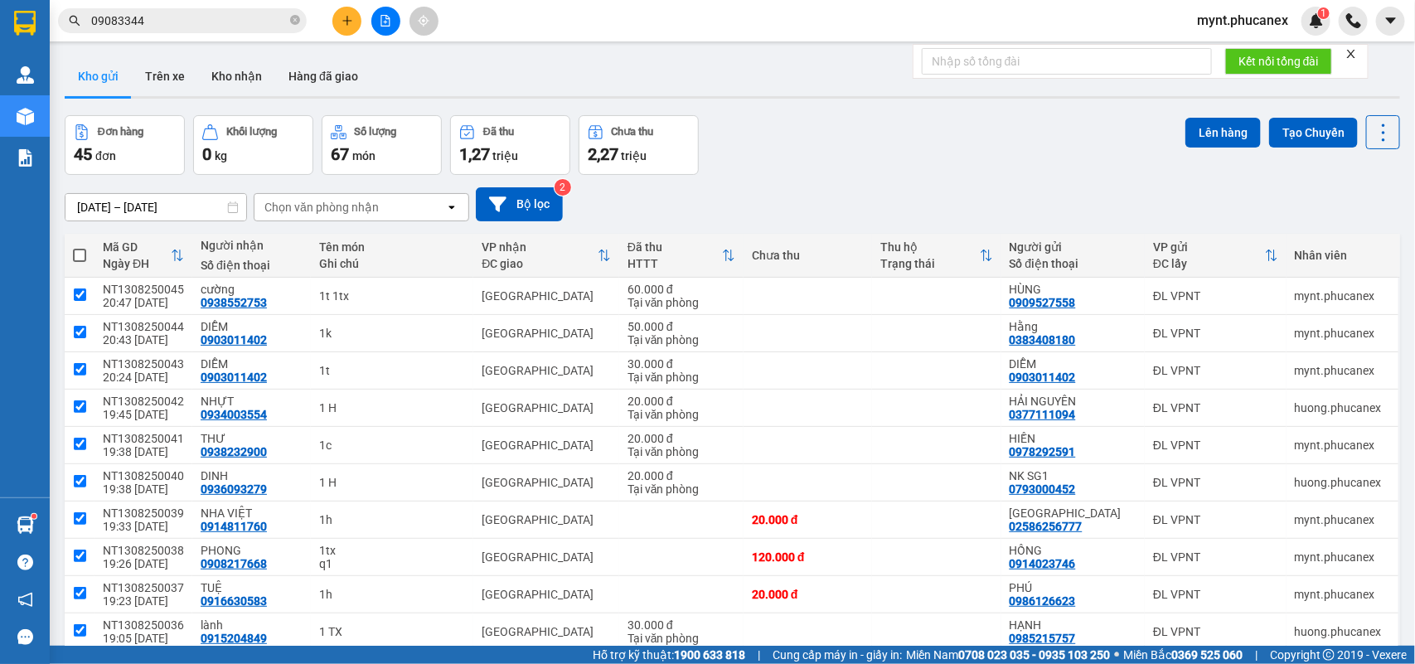
checkbox input "true"
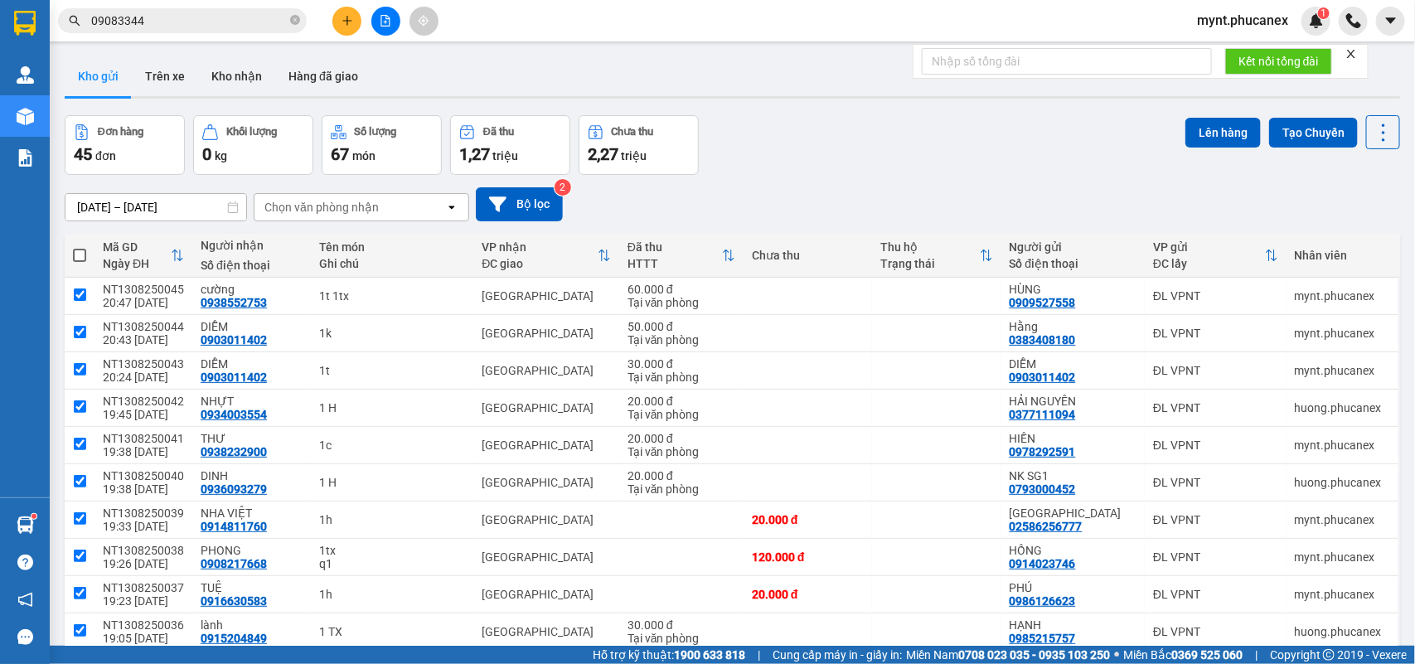
checkbox input "true"
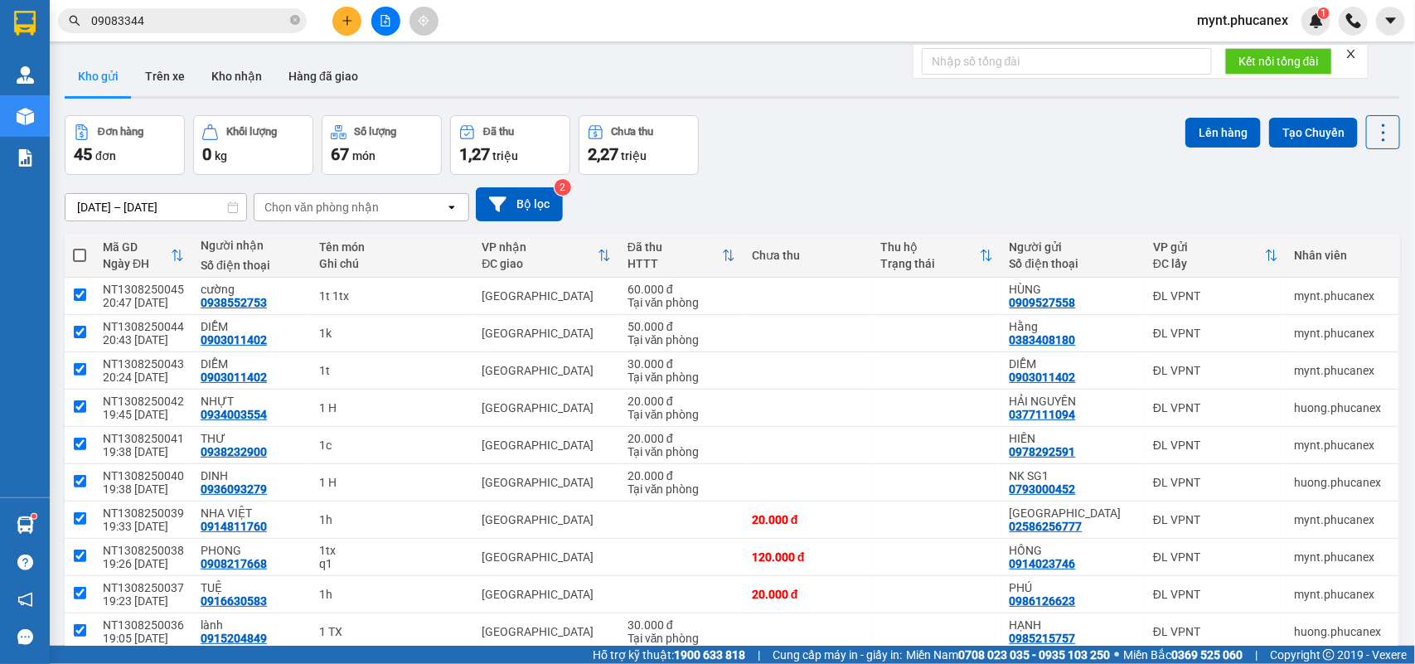
checkbox input "true"
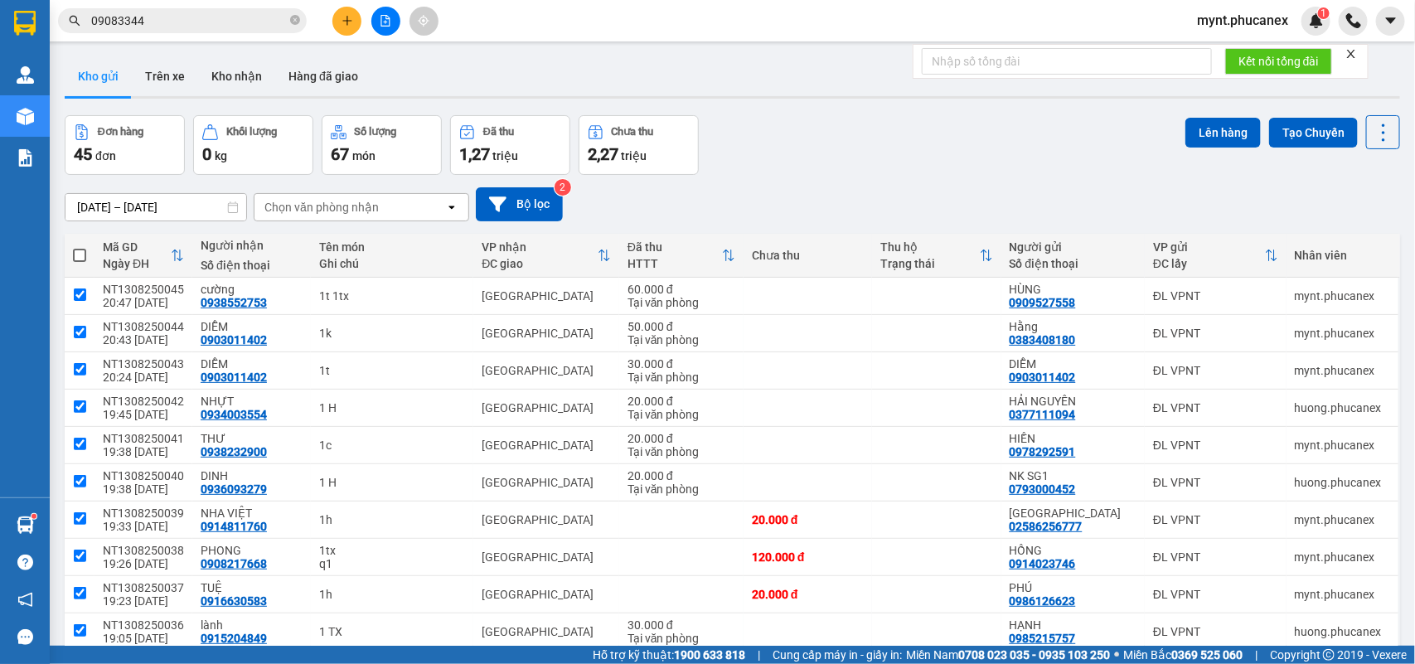
checkbox input "true"
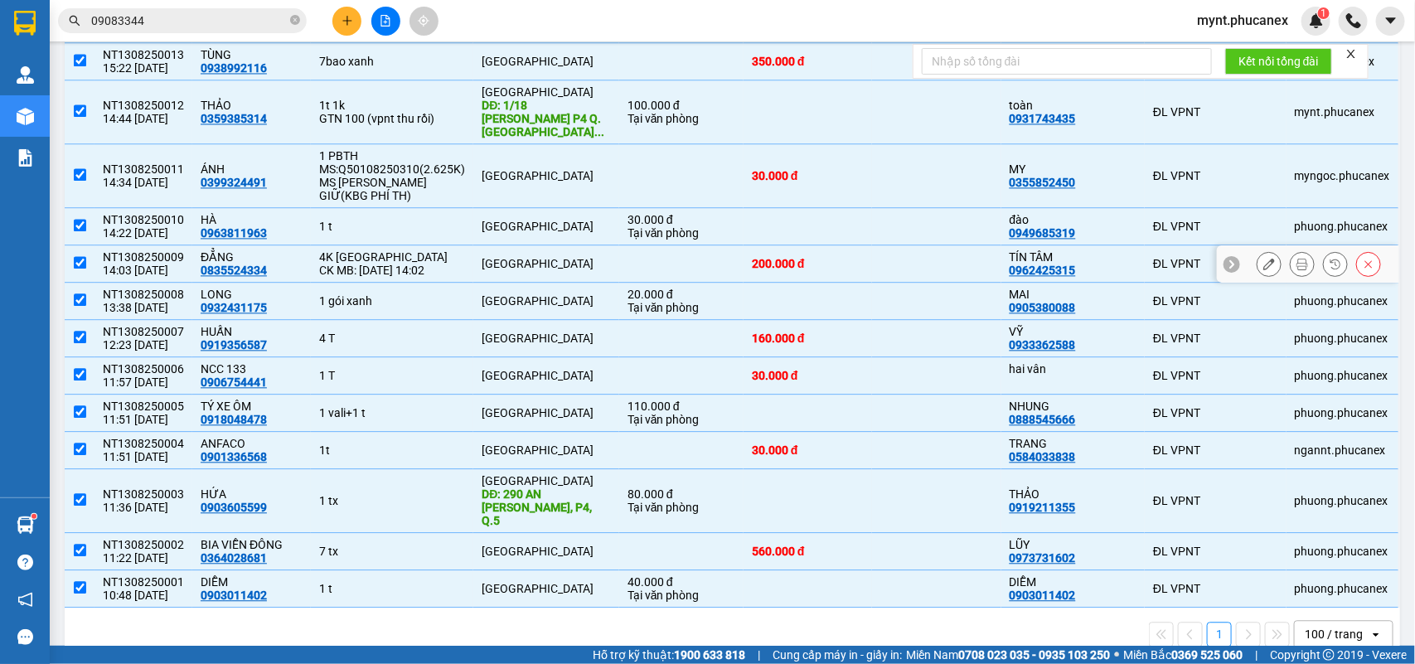
scroll to position [1482, 0]
click at [1342, 626] on div "100 / trang" at bounding box center [1334, 634] width 58 height 17
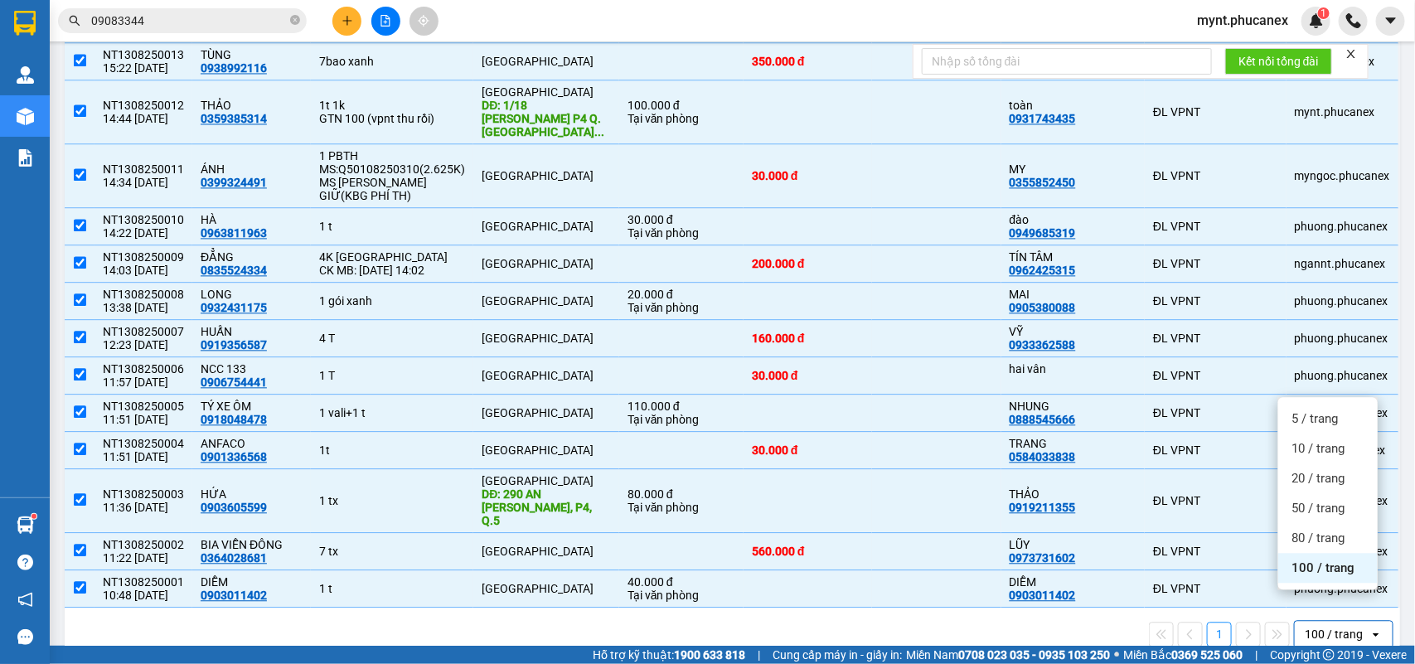
click at [846, 620] on div "1 100 / trang open" at bounding box center [732, 634] width 1323 height 28
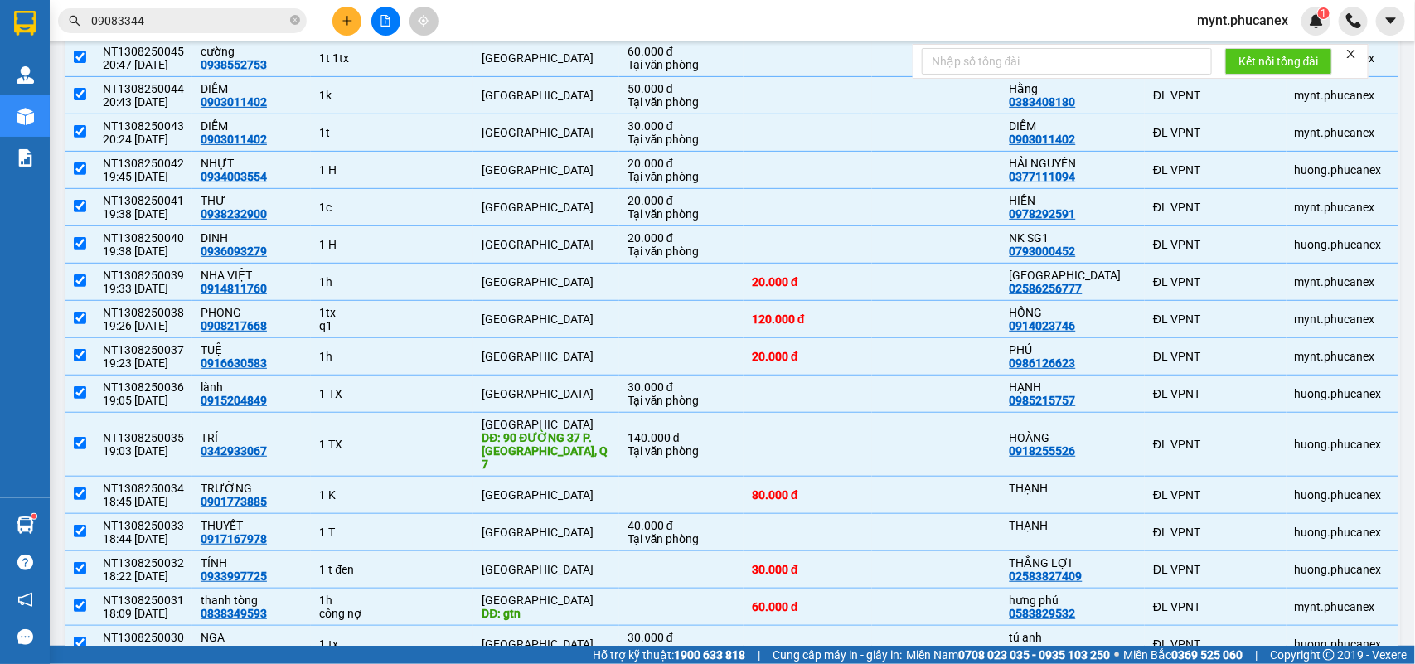
scroll to position [0, 0]
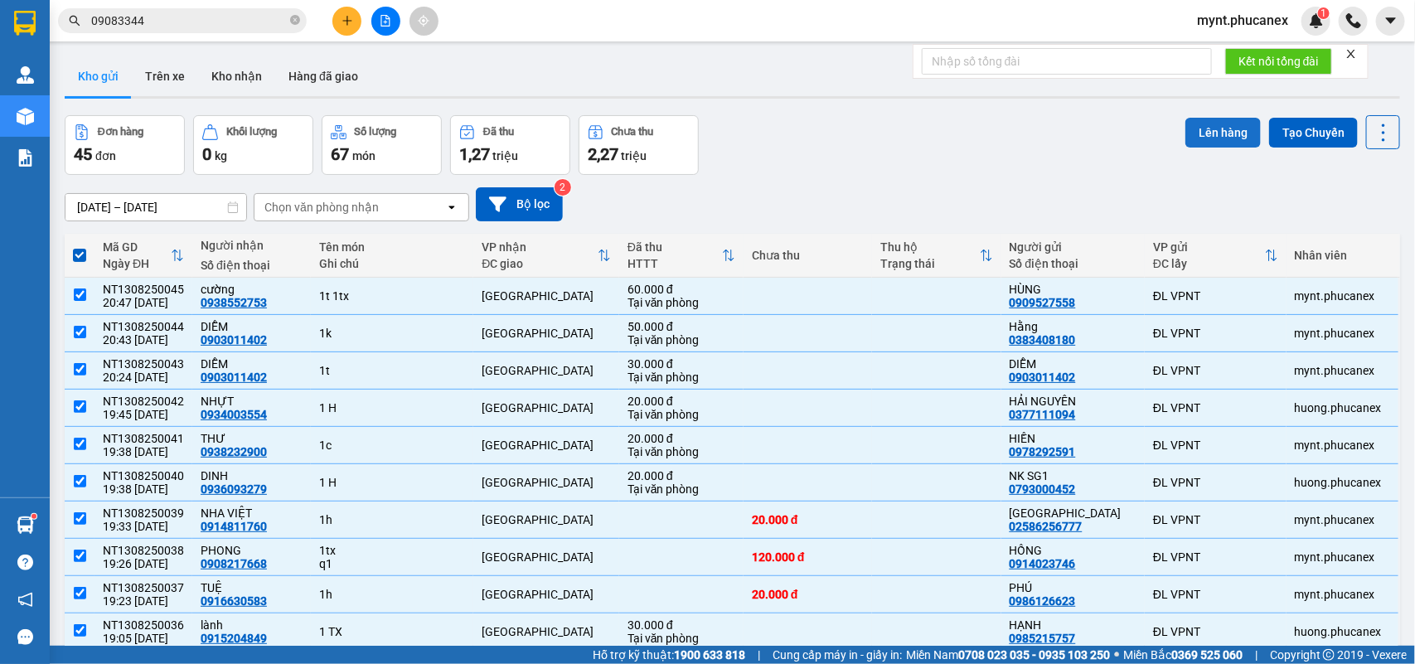
click at [1211, 129] on button "Lên hàng" at bounding box center [1223, 133] width 75 height 30
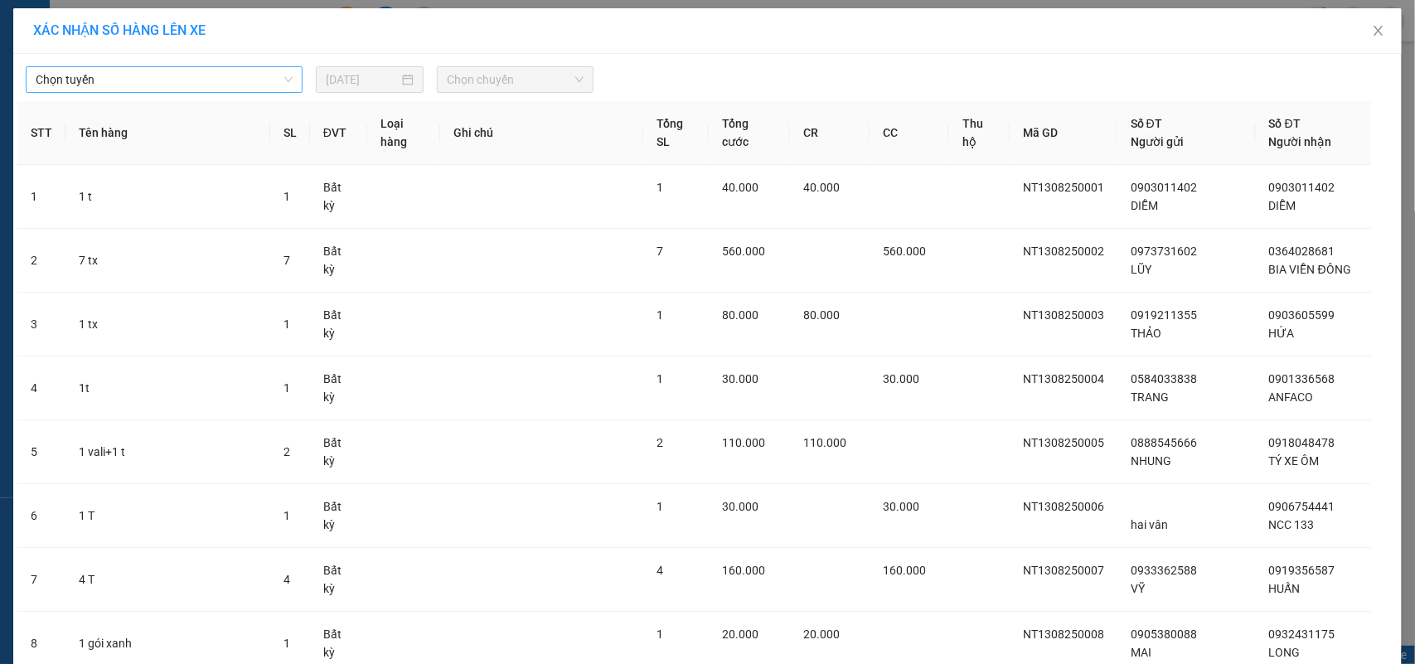
click at [135, 84] on span "Chọn tuyến" at bounding box center [164, 79] width 257 height 25
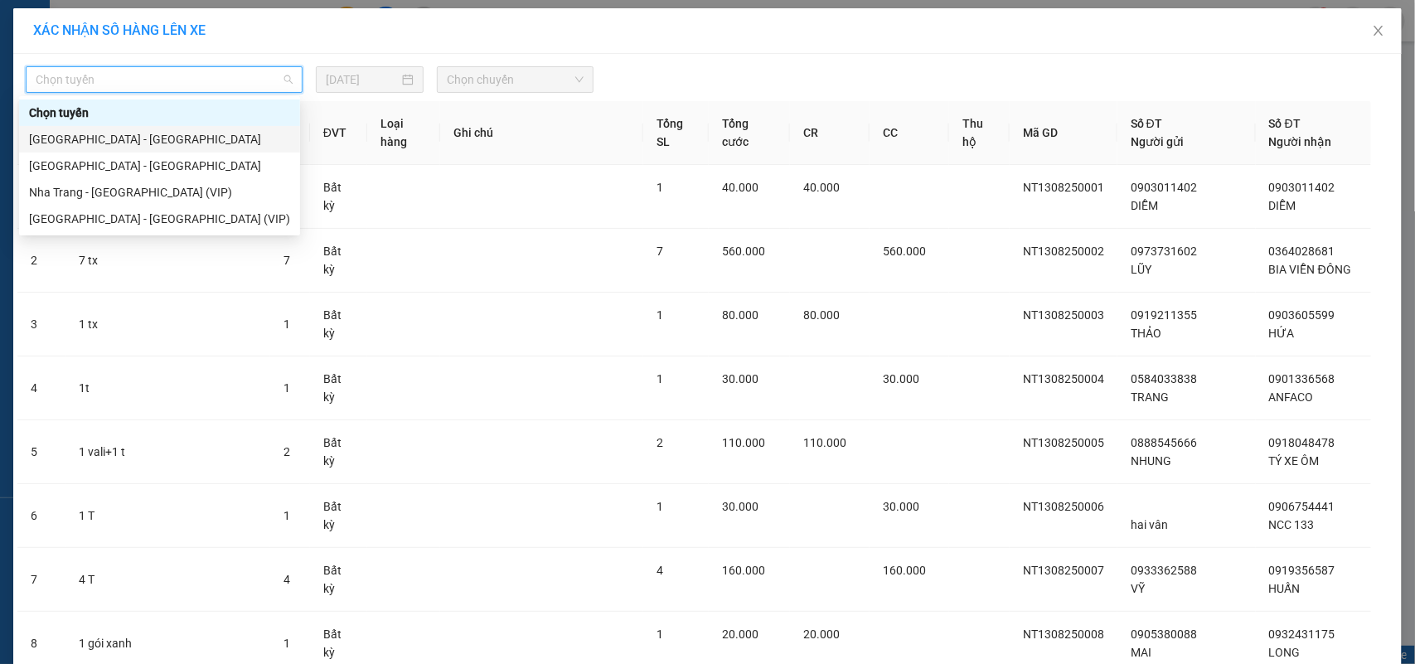
click at [129, 143] on div "Nha Trang - Sài Gòn" at bounding box center [159, 139] width 261 height 18
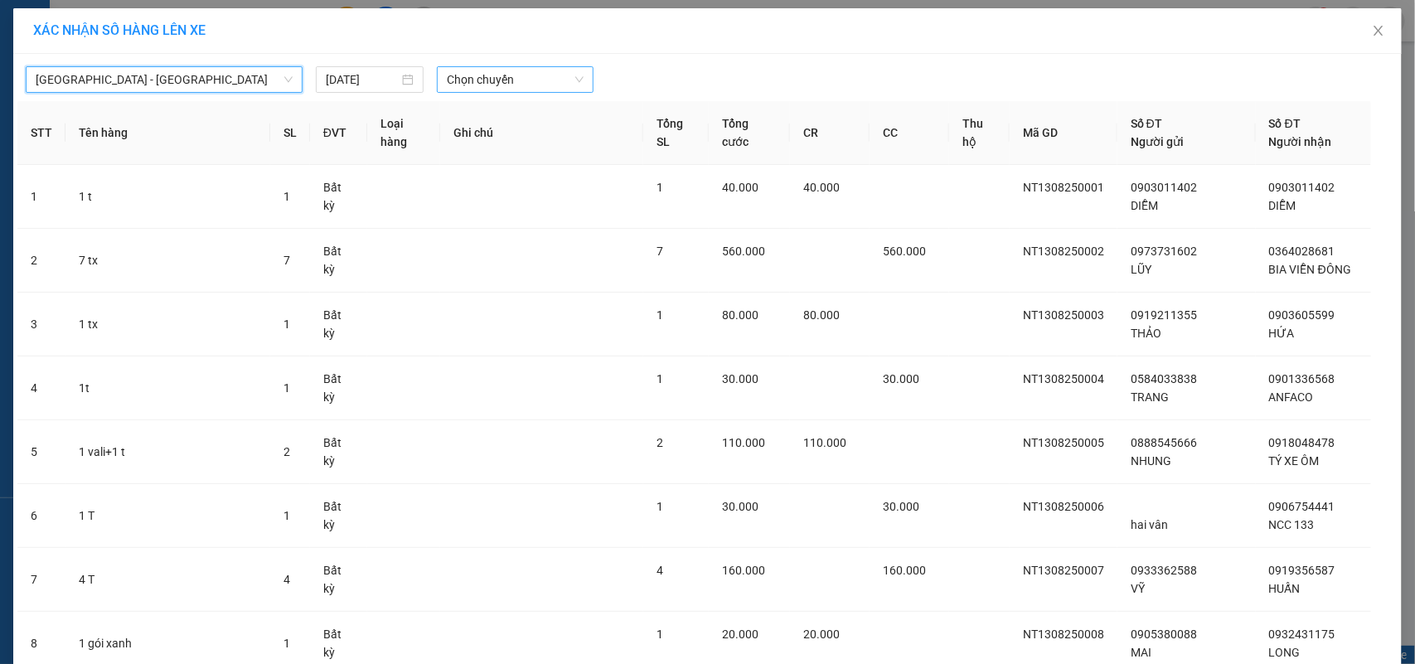
click at [528, 72] on span "Chọn chuyến" at bounding box center [515, 79] width 136 height 25
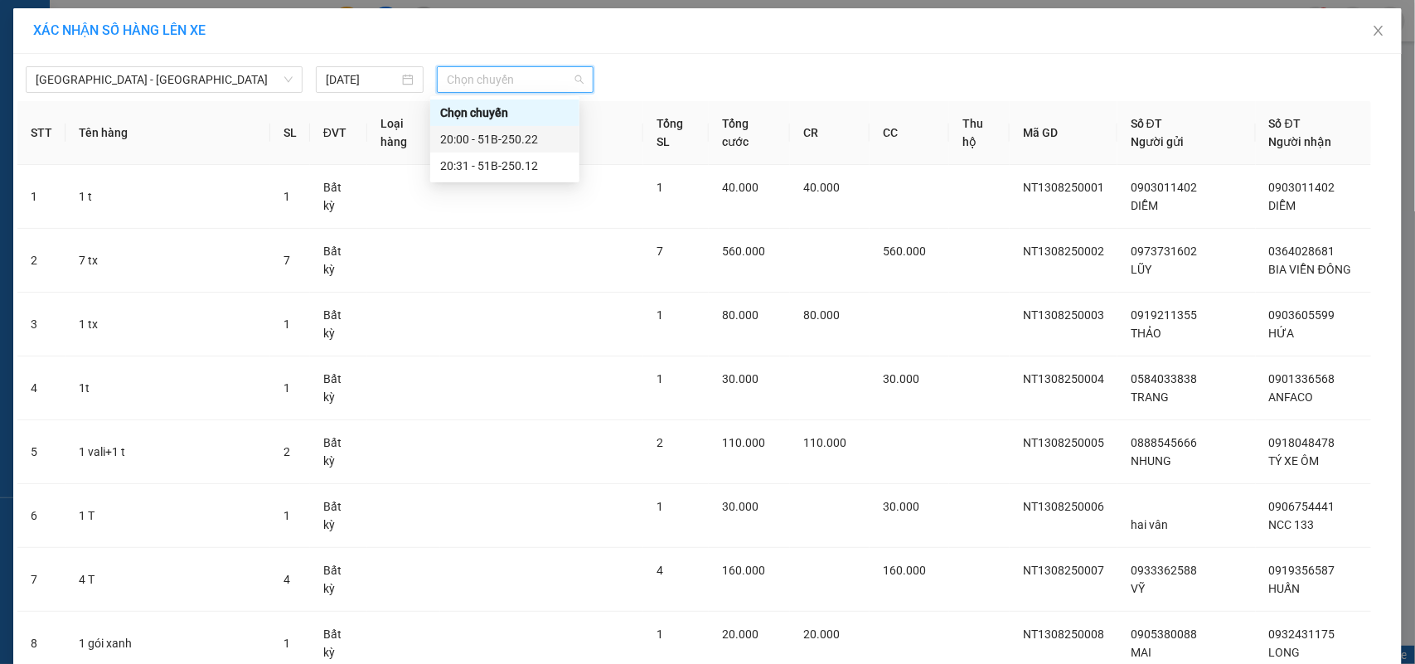
click at [502, 130] on div "20:00 - 51B-250.22" at bounding box center [504, 139] width 129 height 18
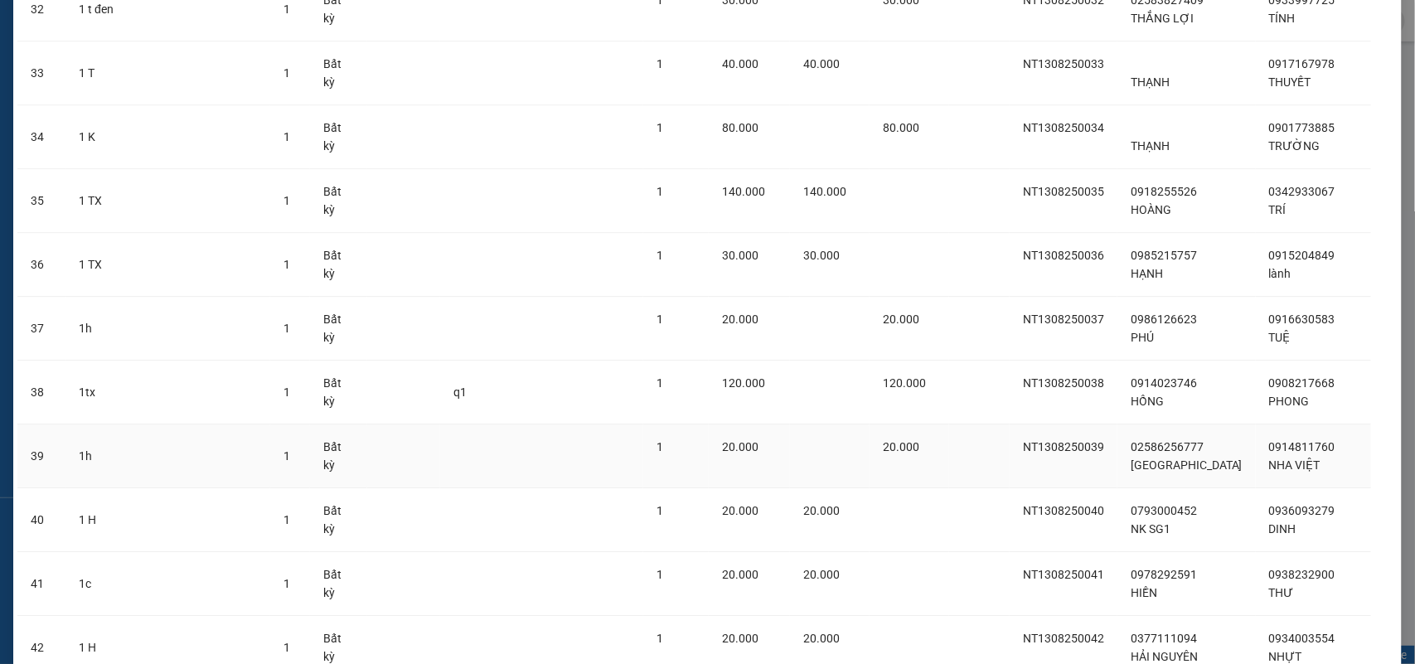
scroll to position [2513, 0]
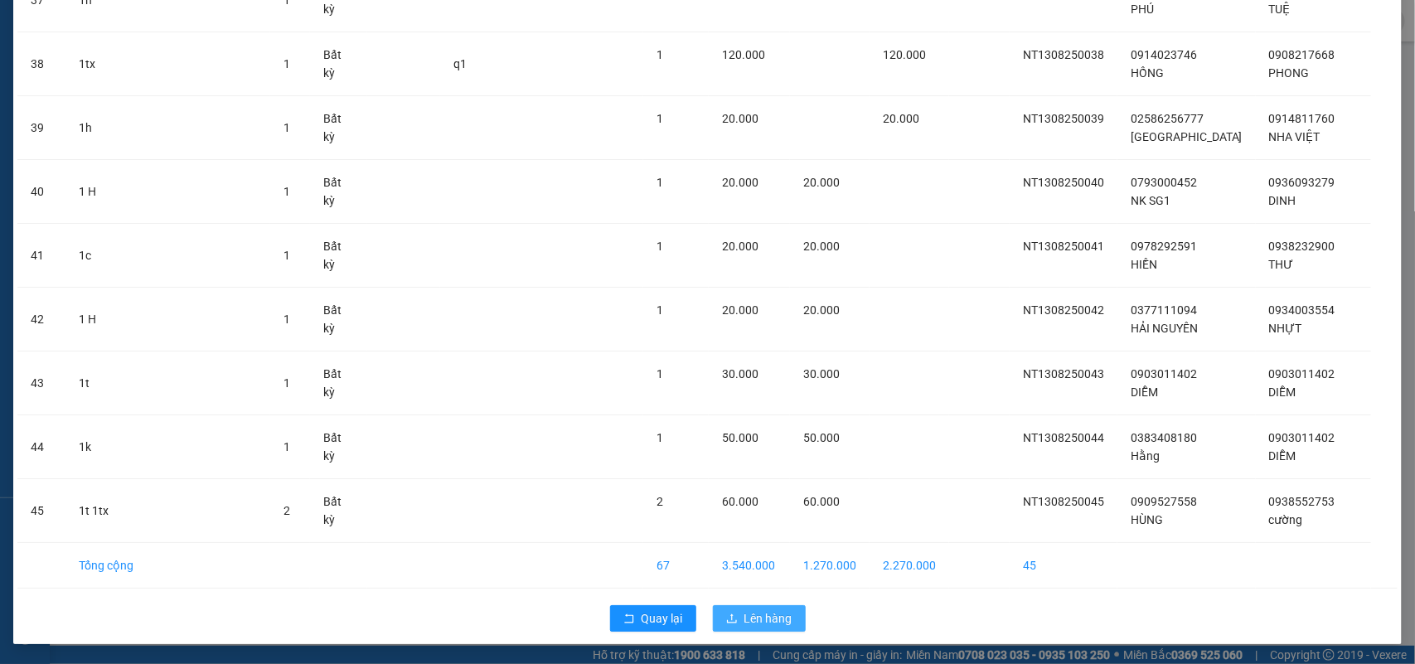
click at [735, 607] on button "Lên hàng" at bounding box center [759, 618] width 93 height 27
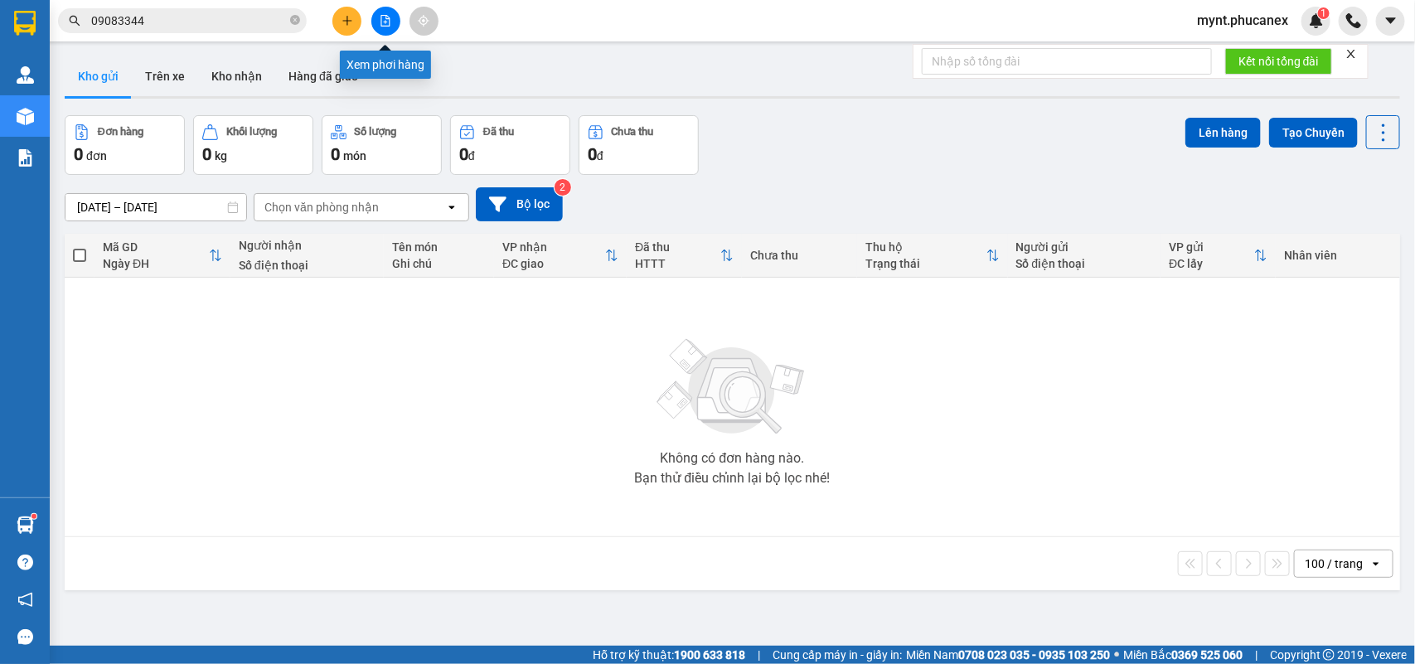
click at [381, 21] on icon "file-add" at bounding box center [385, 21] width 9 height 12
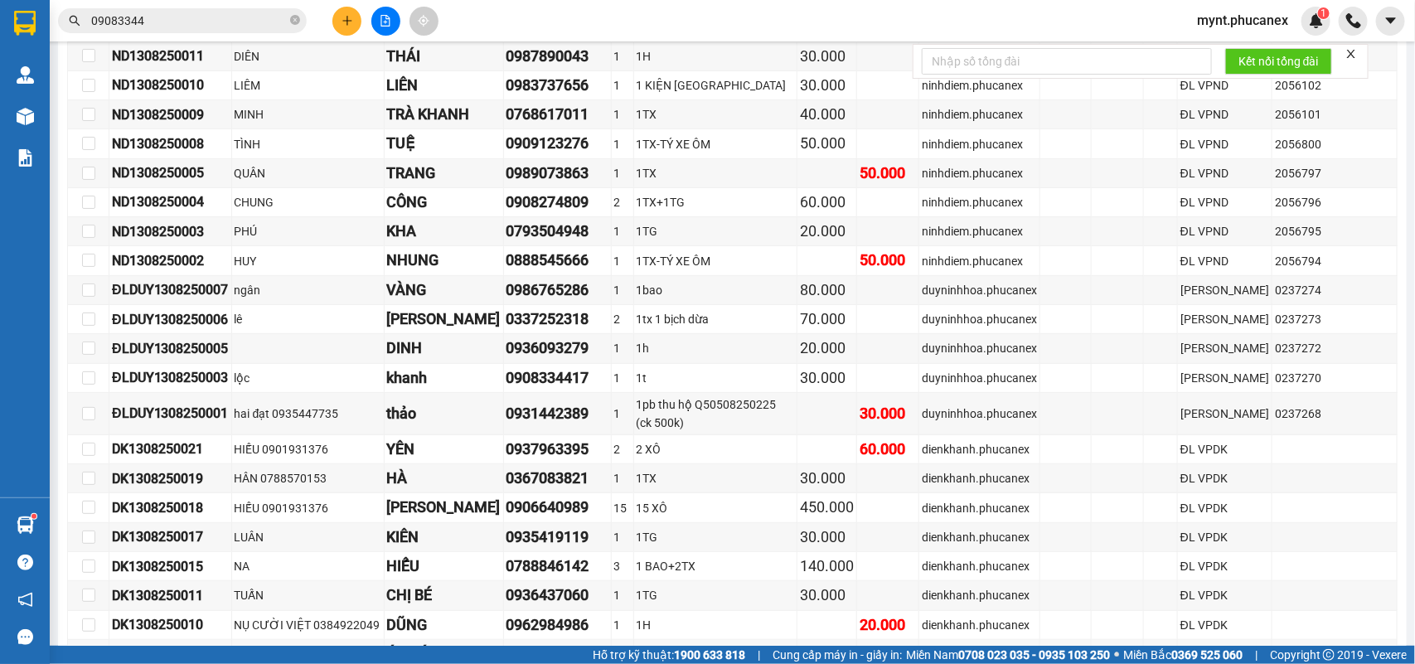
scroll to position [3385, 0]
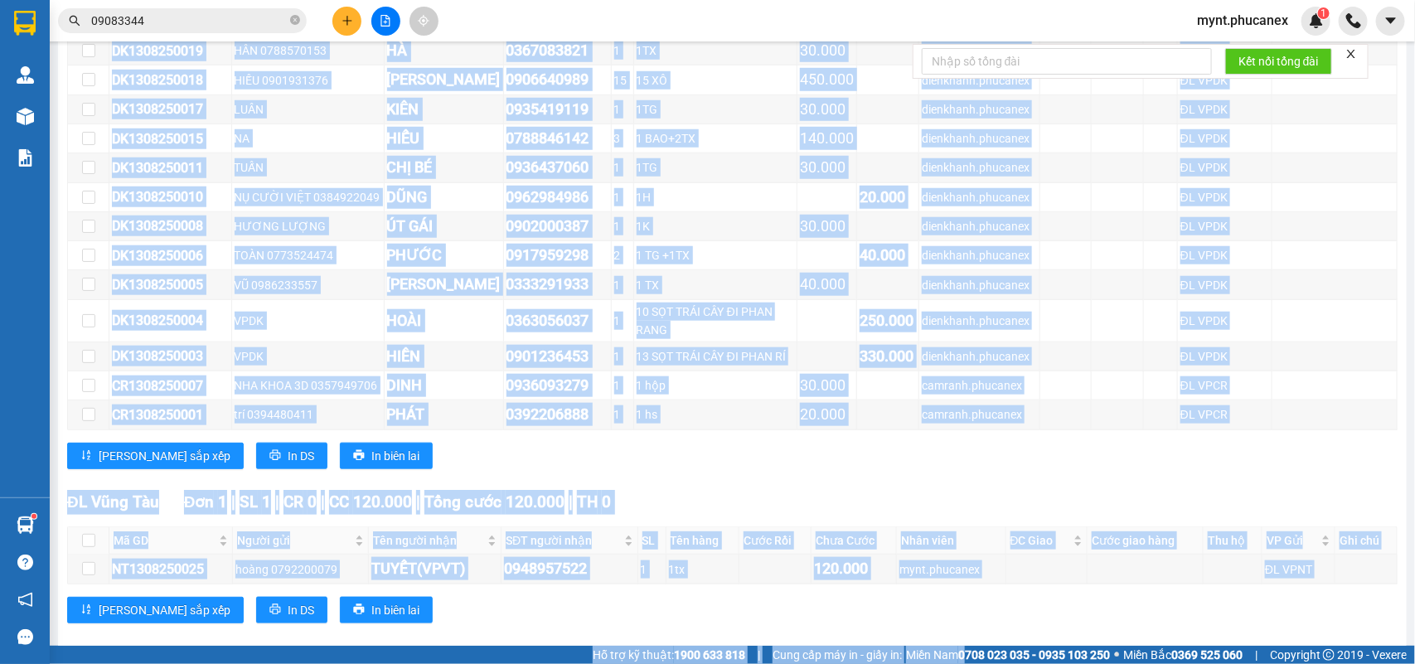
drag, startPoint x: 142, startPoint y: 304, endPoint x: 952, endPoint y: 703, distance: 902.9
click at [952, 663] on html "Kết quả tìm kiếm ( 0 ) Bộ lọc No Data 09083344 mynt.phucanex 1 Quản Lý Quản lý …" at bounding box center [707, 332] width 1415 height 664
copy section "Đơn 95 | SL 148 | CR 3.800.000 | CC 3.680.000 | Tổng cước 7.480.000 | TH 0 Giao…"
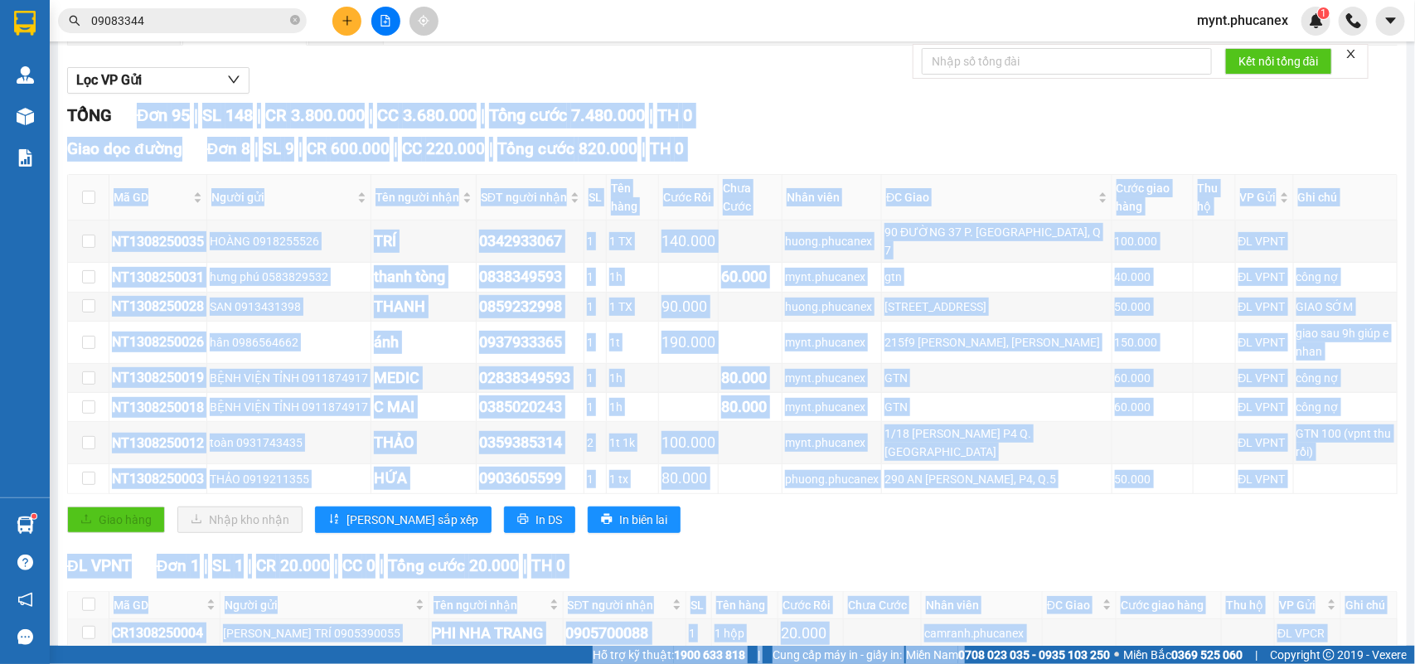
scroll to position [0, 0]
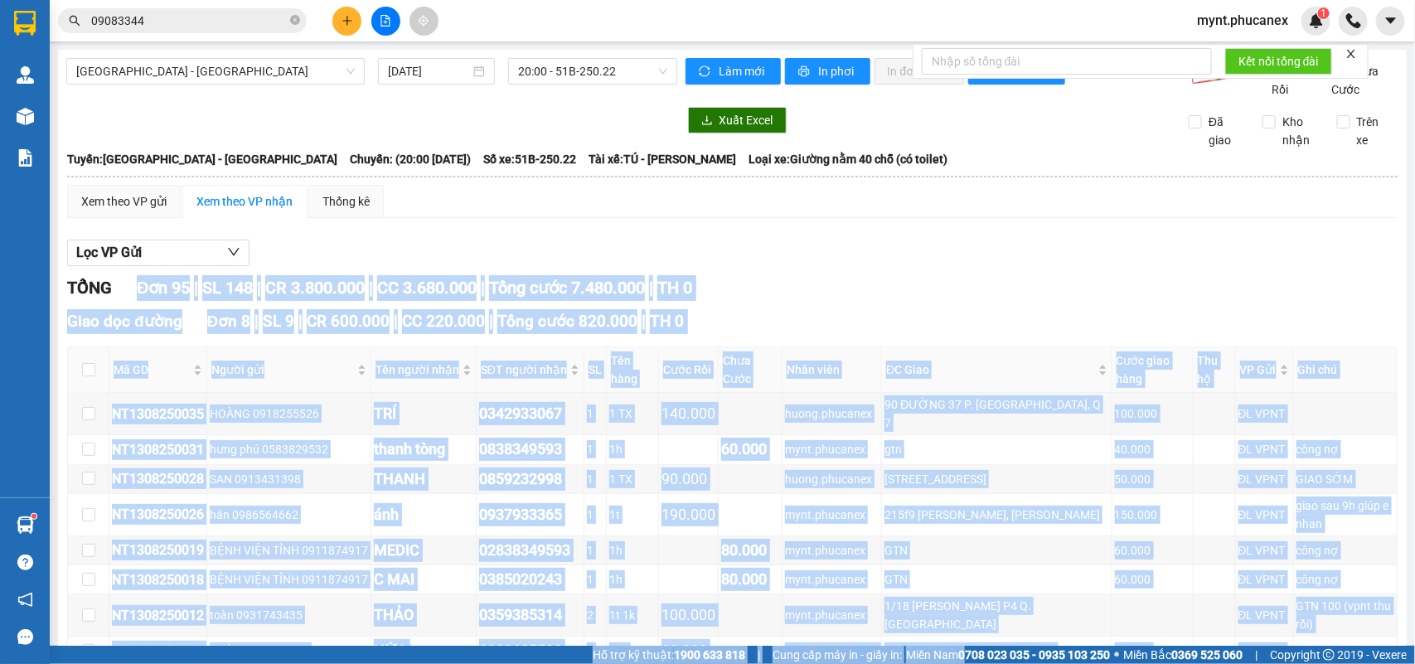
click at [462, 379] on div "Tên người nhận" at bounding box center [424, 370] width 96 height 18
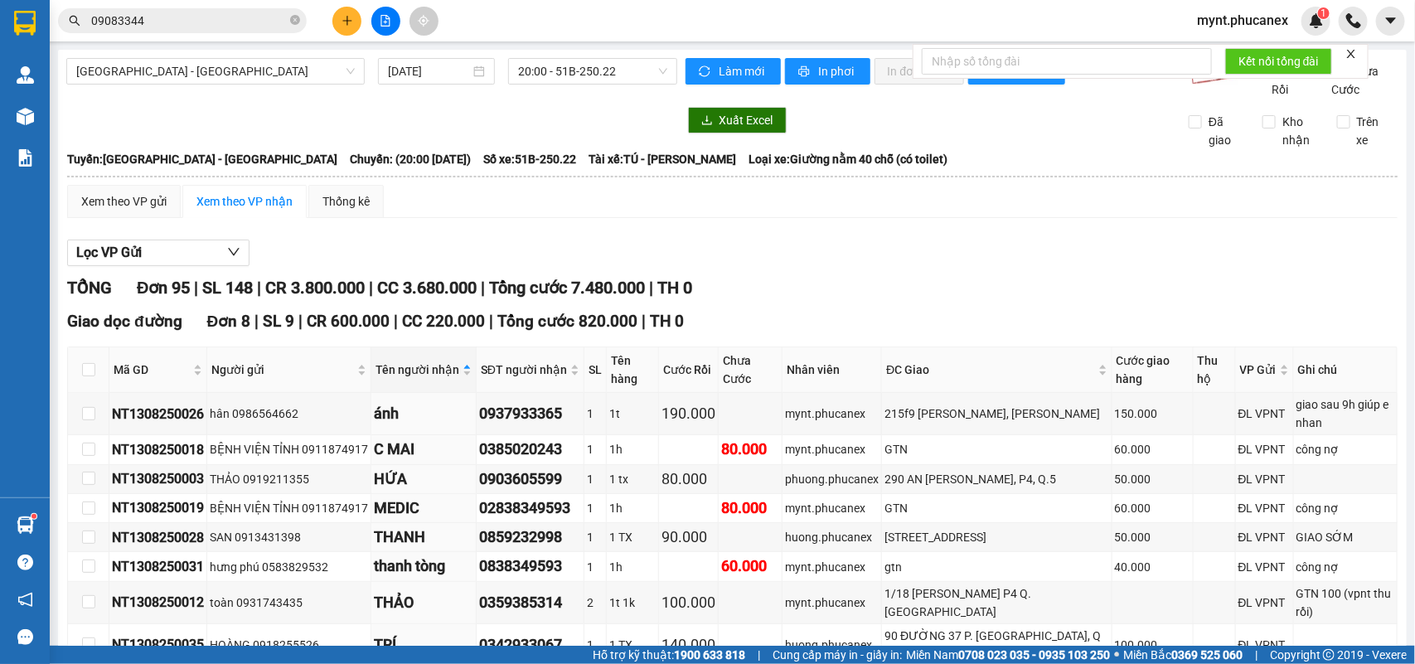
click at [1277, 7] on div "mynt.phucanex 1" at bounding box center [1257, 21] width 147 height 29
click at [1269, 12] on span "mynt.phucanex" at bounding box center [1243, 20] width 118 height 21
click at [1250, 56] on span "Đăng xuất" at bounding box center [1251, 51] width 82 height 18
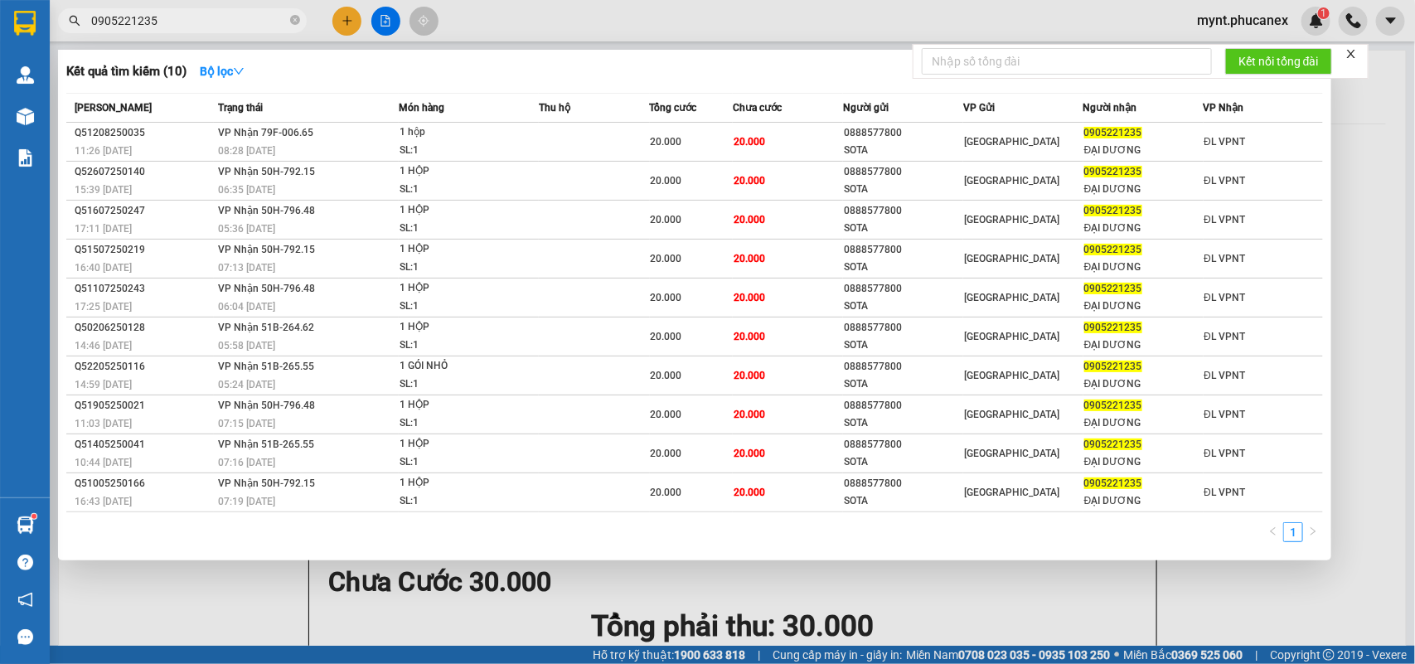
click at [0, 0] on html "Kết quả [PERSON_NAME] ( 10 ) Bộ lọc Mã ĐH Trạng thái Món hàng Thu hộ [PERSON_NA…" at bounding box center [707, 332] width 1415 height 664
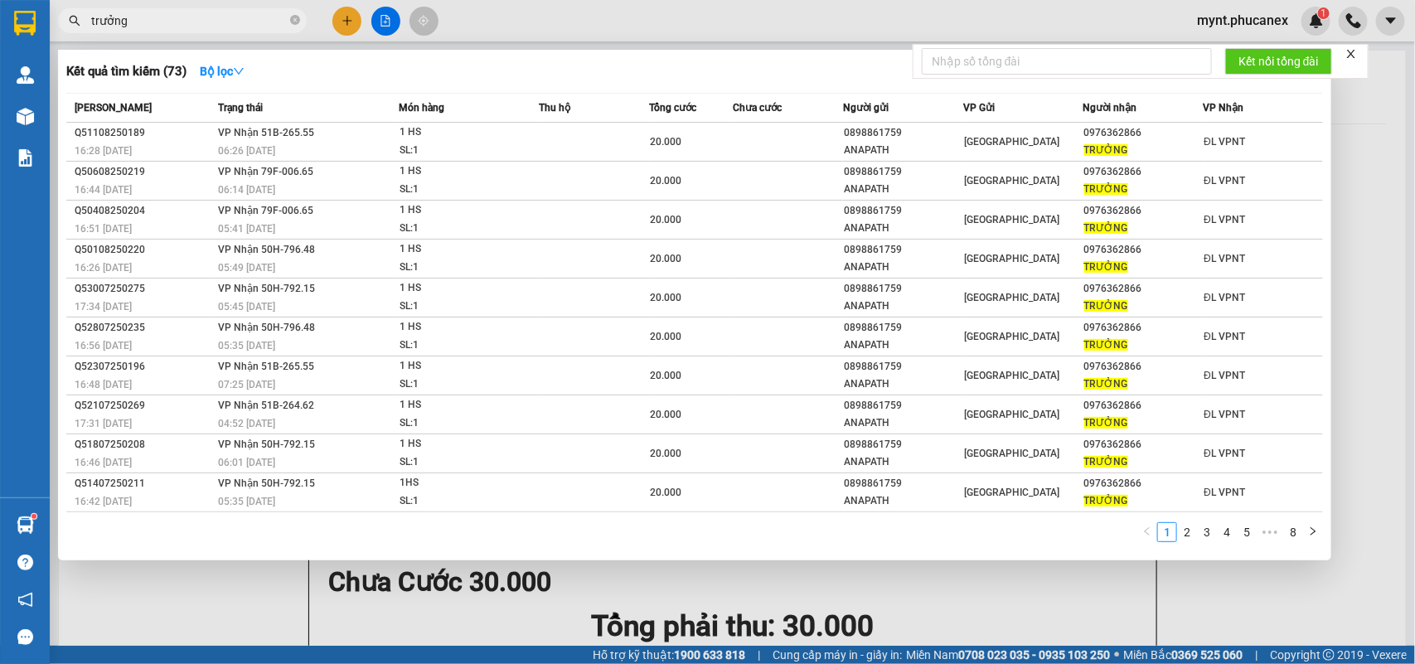
type input "trưởng"
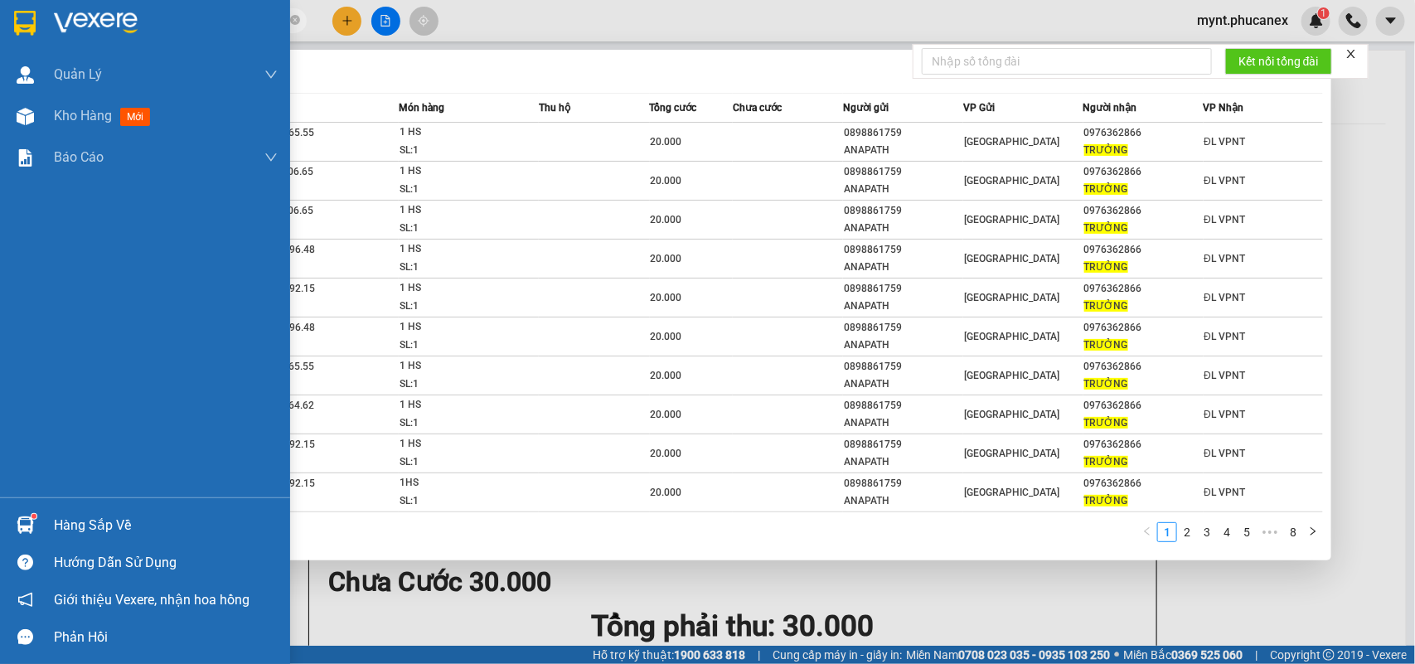
click at [0, 375] on div "Quản Lý Quản lý khách hàng Quản lý khách hàng mới Kho hàng mới Báo cáo Báo cáo …" at bounding box center [145, 276] width 290 height 444
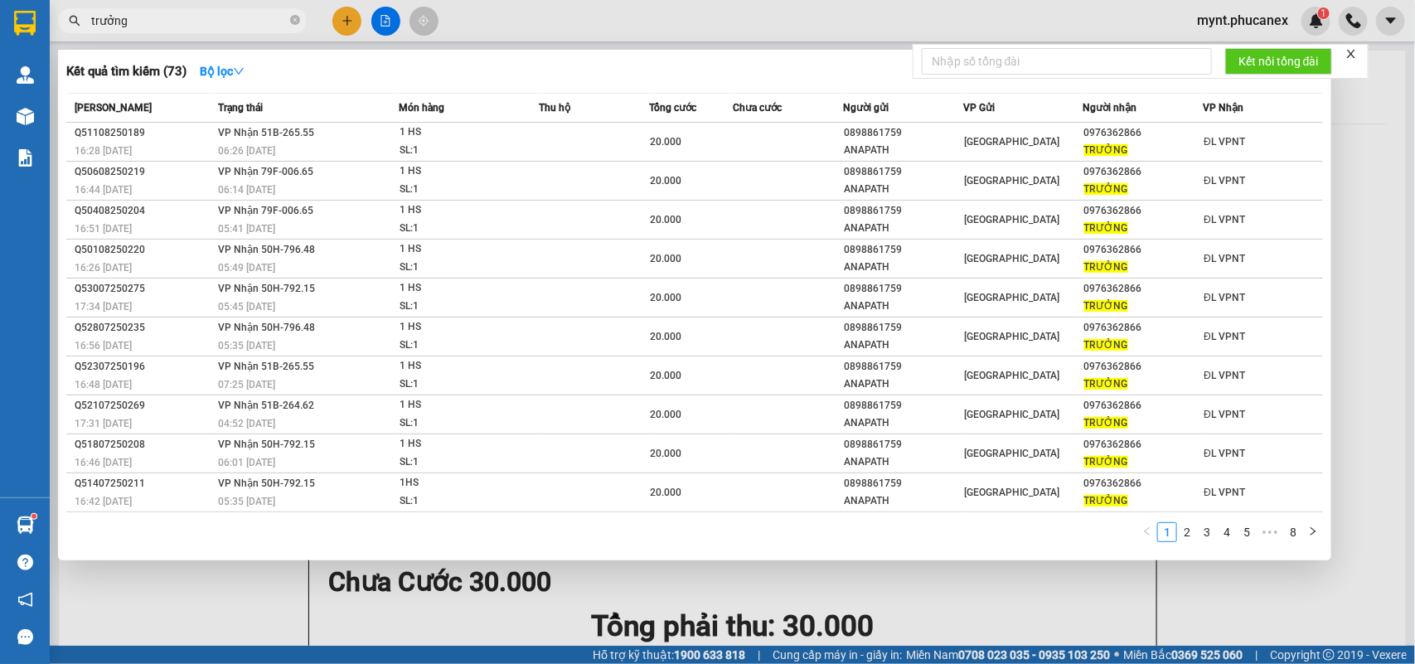
click at [772, 609] on div at bounding box center [707, 332] width 1415 height 664
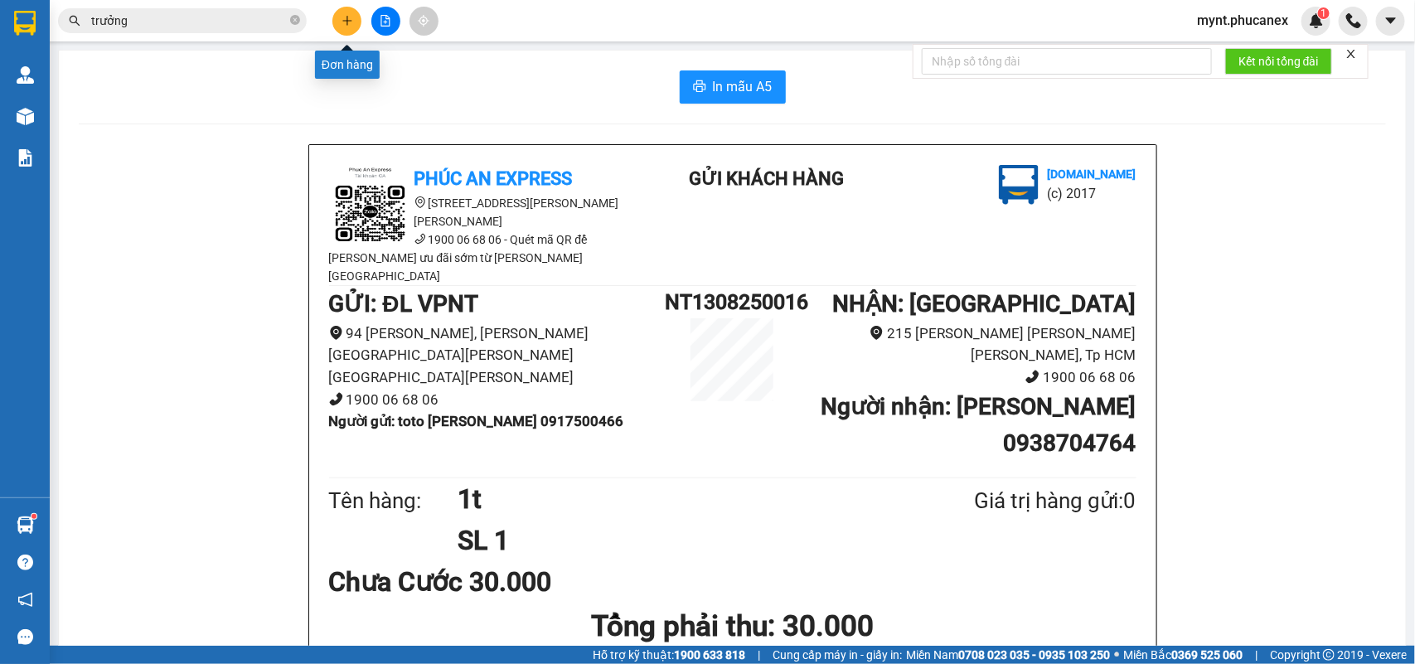
click at [350, 22] on icon "plus" at bounding box center [348, 21] width 12 height 12
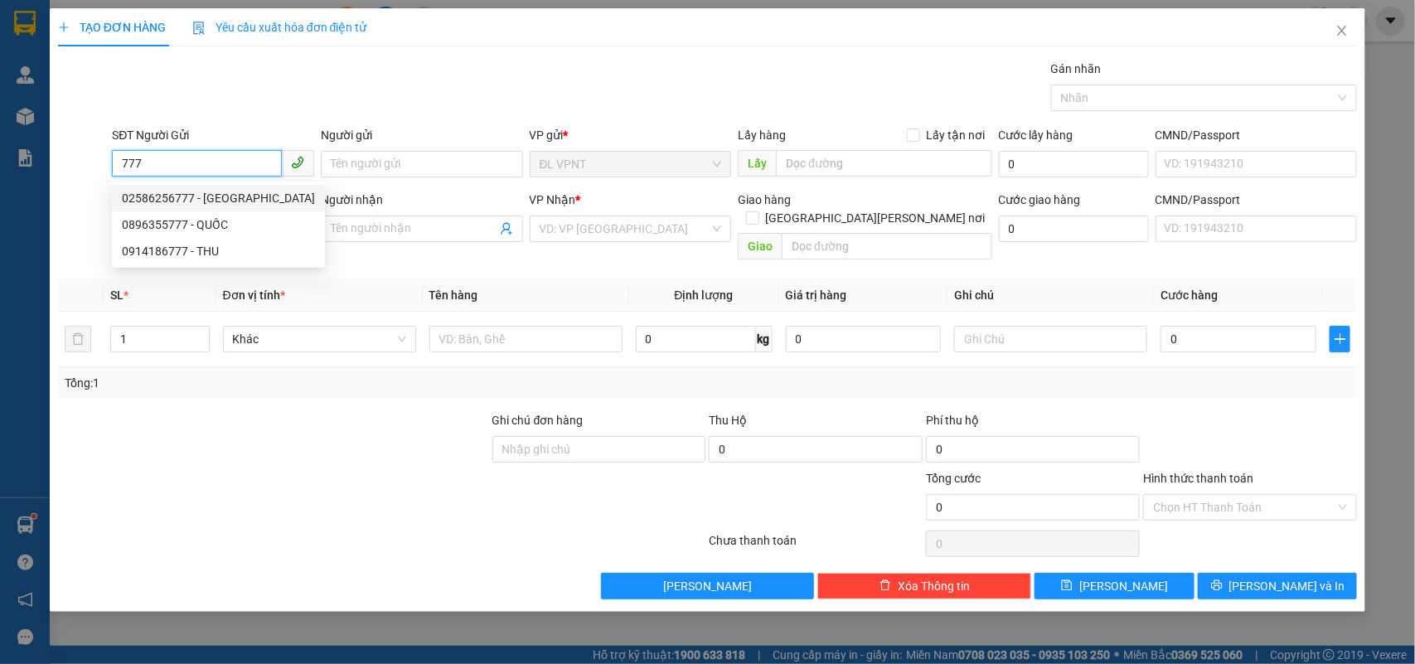
click at [259, 187] on div "02586256777 - VIỆT ÚC" at bounding box center [218, 198] width 213 height 27
type input "02586256777"
type input "[GEOGRAPHIC_DATA]"
type input "0914811760"
type input "NHA VIỆT"
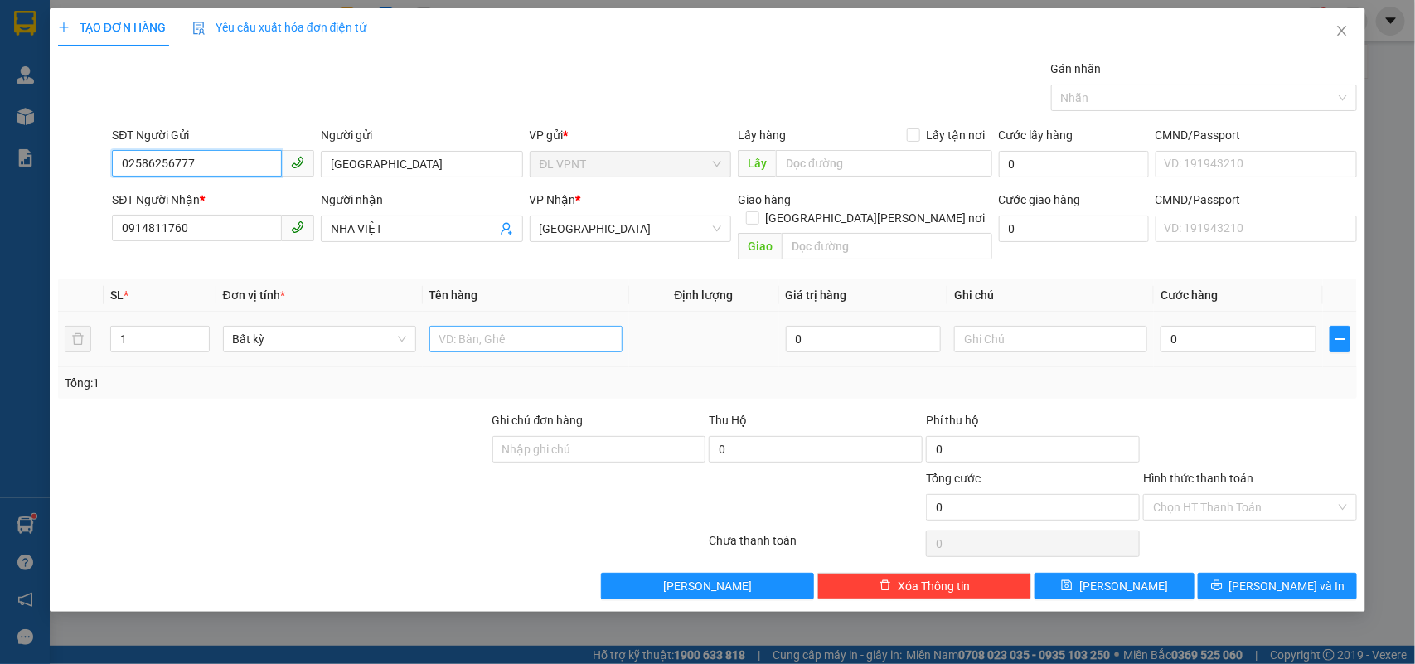
type input "02586256777"
click at [492, 326] on input "text" at bounding box center [526, 339] width 193 height 27
type input "1h"
click at [1182, 326] on input "0" at bounding box center [1239, 339] width 156 height 27
type input "2"
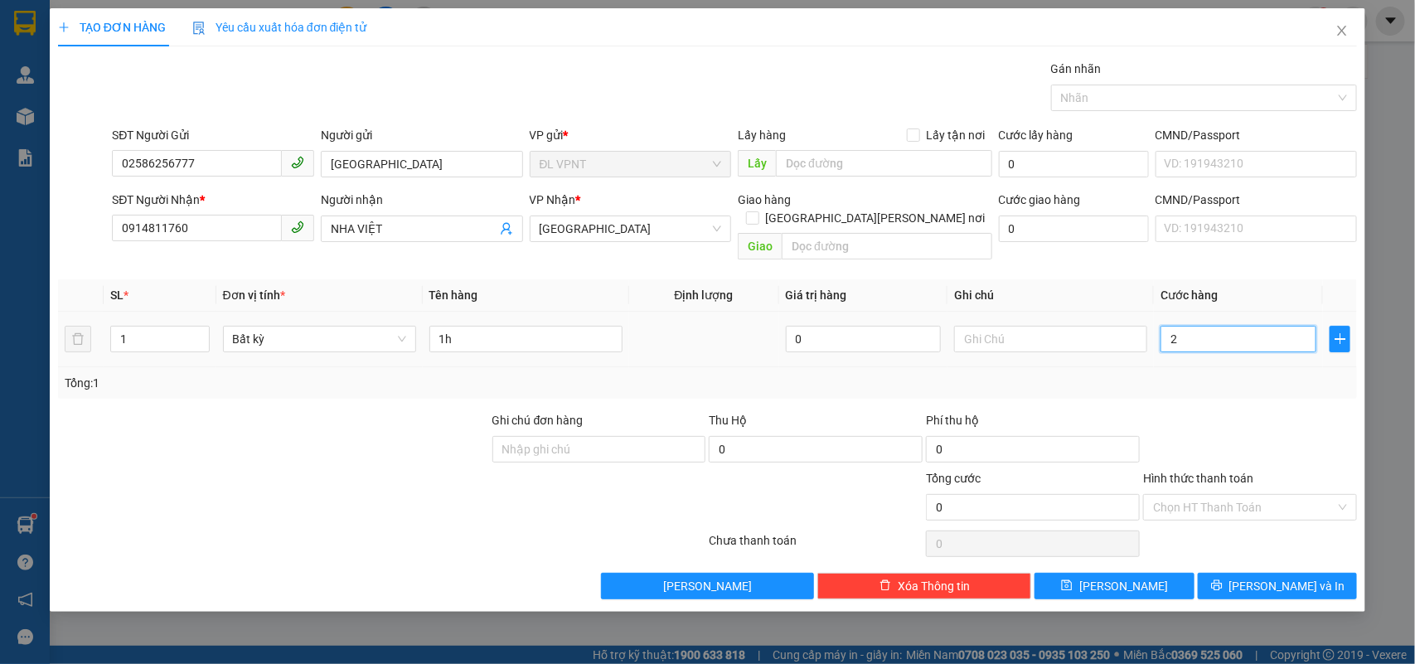
type input "2"
type input "20"
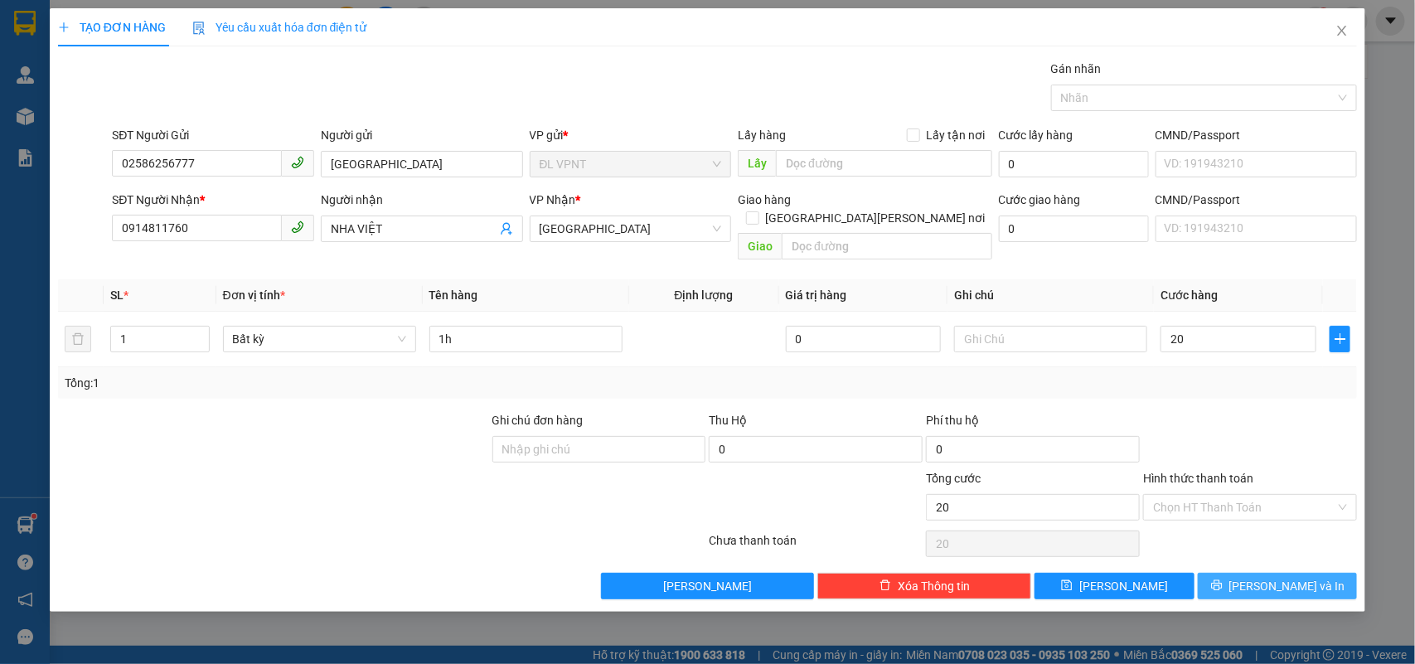
type input "20.000"
click at [1289, 577] on span "[PERSON_NAME] và In" at bounding box center [1288, 586] width 116 height 18
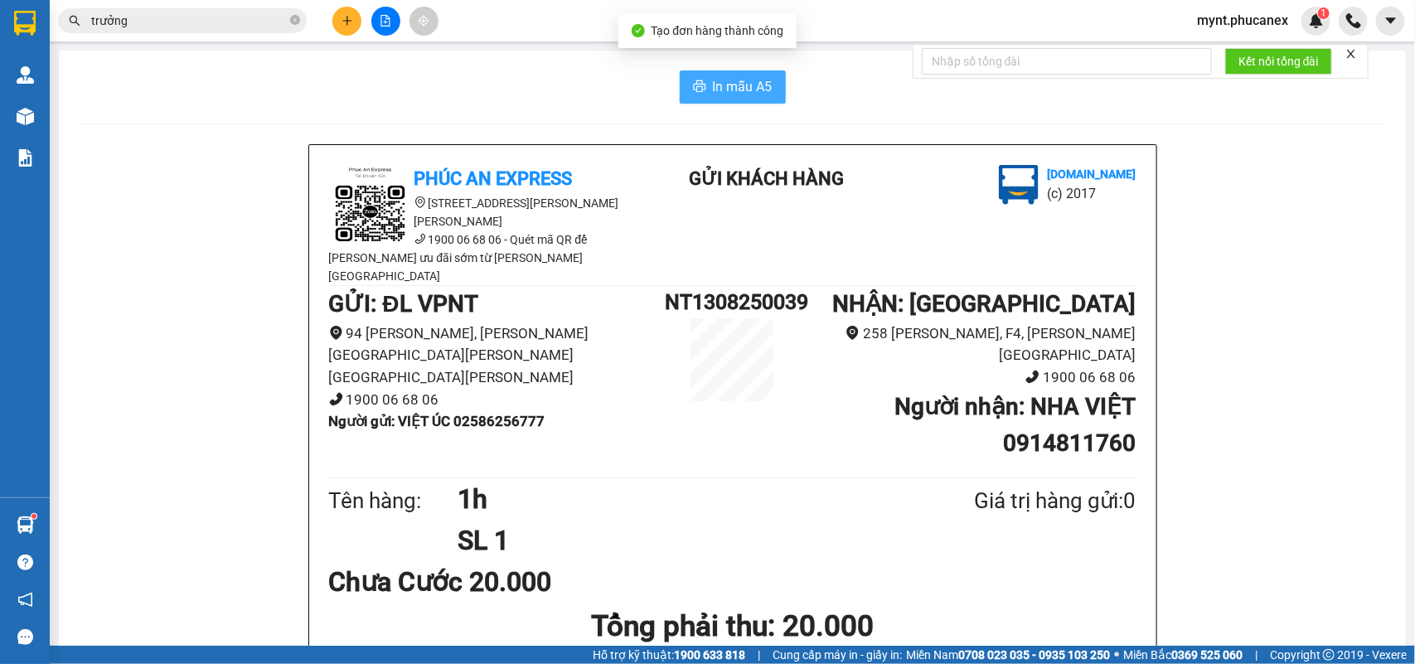
click at [736, 79] on span "In mẫu A5" at bounding box center [743, 86] width 60 height 21
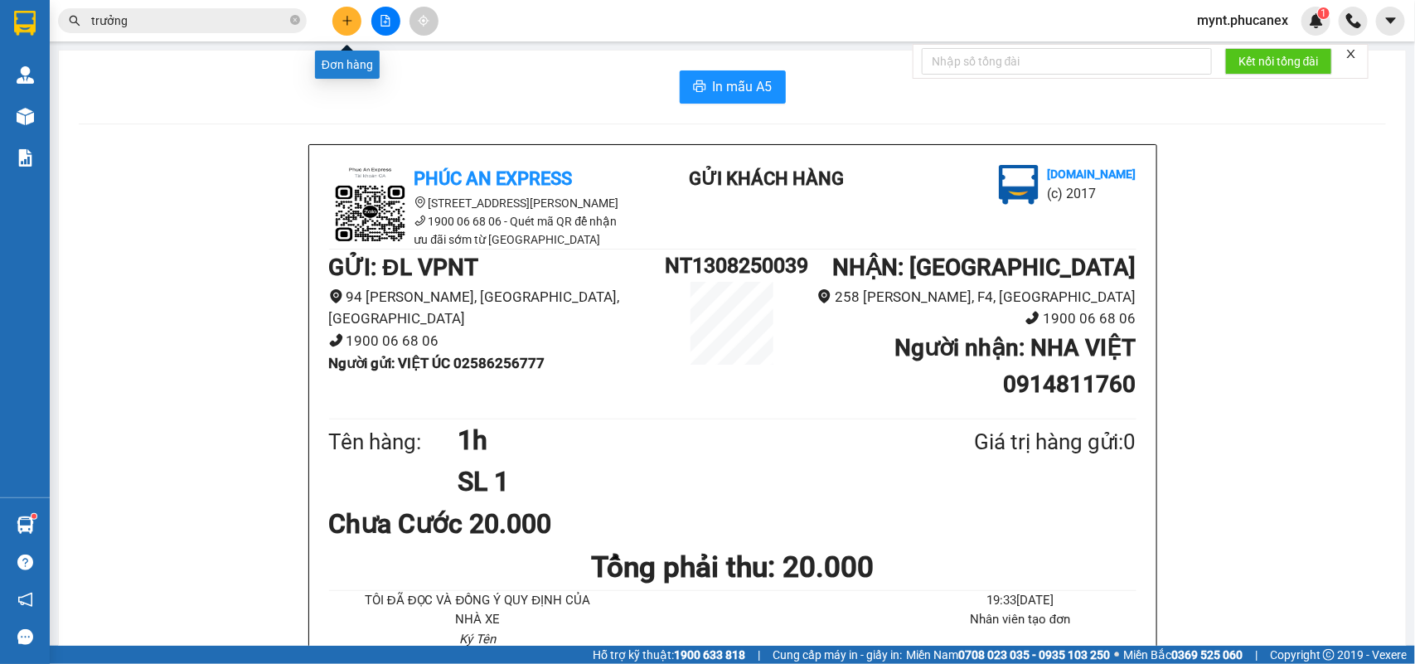
click at [345, 17] on icon "plus" at bounding box center [348, 21] width 12 height 12
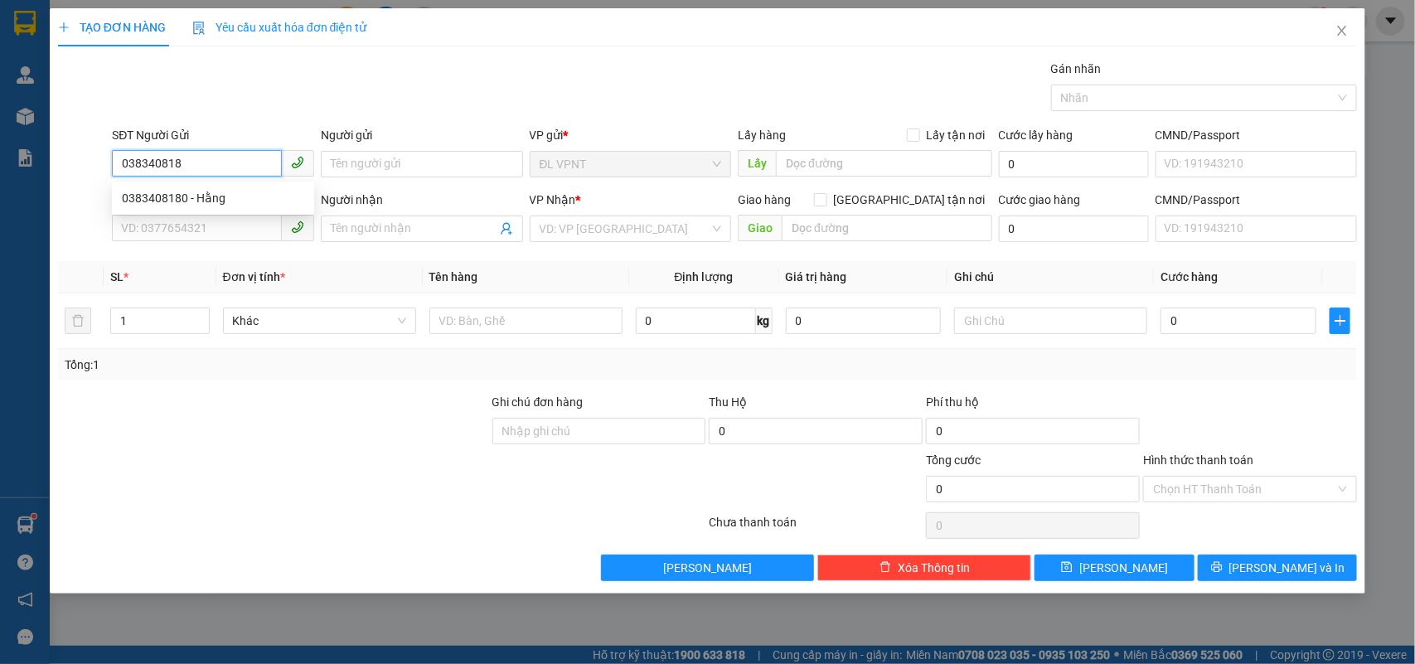
type input "0383408180"
click at [172, 196] on div "0383408180 - Hằng" at bounding box center [213, 198] width 182 height 18
type input "Hằng"
type input "0938484557"
type input "THỦY"
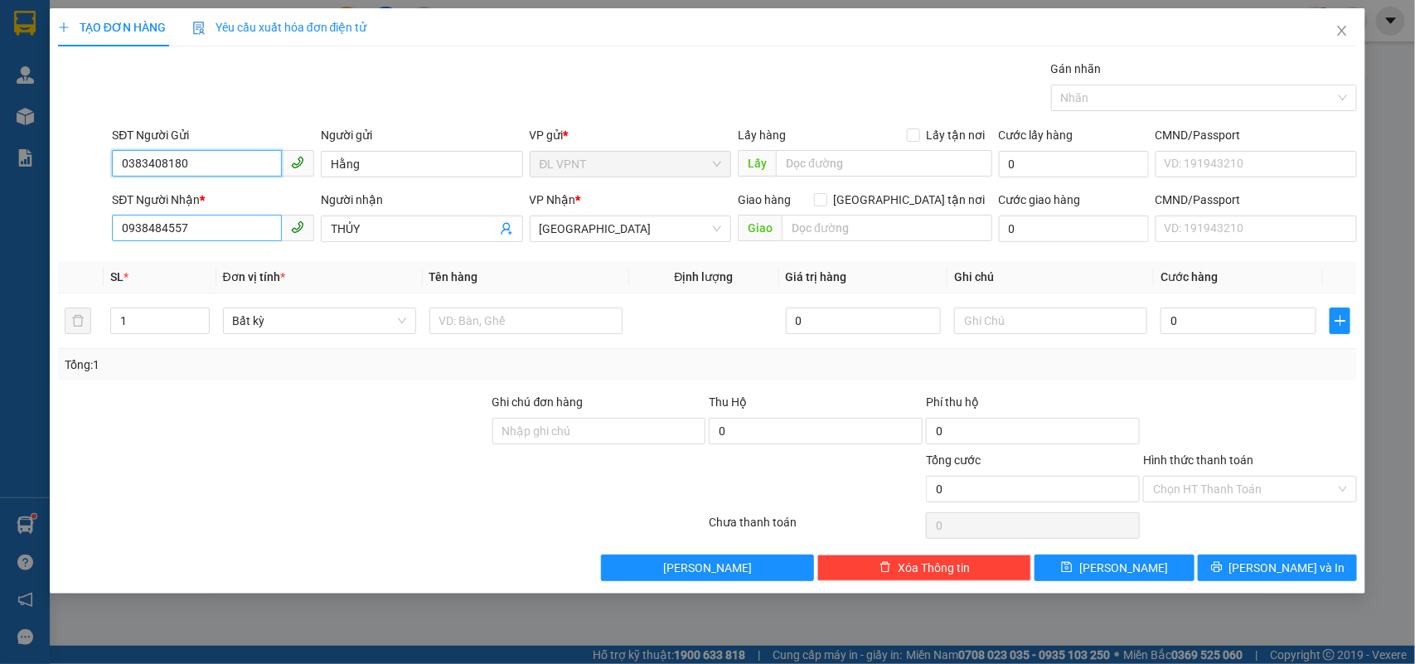
type input "0383408180"
drag, startPoint x: 238, startPoint y: 226, endPoint x: 0, endPoint y: 221, distance: 238.0
click at [0, 225] on div "TẠO ĐƠN HÀNG Yêu cầu xuất hóa đơn điện tử Transit Pickup Surcharge Ids Transit …" at bounding box center [707, 332] width 1415 height 664
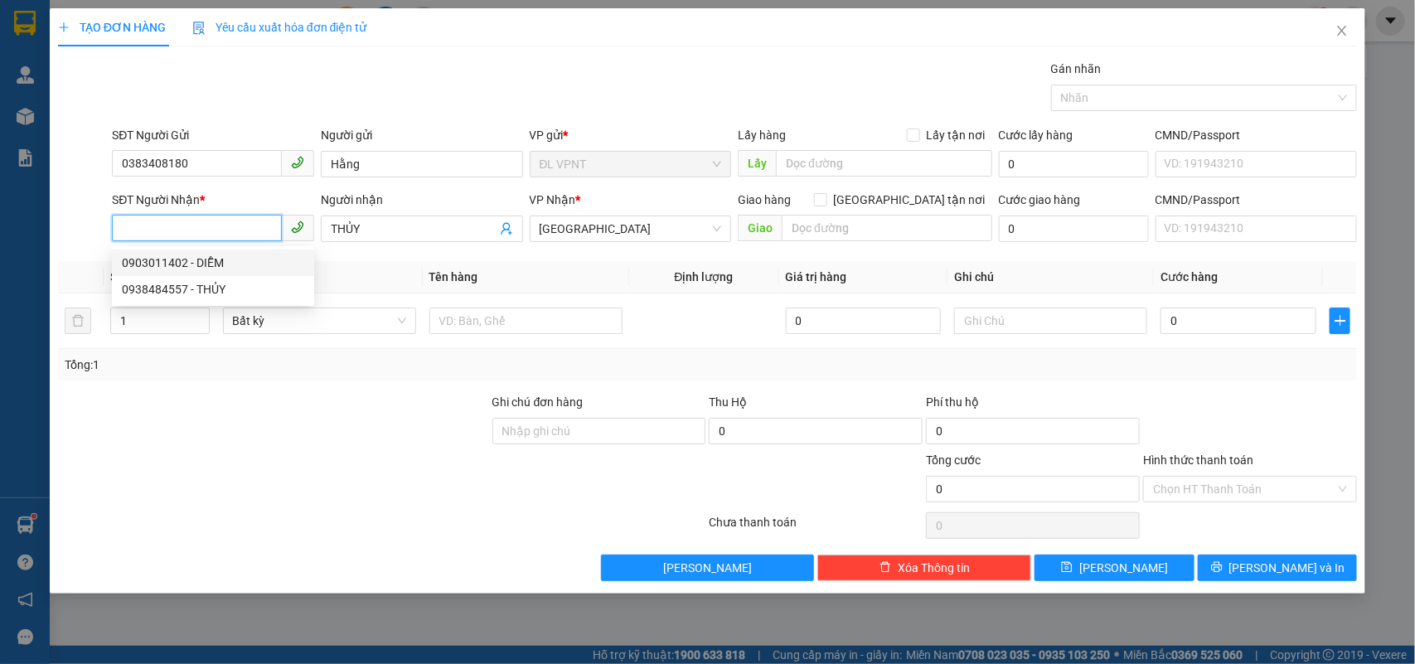
click at [143, 261] on div "0903011402 - DIỄM" at bounding box center [213, 263] width 182 height 18
type input "0903011402"
type input "DIỄM"
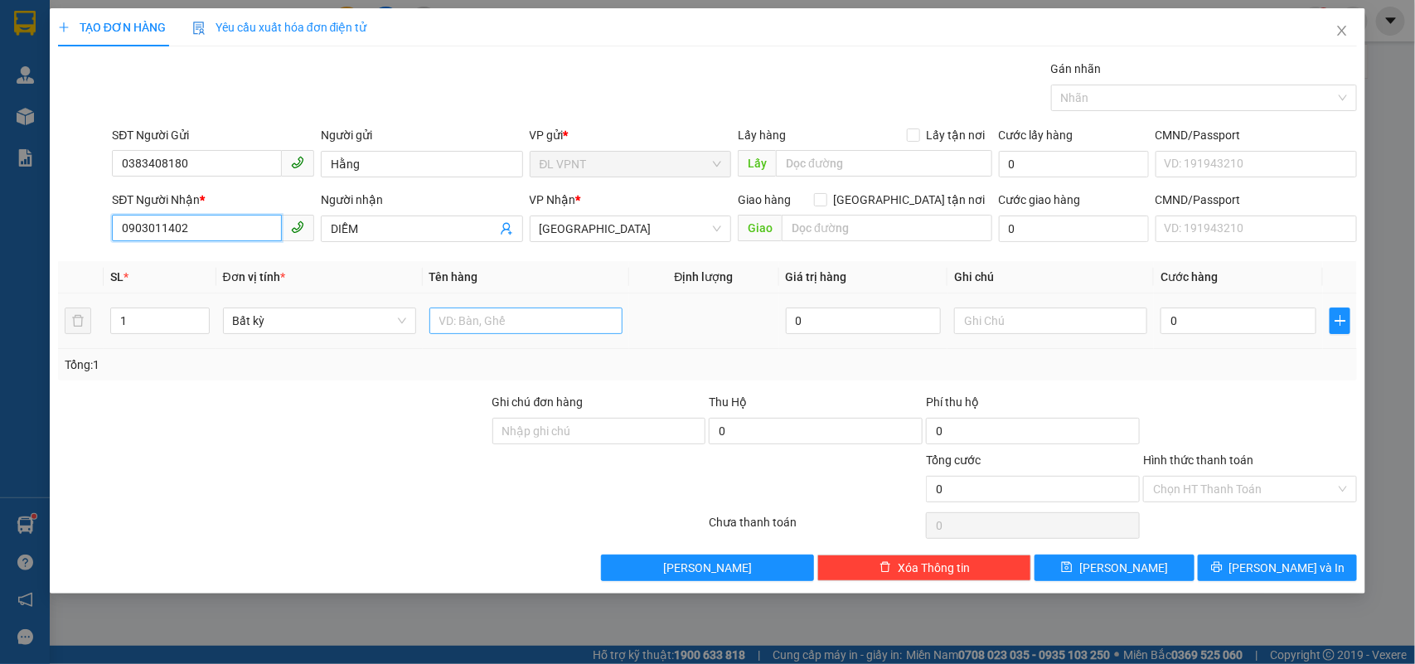
type input "0903011402"
click at [561, 328] on input "text" at bounding box center [526, 321] width 193 height 27
type input "1k"
click at [1223, 492] on input "Hình thức thanh toán" at bounding box center [1244, 489] width 182 height 25
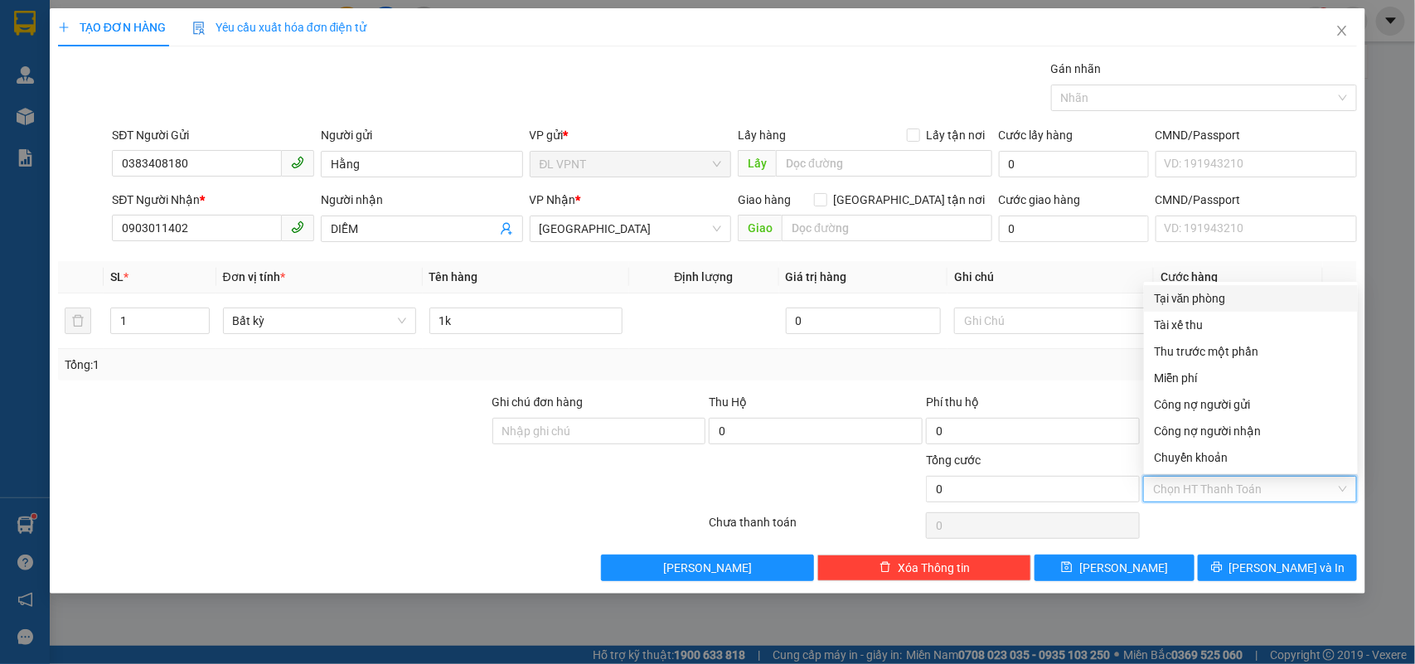
click at [1179, 294] on div "Tại văn phòng" at bounding box center [1251, 298] width 194 height 18
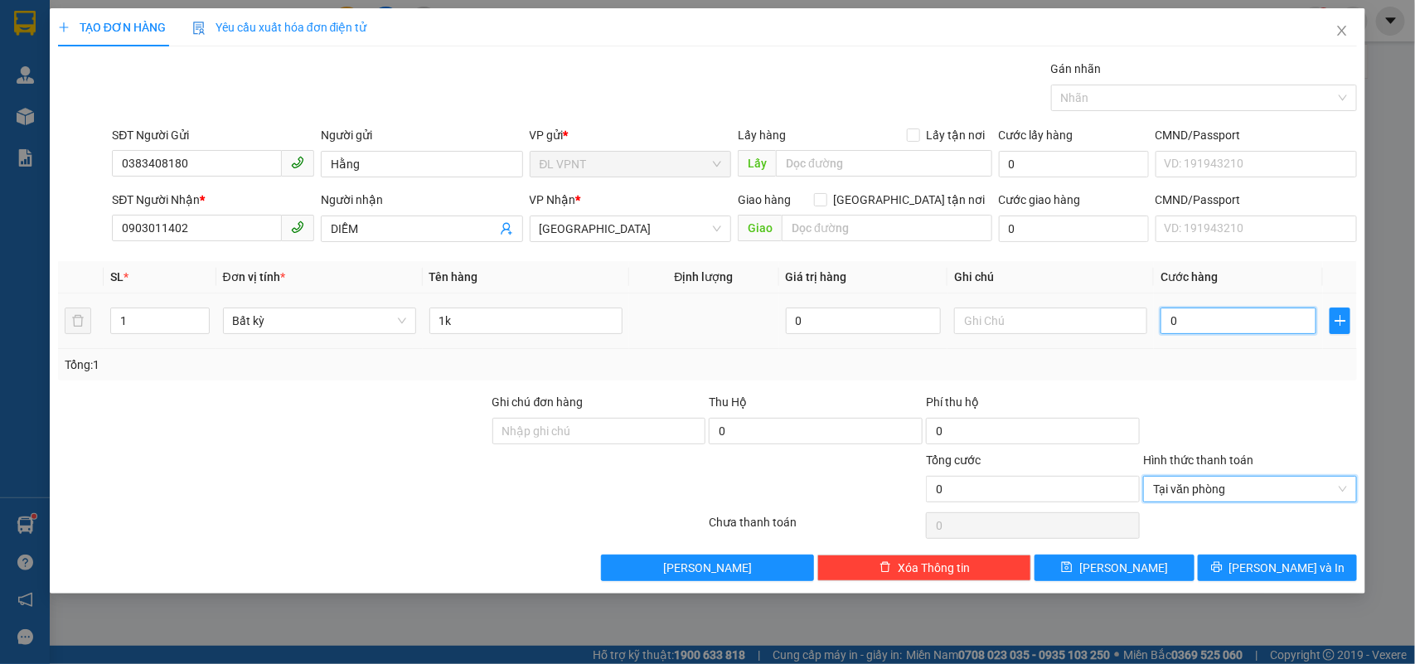
click at [1192, 320] on input "0" at bounding box center [1239, 321] width 156 height 27
type input "5"
type input "50"
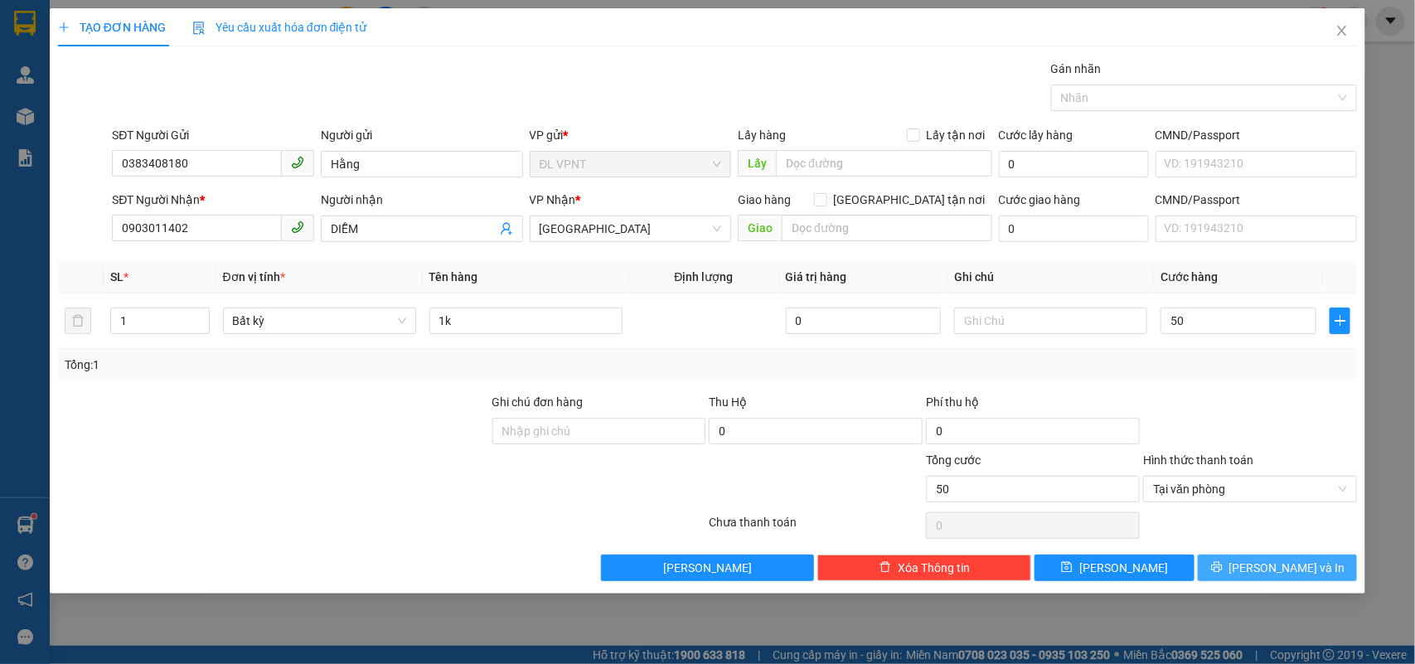
type input "50.000"
click at [1223, 569] on icon "printer" at bounding box center [1217, 567] width 12 height 12
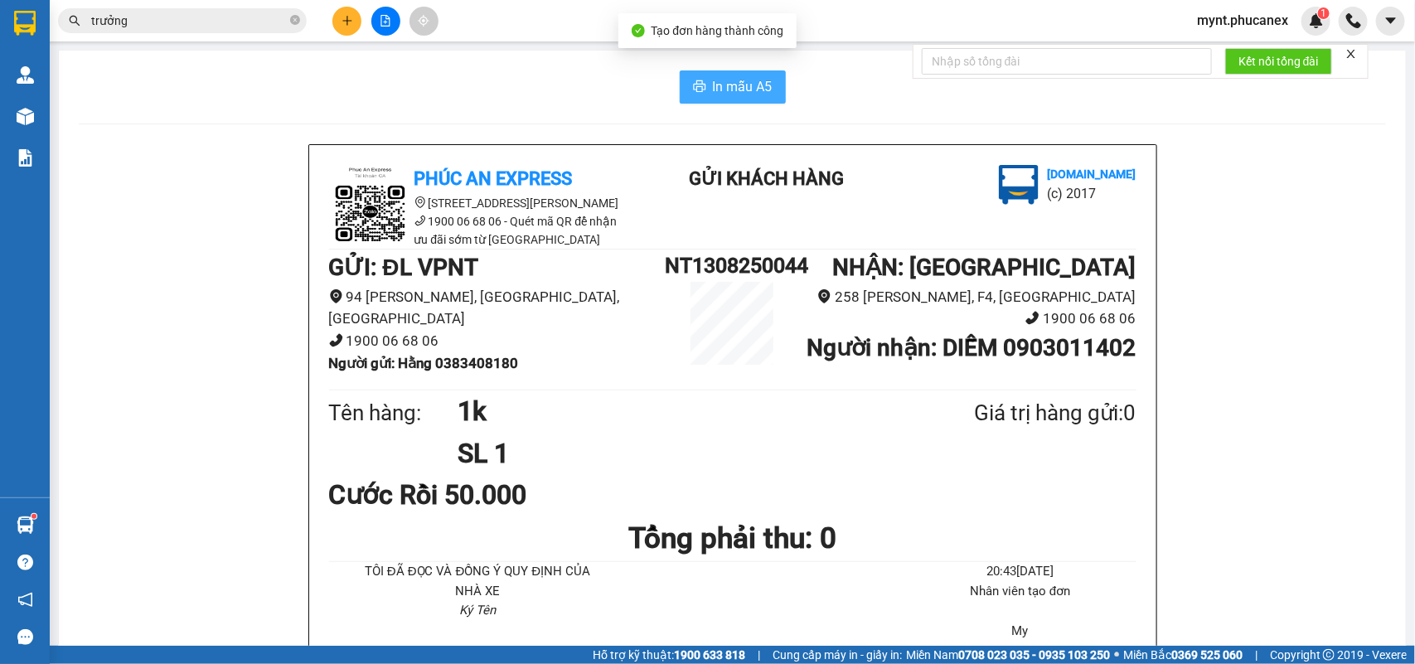
click at [703, 95] on button "In mẫu A5" at bounding box center [733, 86] width 106 height 33
click at [332, 17] on button at bounding box center [346, 21] width 29 height 29
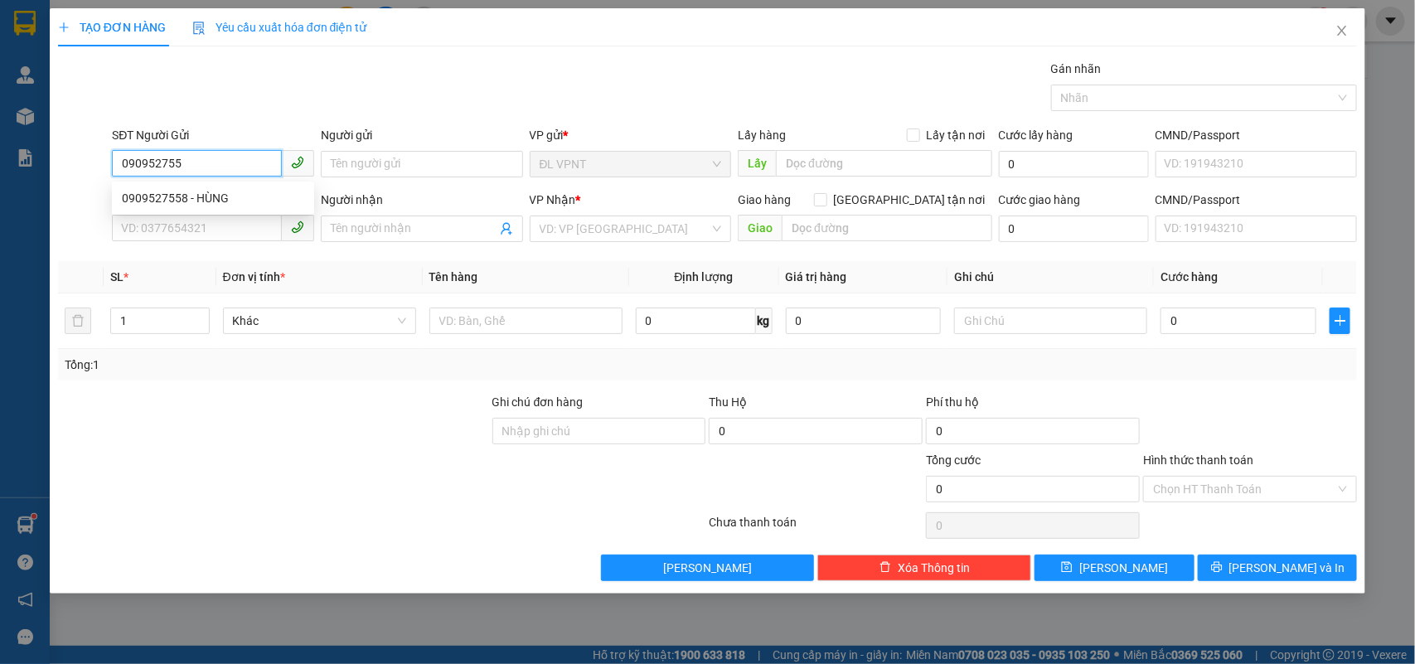
type input "0909527558"
click at [201, 203] on div "0909527558 - HÙNG" at bounding box center [213, 198] width 182 height 18
type input "HÙNG"
type input "0909527558"
type input "HÙNG"
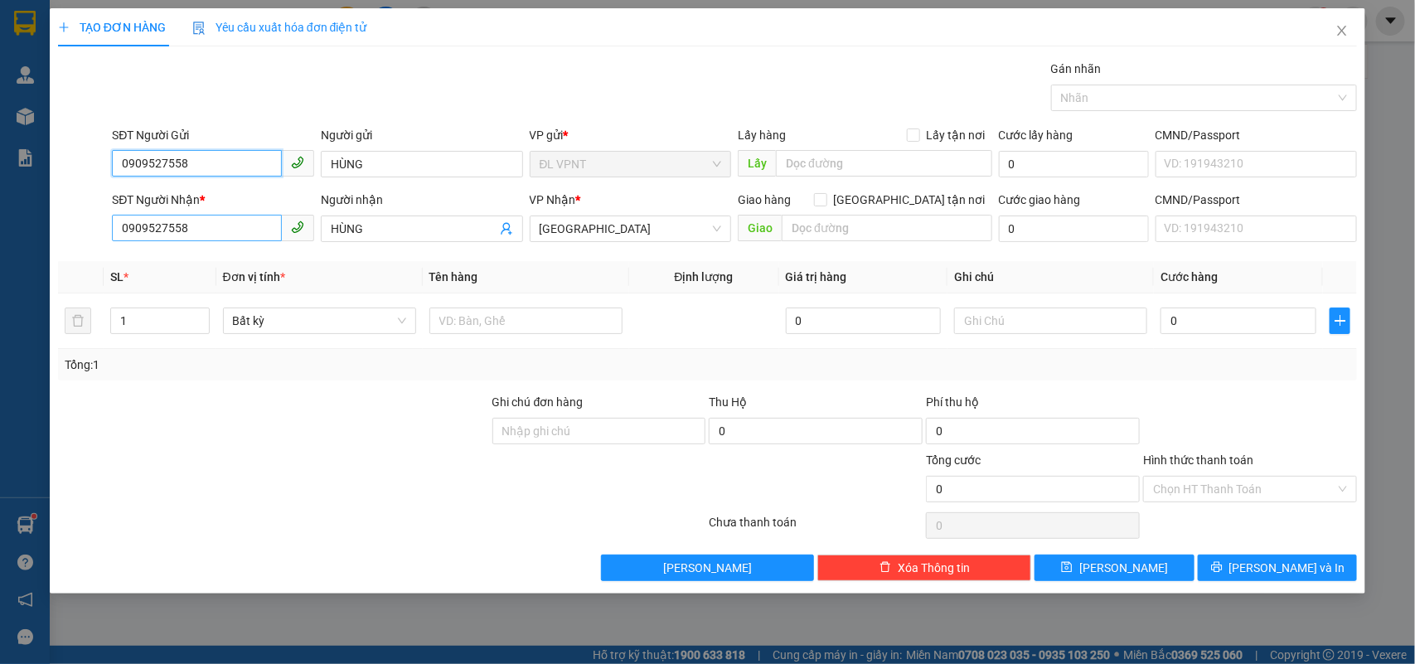
type input "0909527558"
drag, startPoint x: 207, startPoint y: 221, endPoint x: 0, endPoint y: 83, distance: 248.8
click at [0, 99] on div "TẠO ĐƠN HÀNG Yêu cầu xuất hóa đơn điện tử Transit Pickup Surcharge Ids Transit …" at bounding box center [707, 332] width 1415 height 664
type input "0938552753"
drag, startPoint x: 452, startPoint y: 238, endPoint x: 0, endPoint y: 218, distance: 452.3
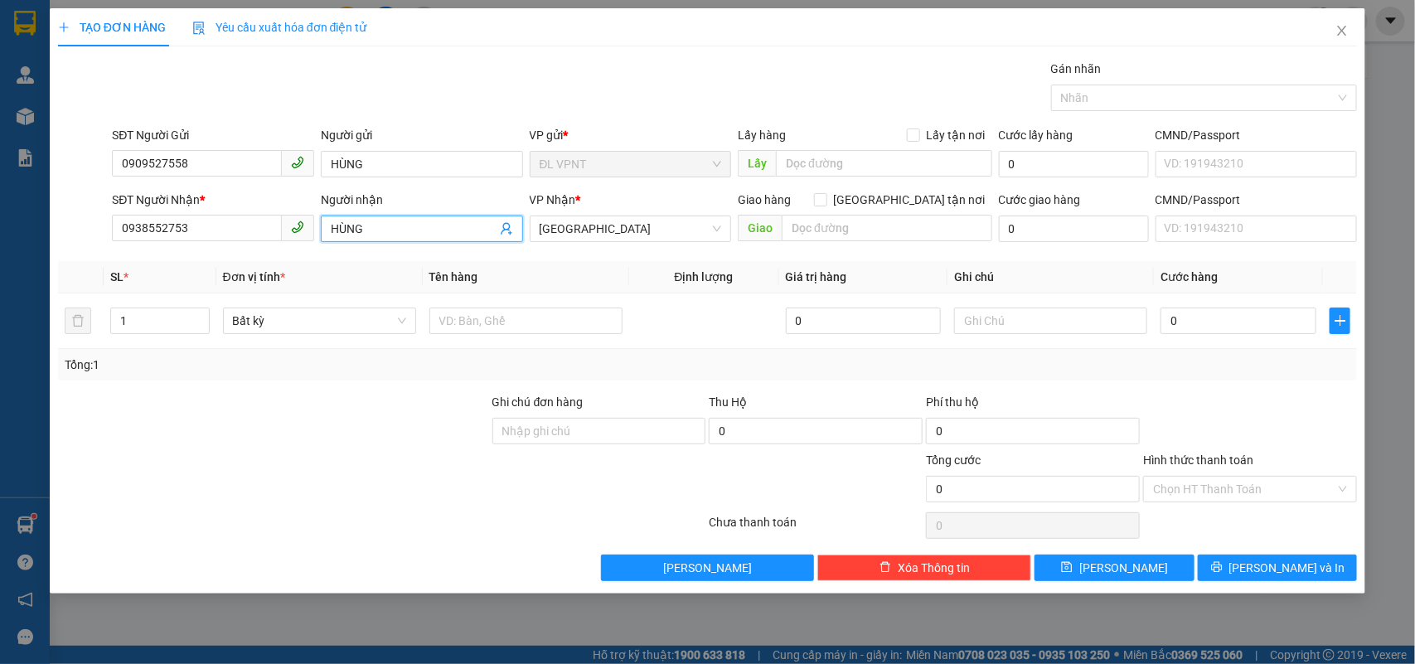
click at [0, 218] on div "TẠO ĐƠN HÀNG Yêu cầu xuất hóa đơn điện tử Transit Pickup Surcharge Ids Transit …" at bounding box center [707, 332] width 1415 height 664
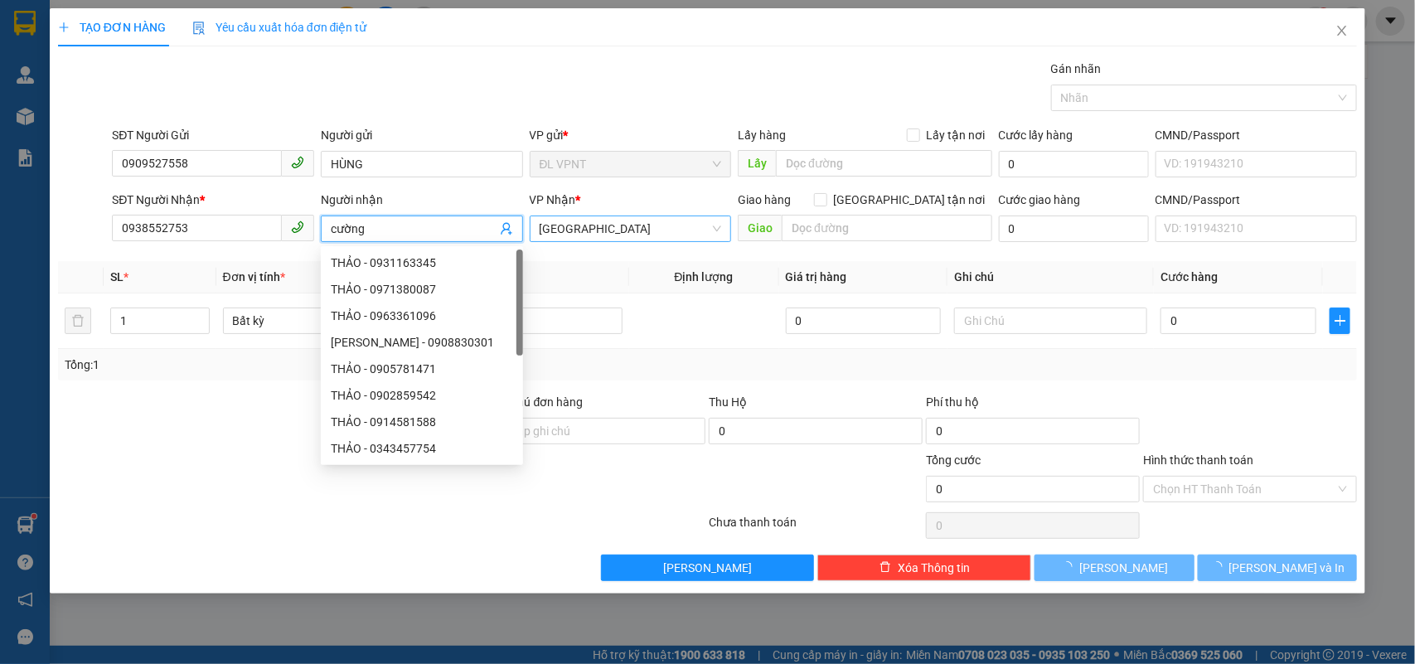
click at [684, 230] on span "[GEOGRAPHIC_DATA]" at bounding box center [631, 228] width 182 height 25
type input "cường"
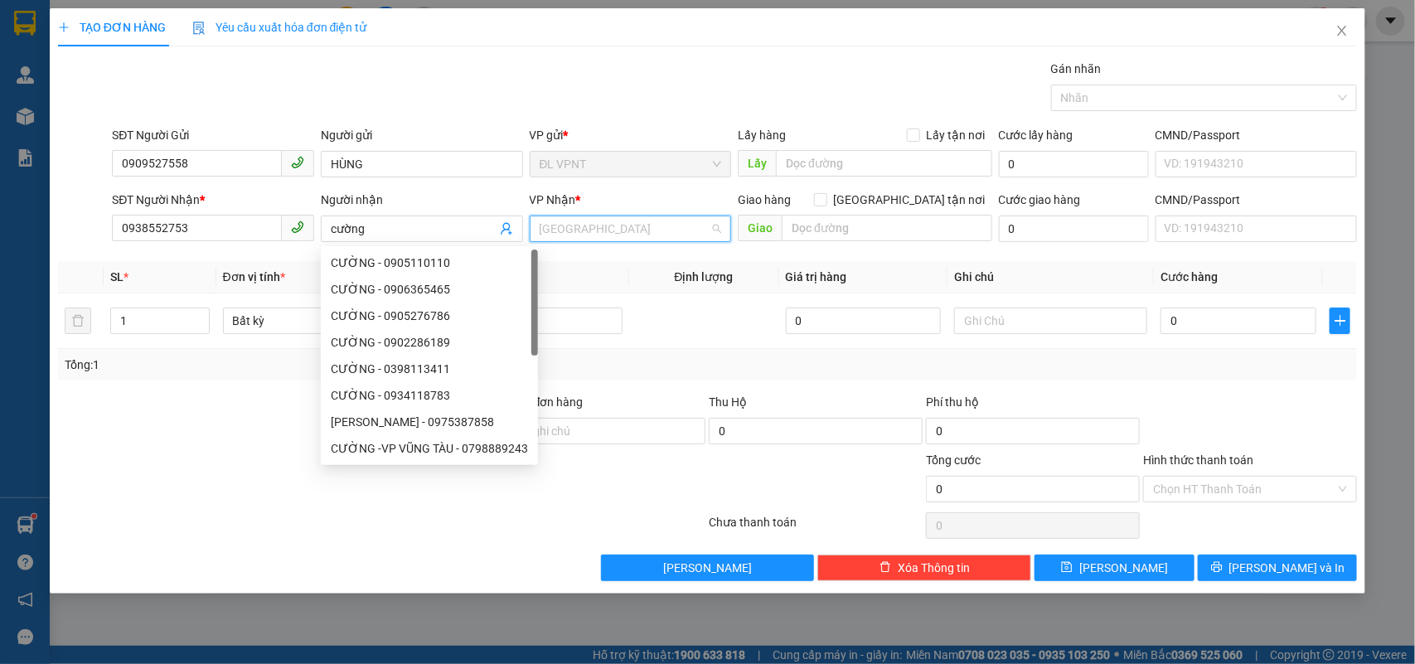
scroll to position [26, 0]
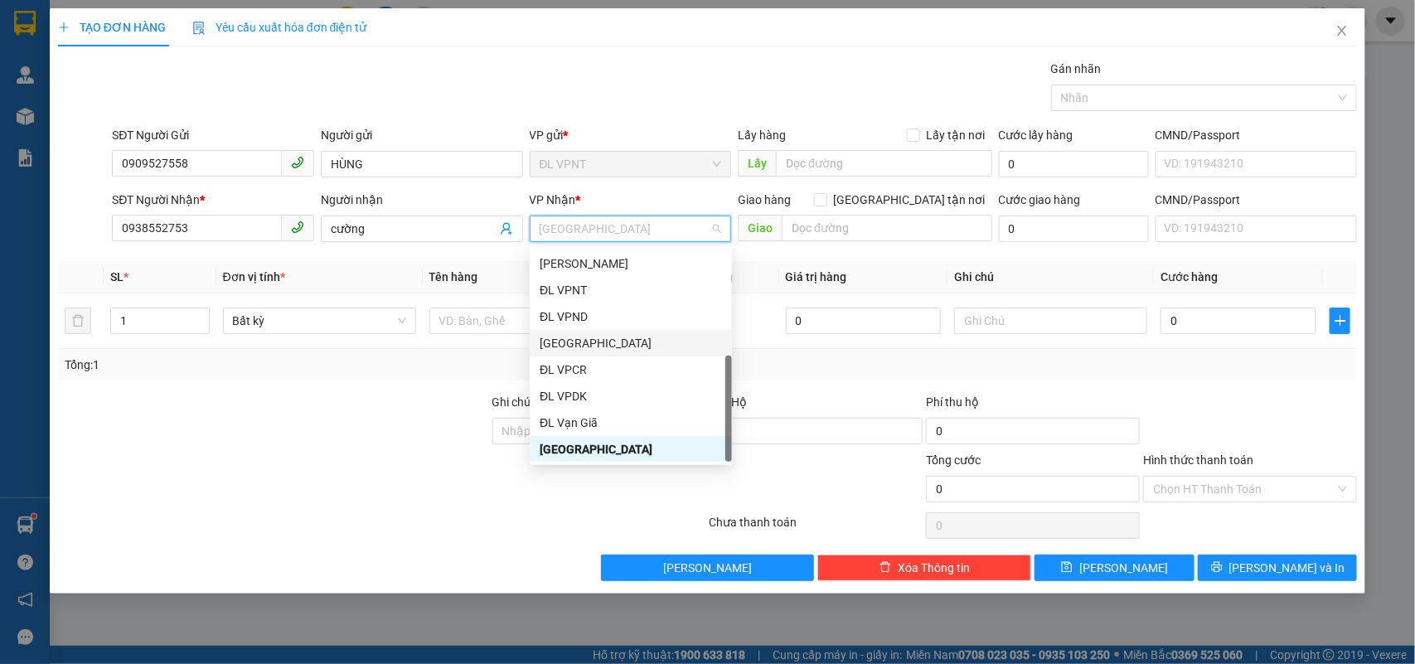
click at [583, 332] on div "[GEOGRAPHIC_DATA]" at bounding box center [631, 343] width 202 height 27
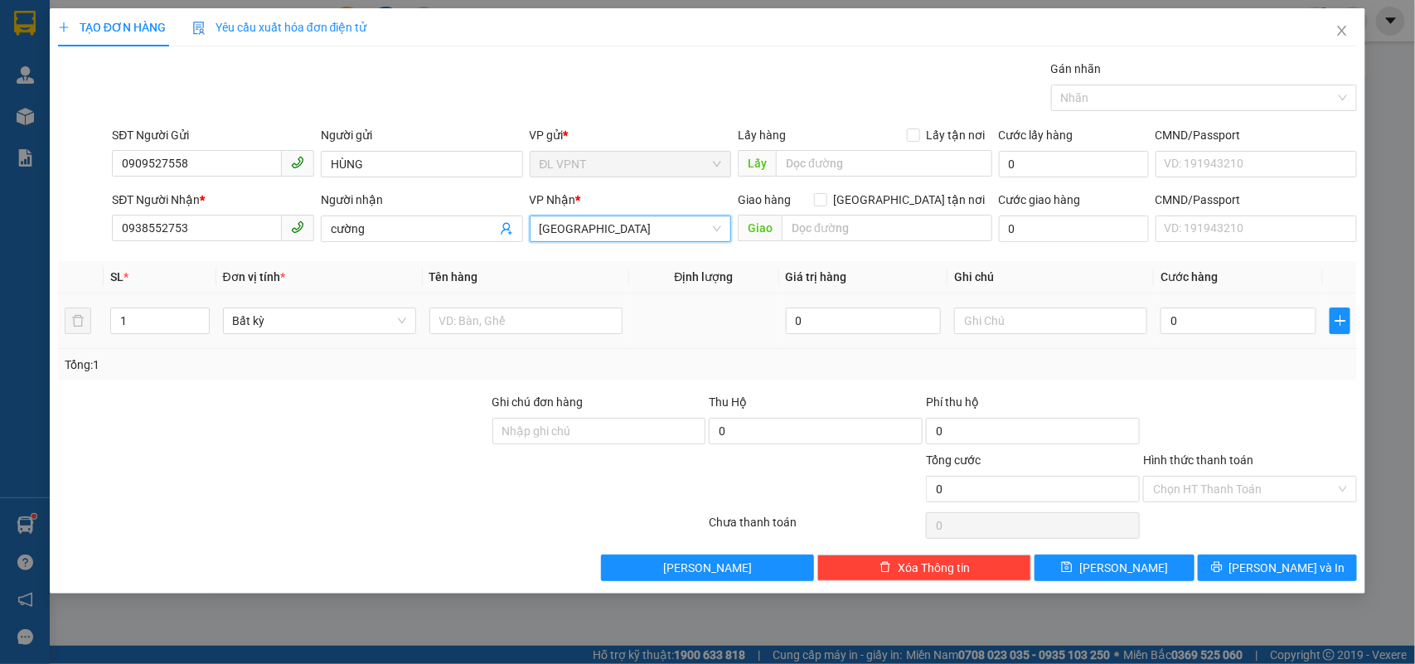
click at [547, 304] on div at bounding box center [526, 320] width 193 height 33
click at [541, 319] on input "text" at bounding box center [526, 321] width 193 height 27
type input "1t 1tx"
drag, startPoint x: 129, startPoint y: 316, endPoint x: 95, endPoint y: 328, distance: 35.1
click at [96, 328] on tr "1 Bất kỳ 1t 1tx 0 0" at bounding box center [708, 322] width 1300 height 56
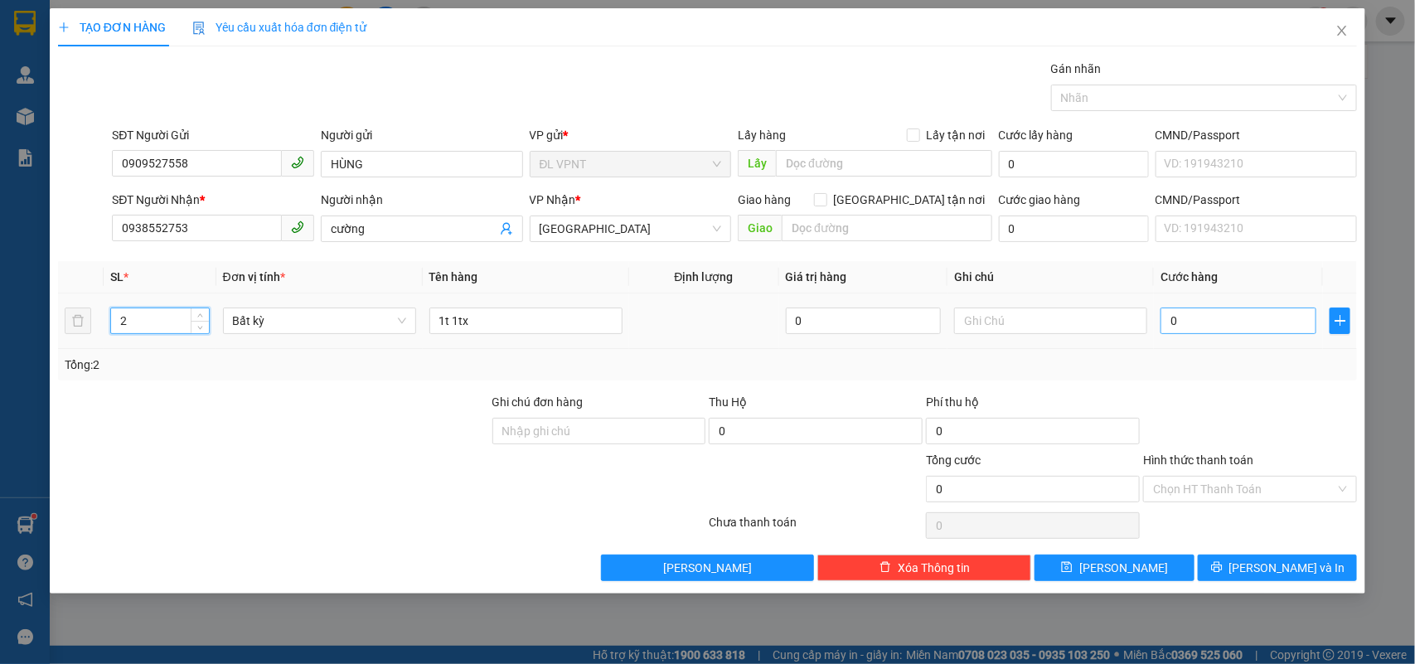
type input "2"
click at [1260, 324] on input "0" at bounding box center [1239, 321] width 156 height 27
type input "6"
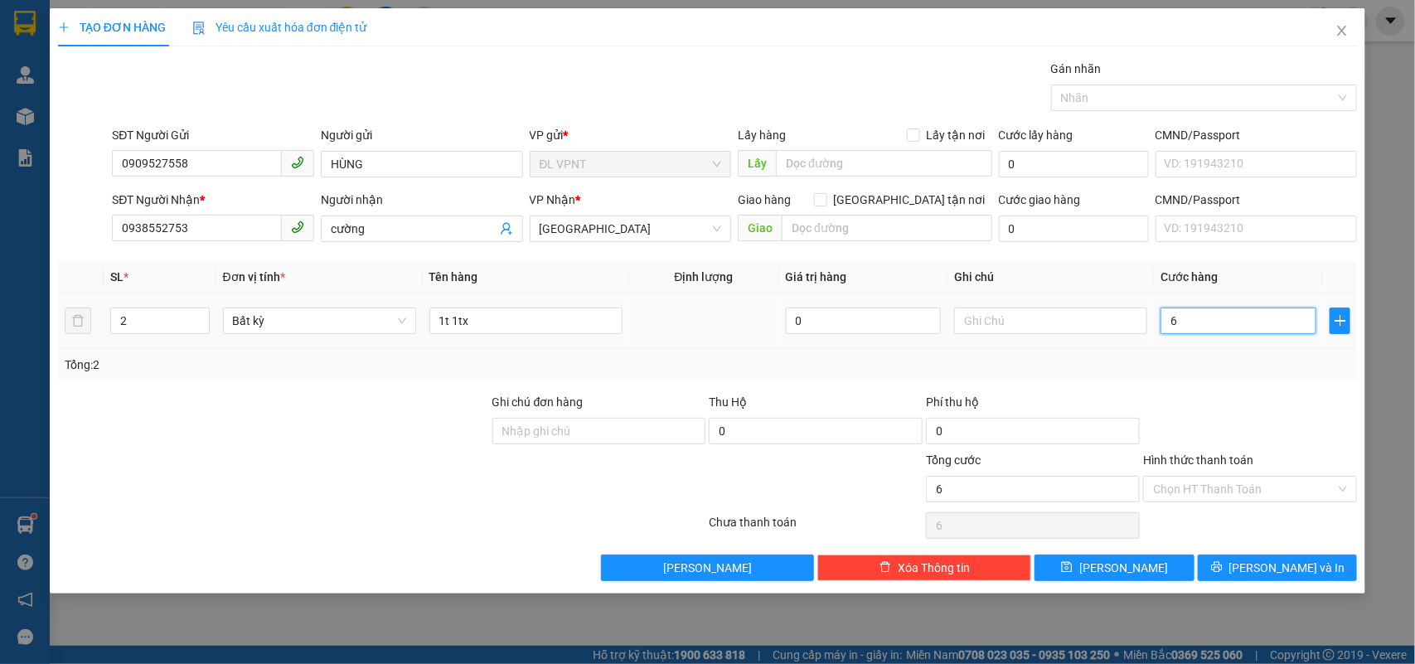
type input "60"
type input "60.000"
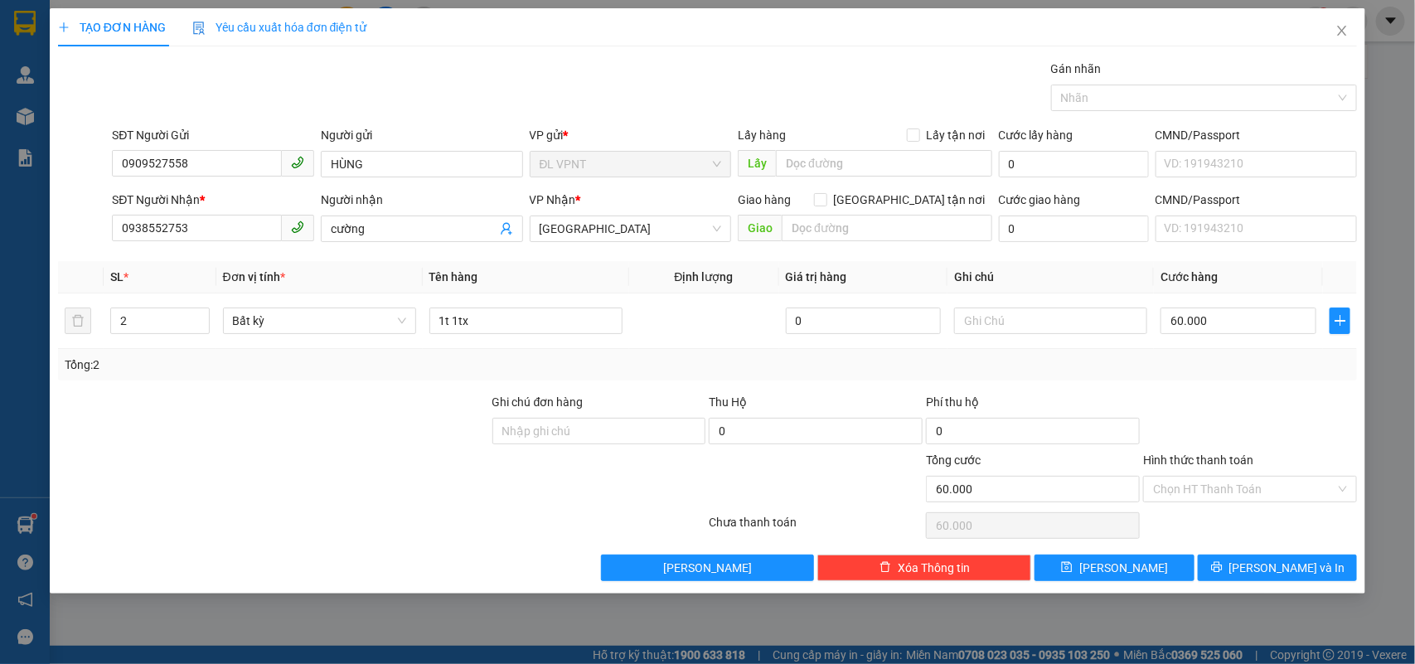
click at [1203, 504] on div "Hình thức thanh toán Chọn HT Thanh Toán" at bounding box center [1250, 480] width 214 height 58
click at [1204, 496] on input "Hình thức thanh toán" at bounding box center [1244, 489] width 182 height 25
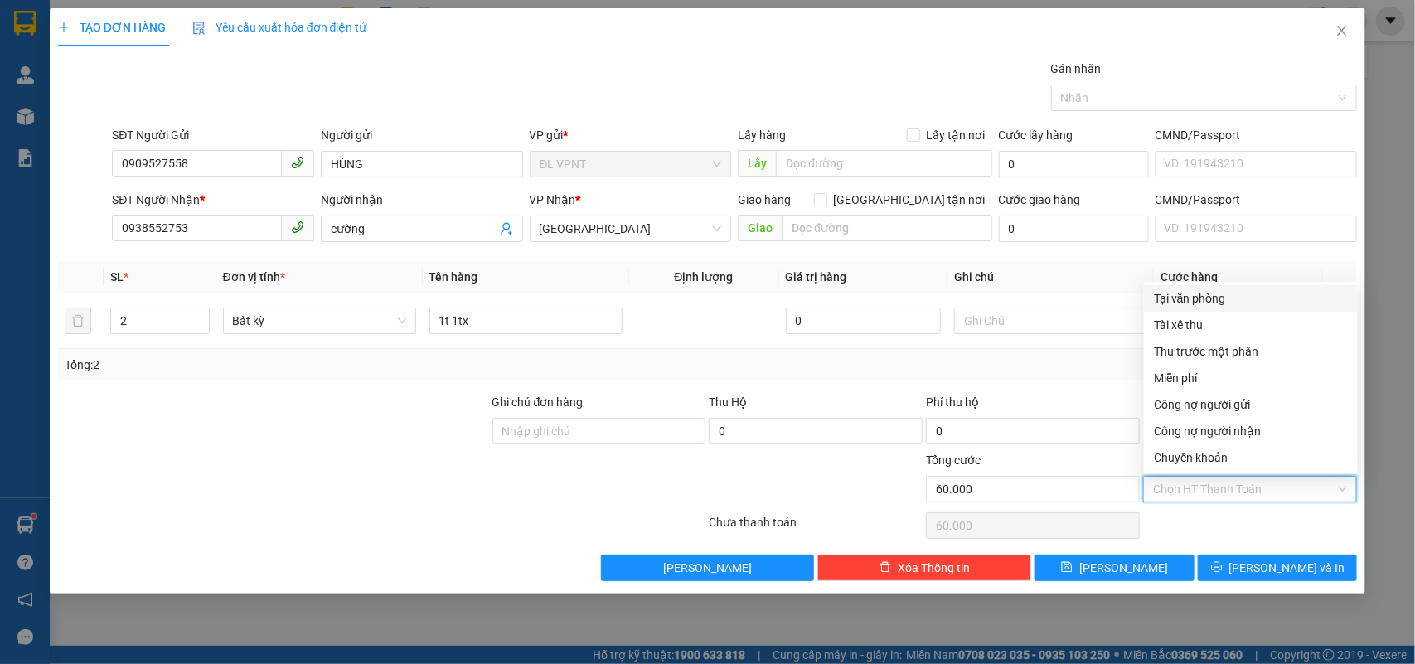
click at [1200, 286] on div "Tại văn phòng" at bounding box center [1251, 298] width 214 height 27
type input "0"
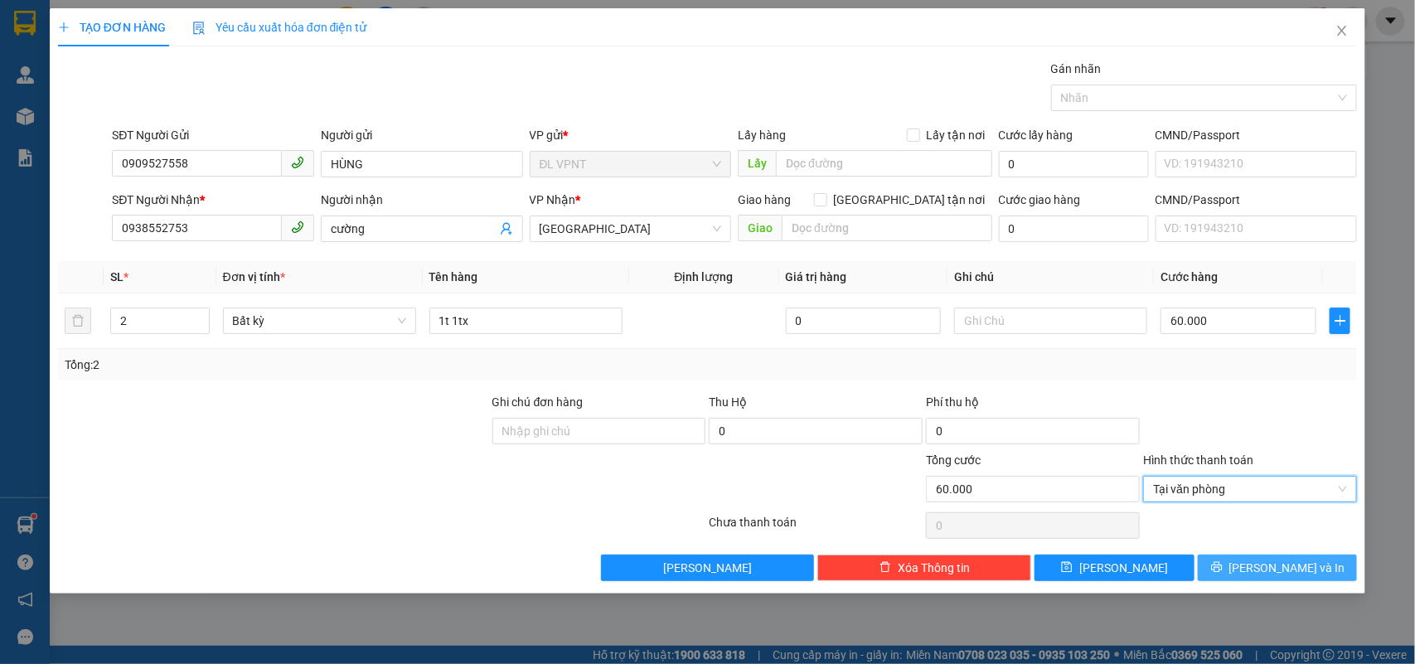
click at [1249, 560] on button "[PERSON_NAME] và In" at bounding box center [1277, 568] width 159 height 27
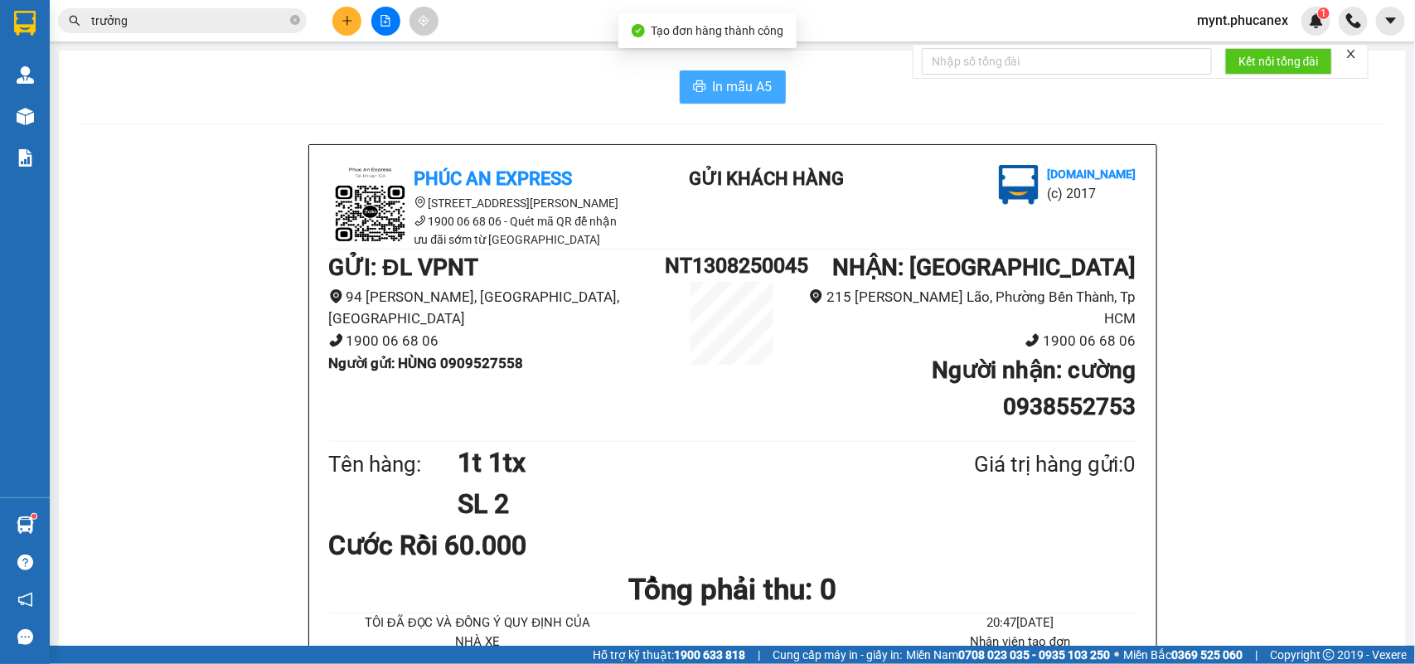
click at [697, 76] on button "In mẫu A5" at bounding box center [733, 86] width 106 height 33
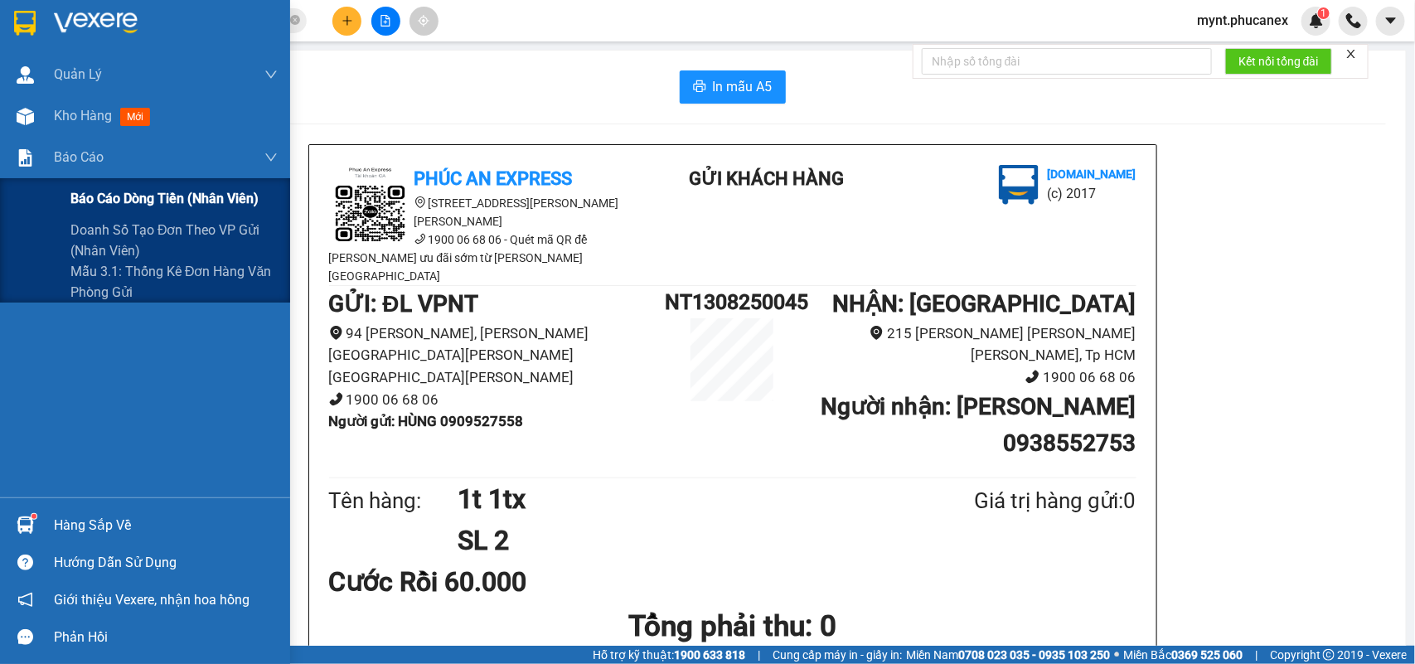
click at [138, 193] on span "Báo cáo dòng tiền (nhân viên)" at bounding box center [164, 198] width 188 height 21
